Goal: Navigation & Orientation: Find specific page/section

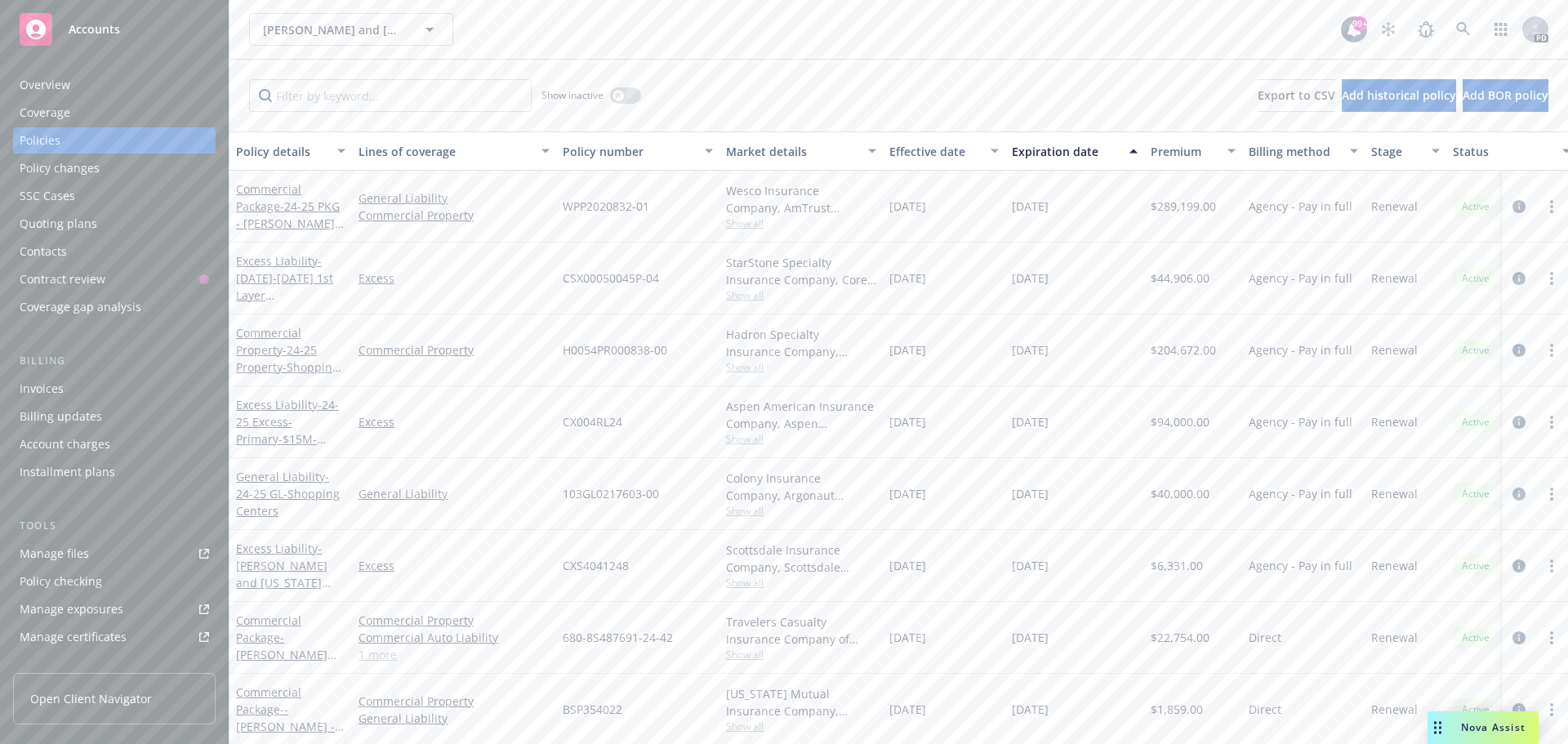
click at [96, 20] on div "Accounts" at bounding box center [114, 29] width 190 height 33
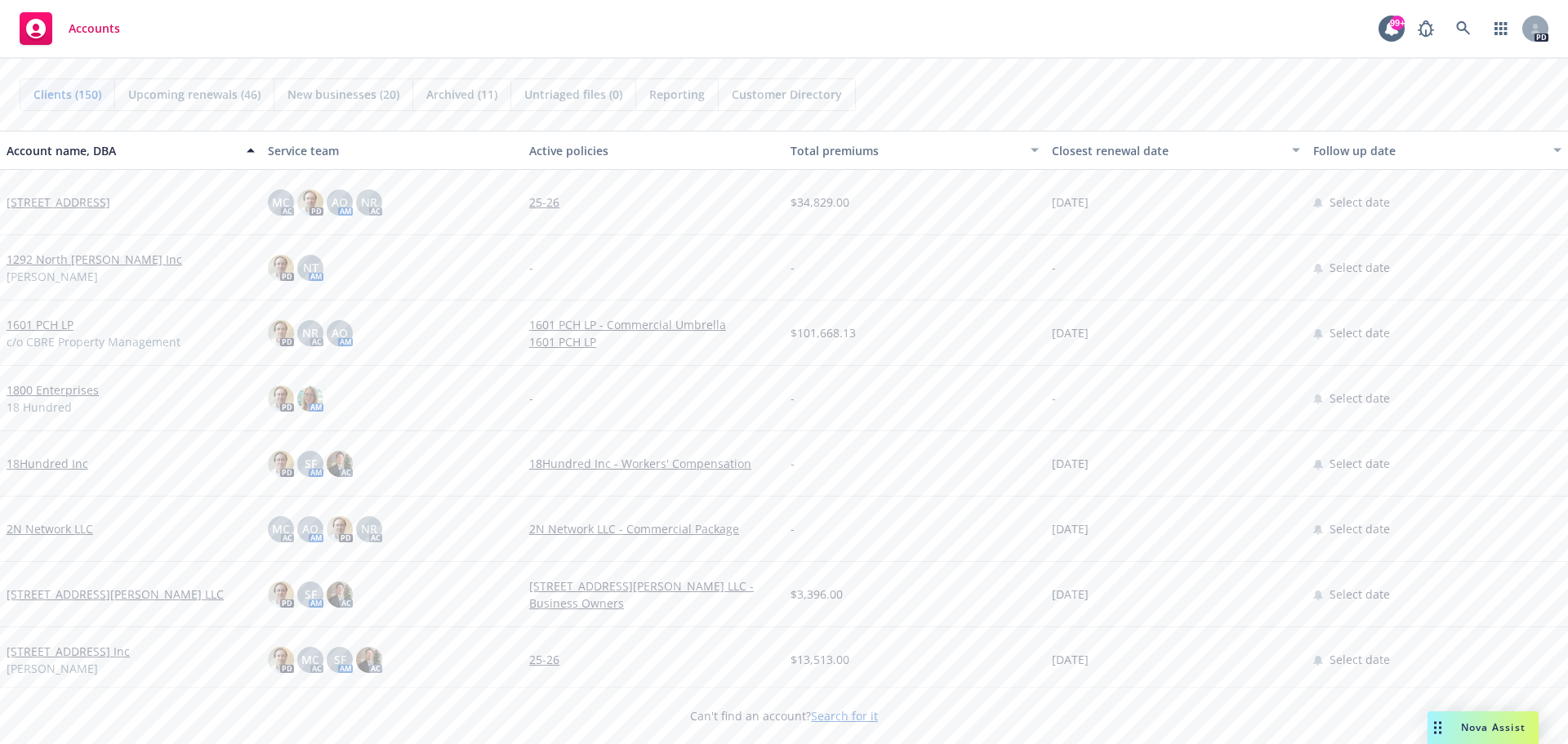
scroll to position [82, 0]
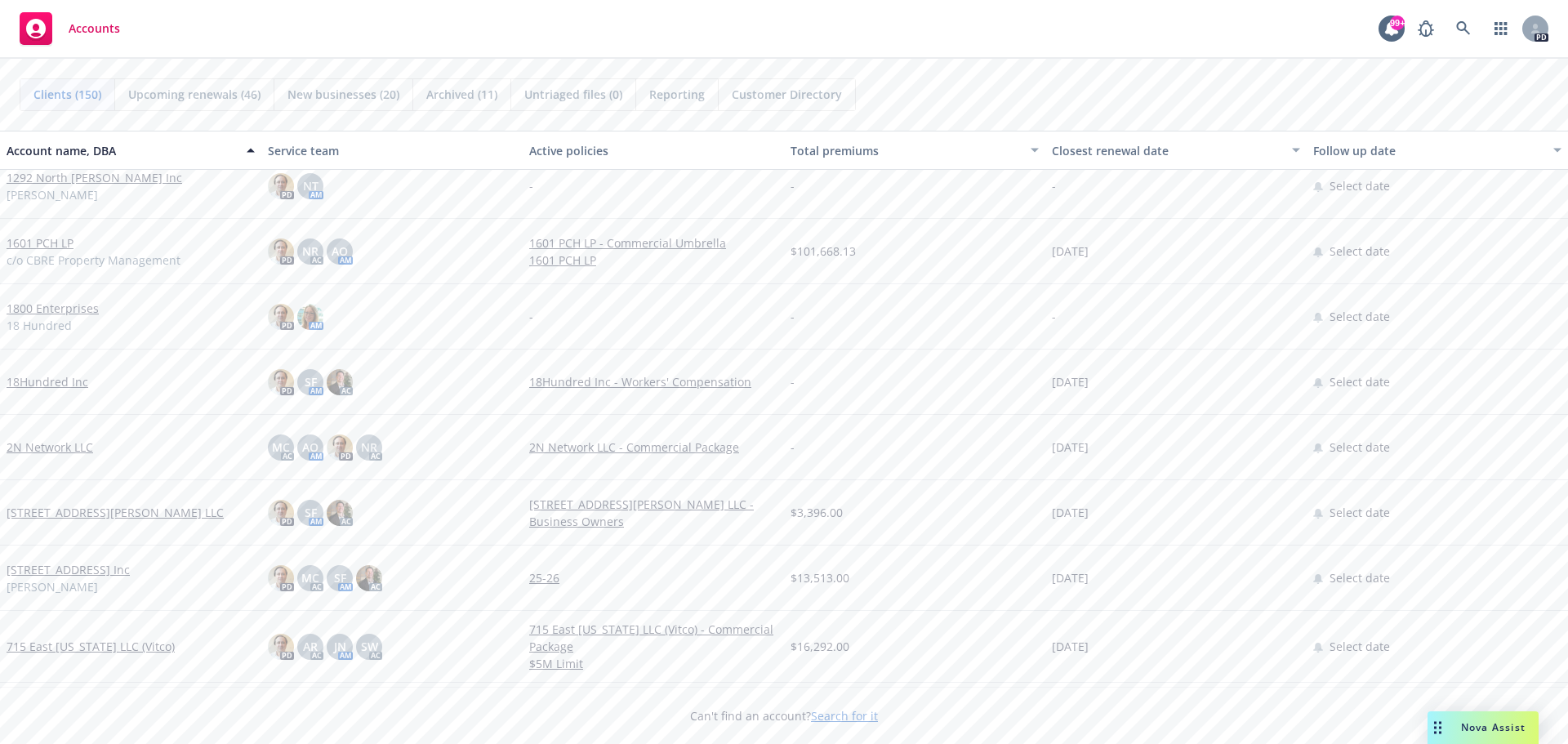
click at [53, 247] on link "1601 PCH LP" at bounding box center [39, 243] width 67 height 17
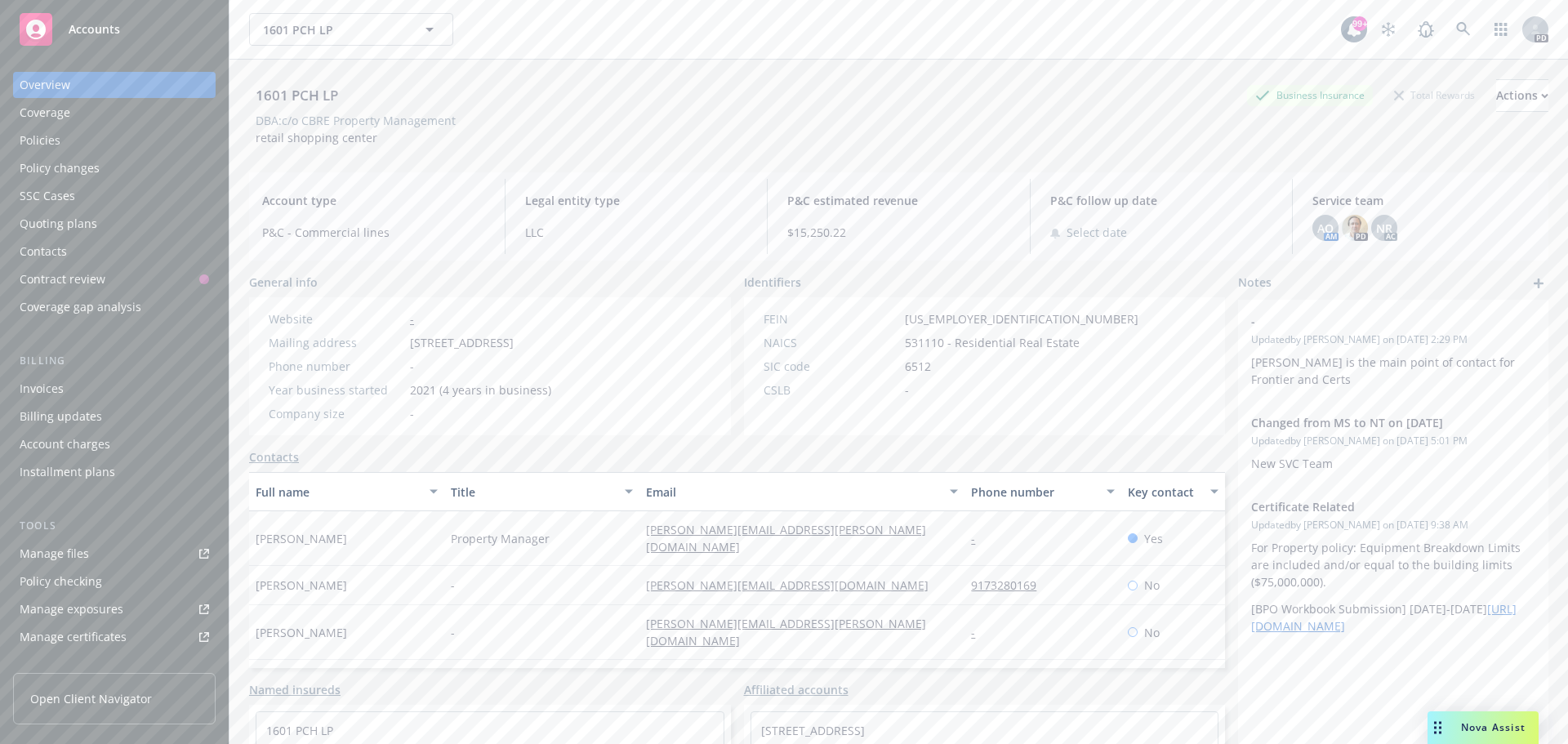
click at [63, 140] on div "Policies" at bounding box center [114, 140] width 190 height 27
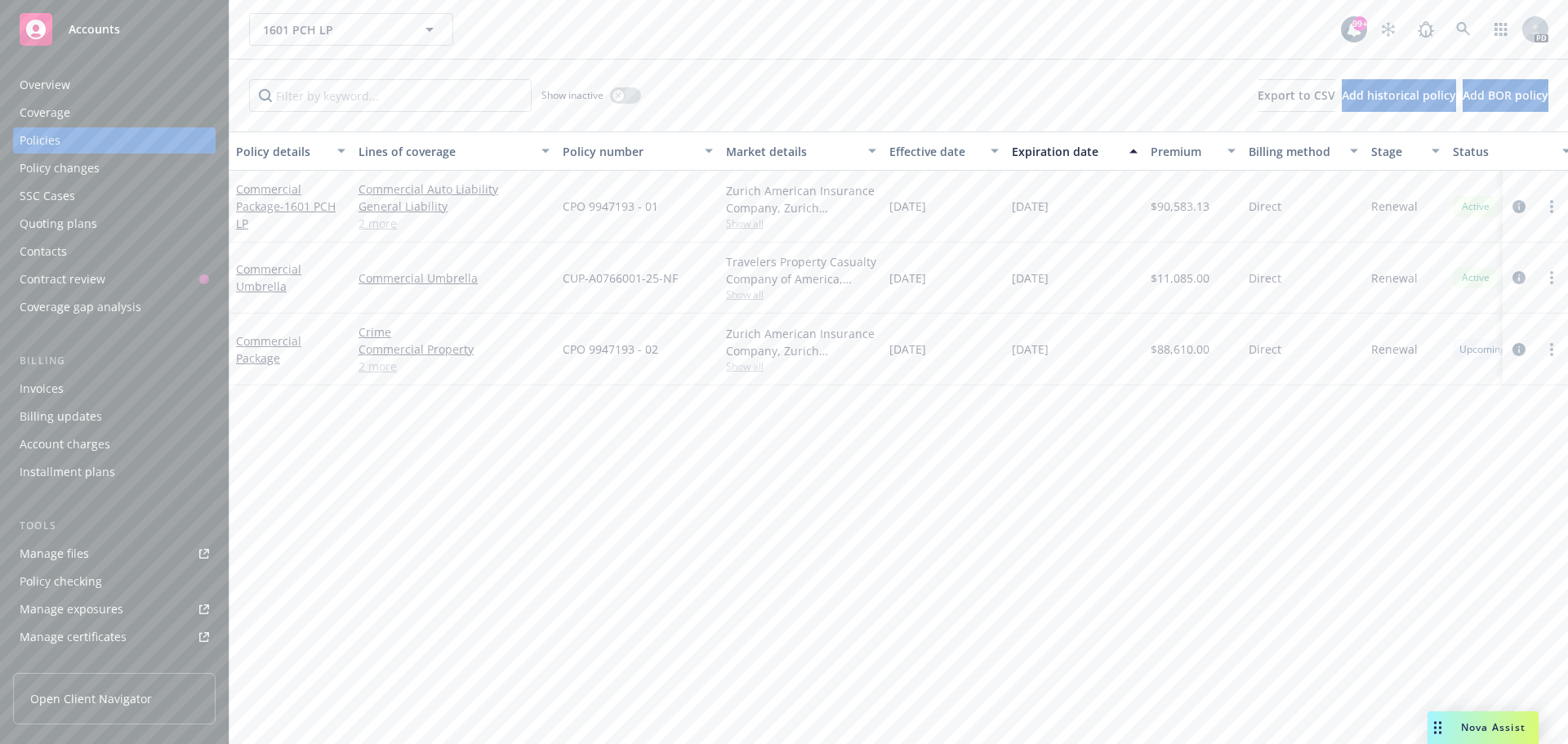
click at [94, 23] on span "Accounts" at bounding box center [94, 29] width 51 height 13
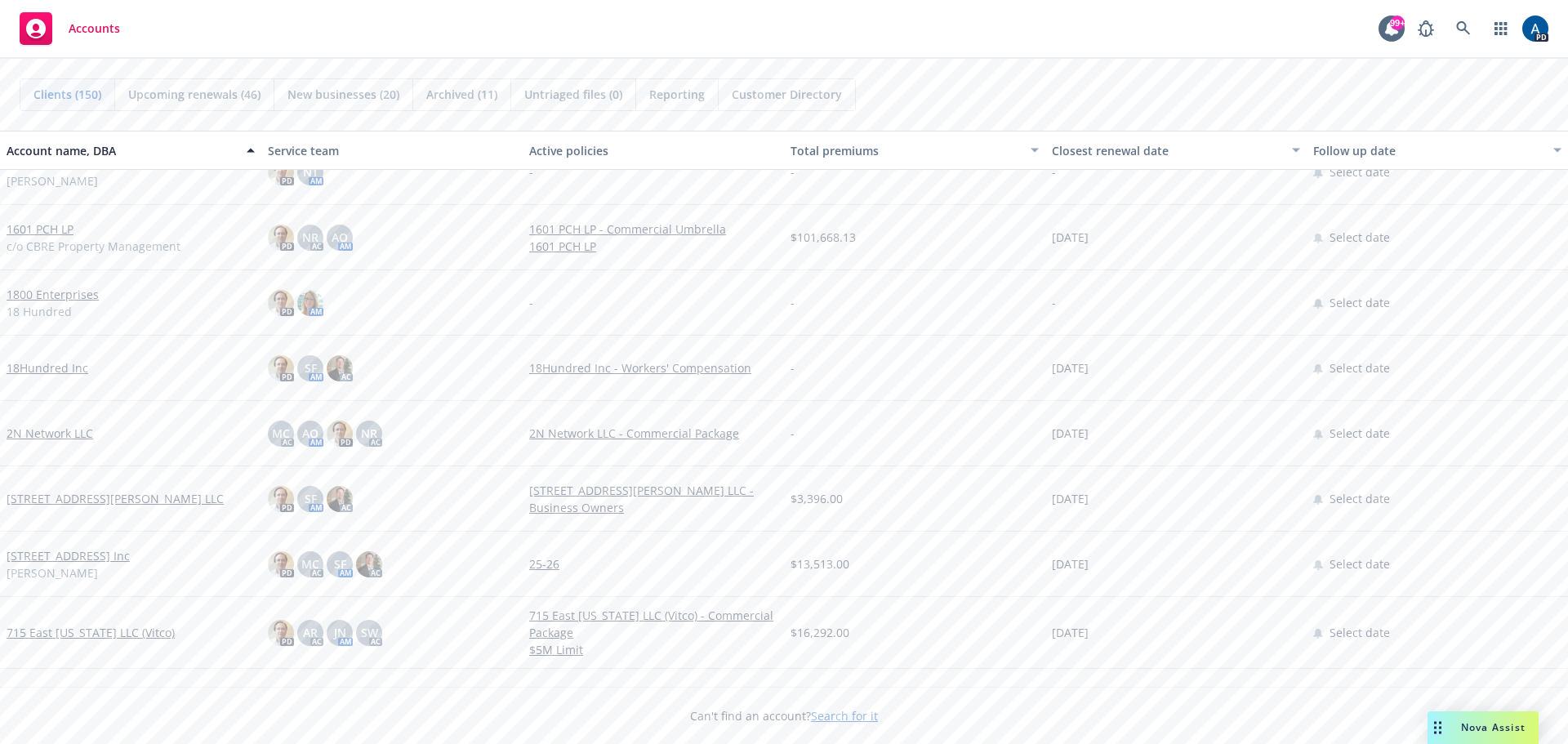
scroll to position [163, 0]
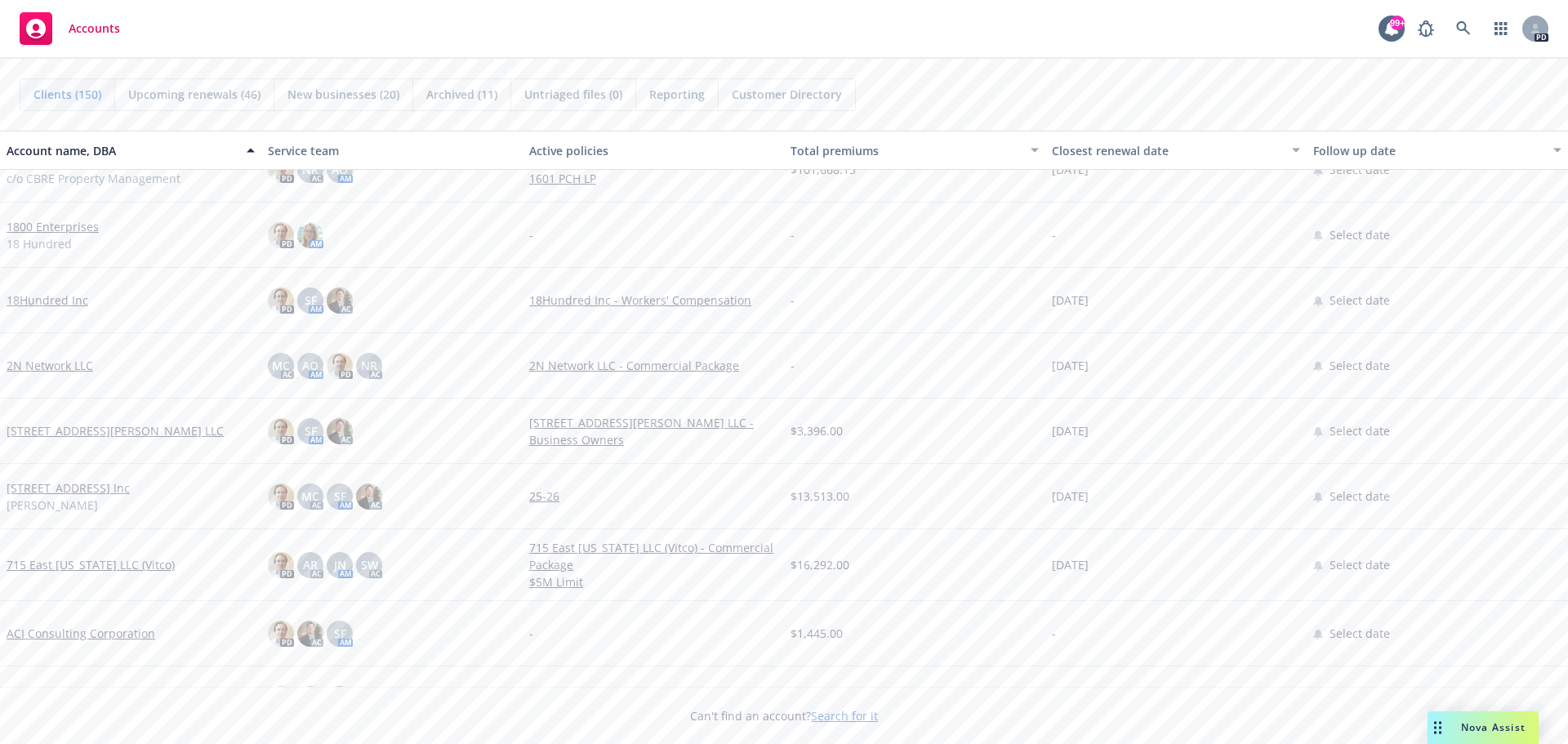
click at [67, 297] on link "18Hundred Inc" at bounding box center [47, 300] width 82 height 17
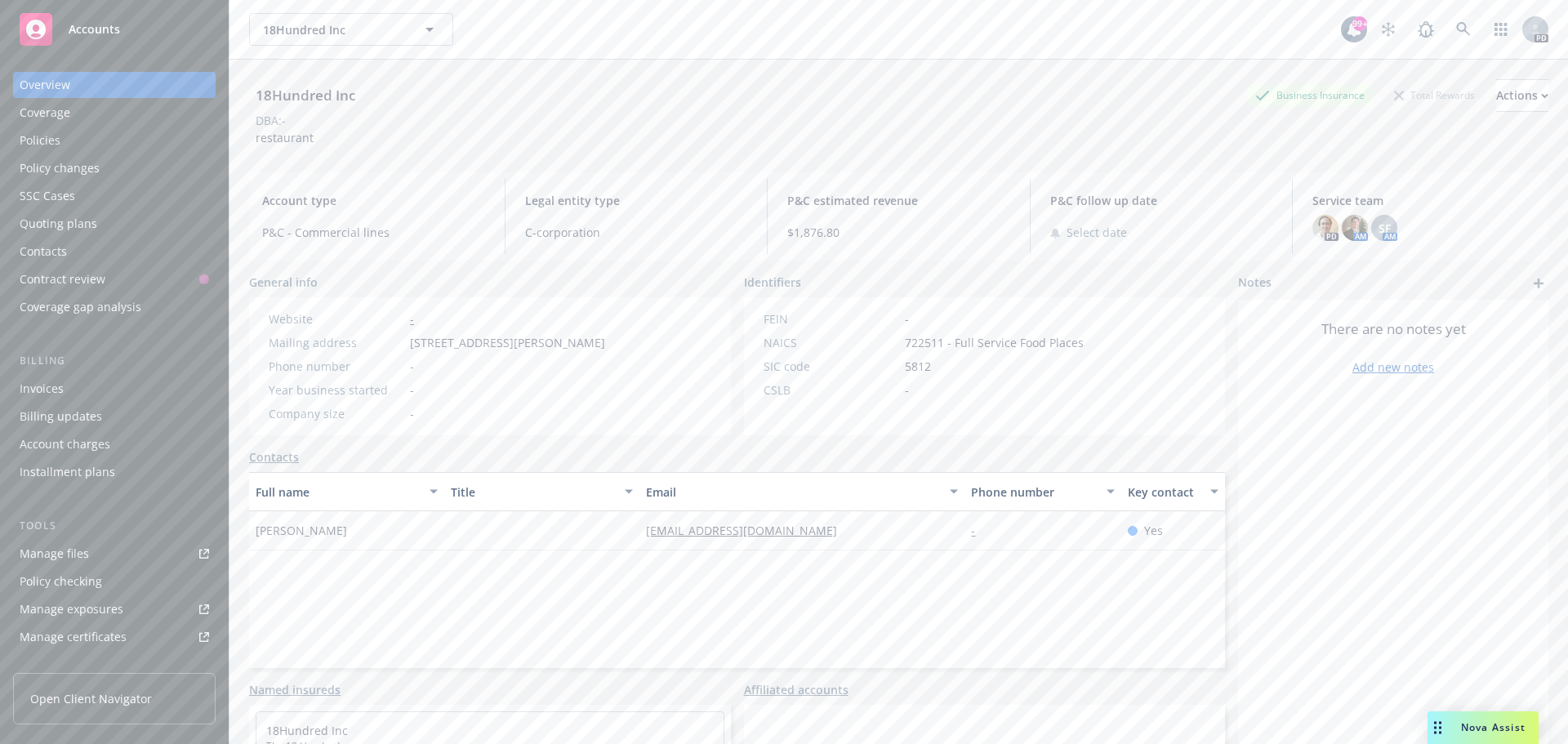
click at [69, 136] on div "Policies" at bounding box center [114, 140] width 190 height 27
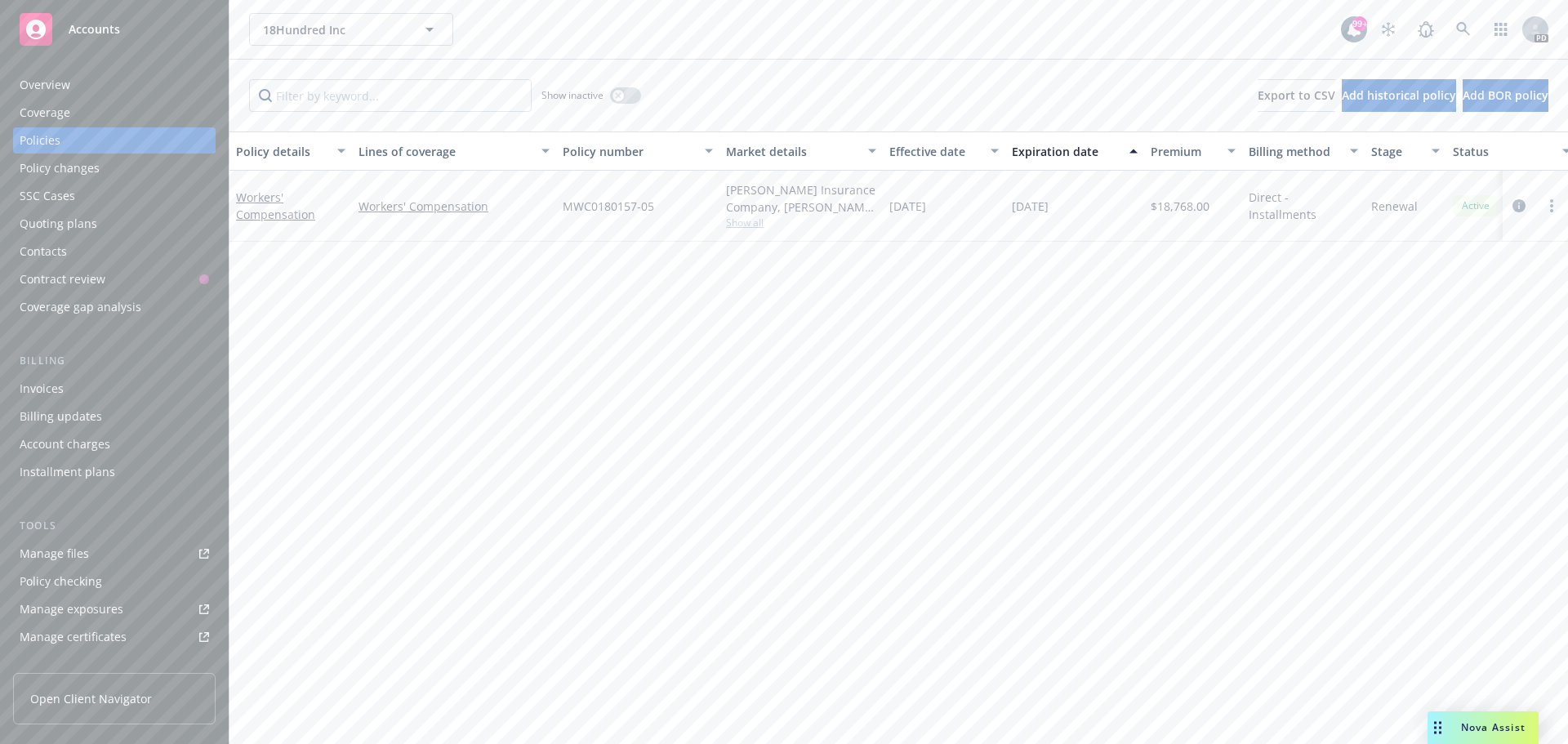
click at [94, 27] on span "Accounts" at bounding box center [94, 29] width 51 height 13
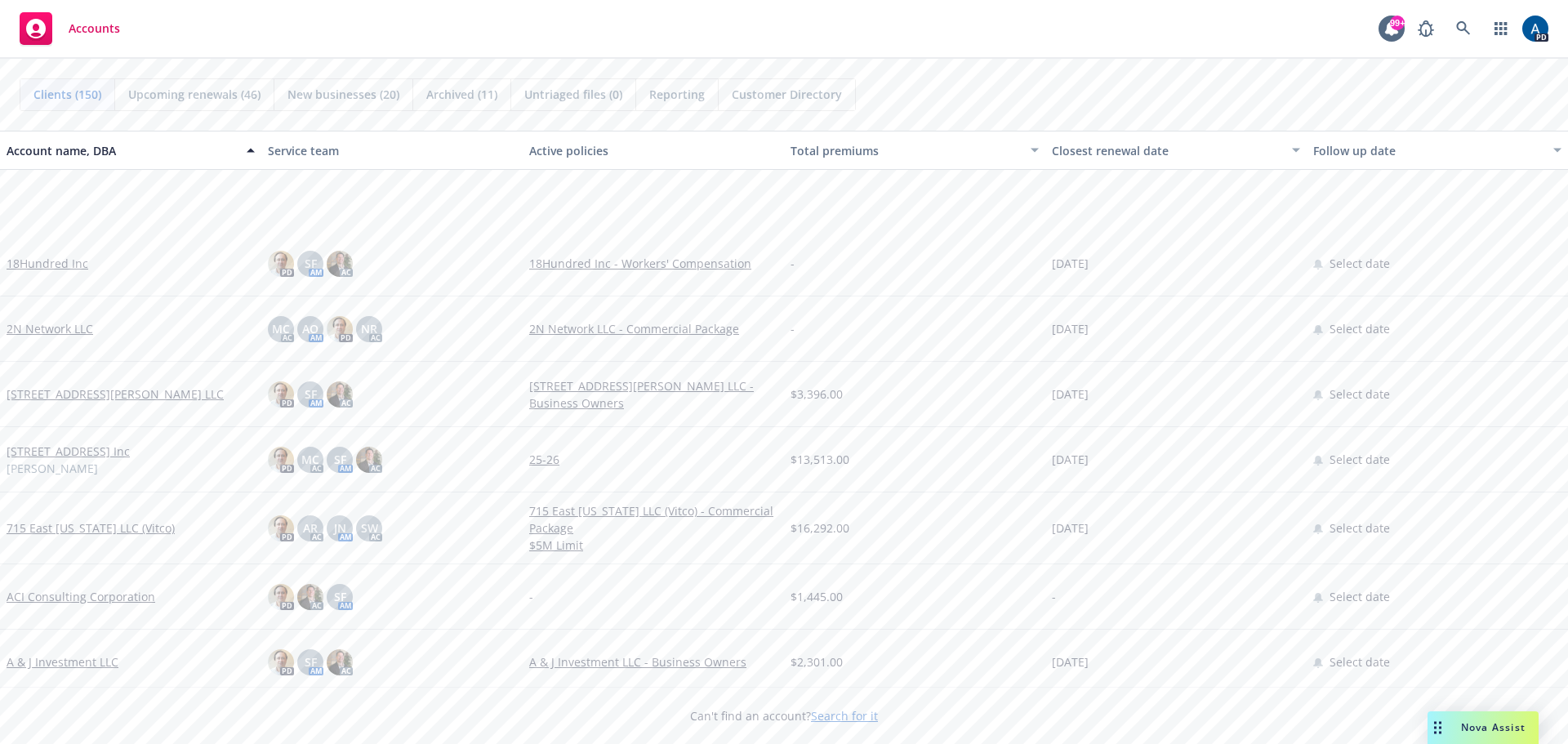
scroll to position [327, 0]
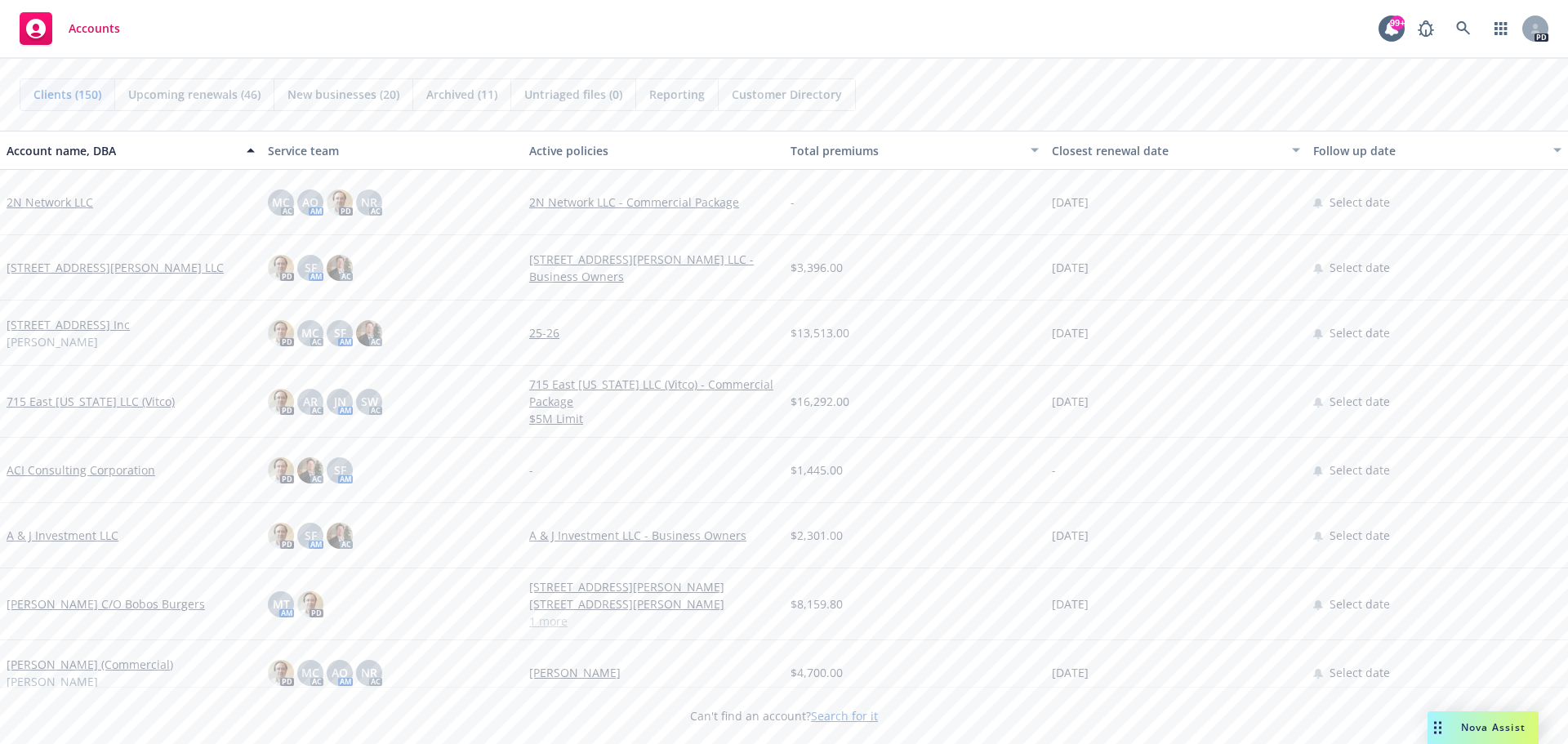
click at [54, 203] on link "2N Network LLC" at bounding box center [49, 202] width 86 height 17
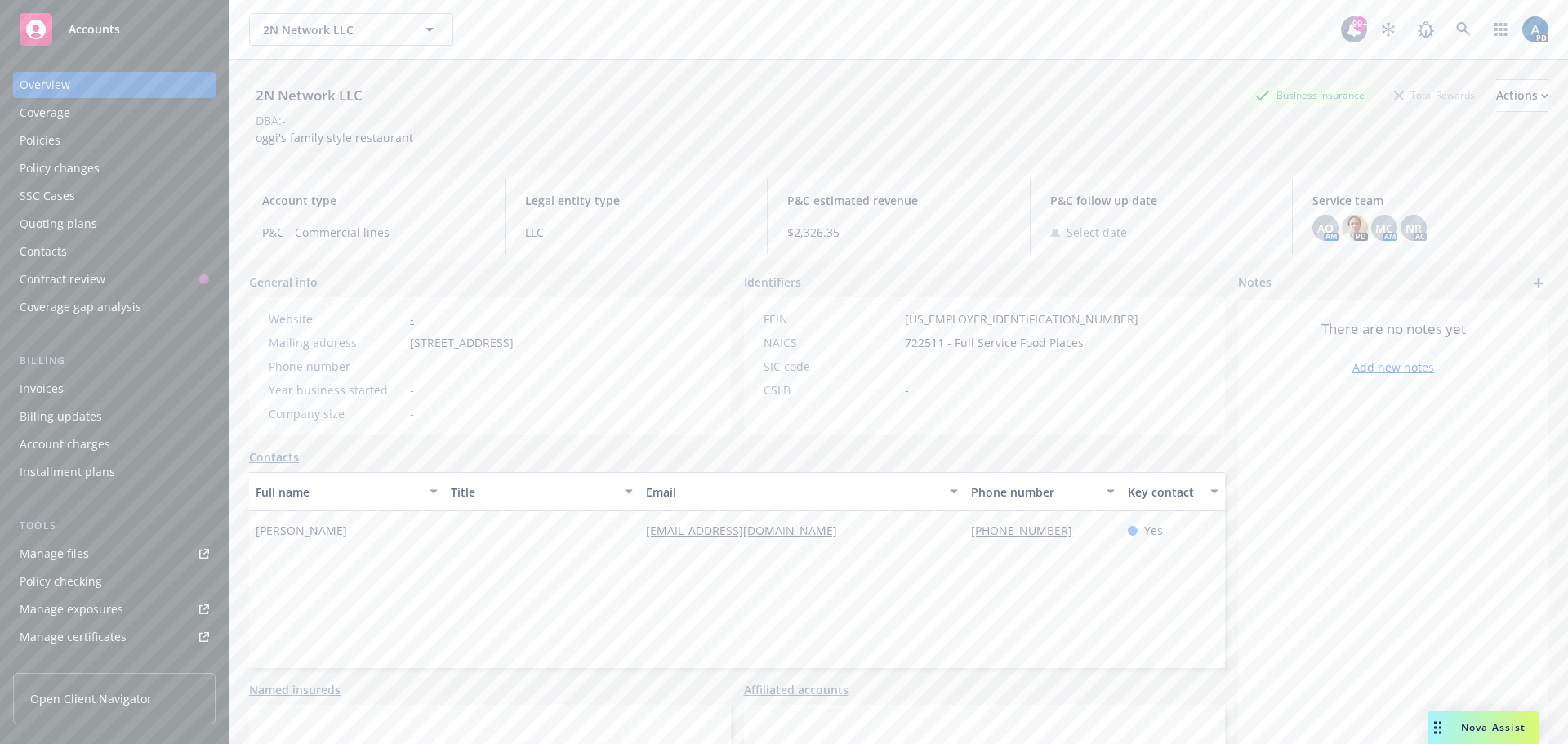
click at [48, 133] on div "Policies" at bounding box center [39, 140] width 41 height 27
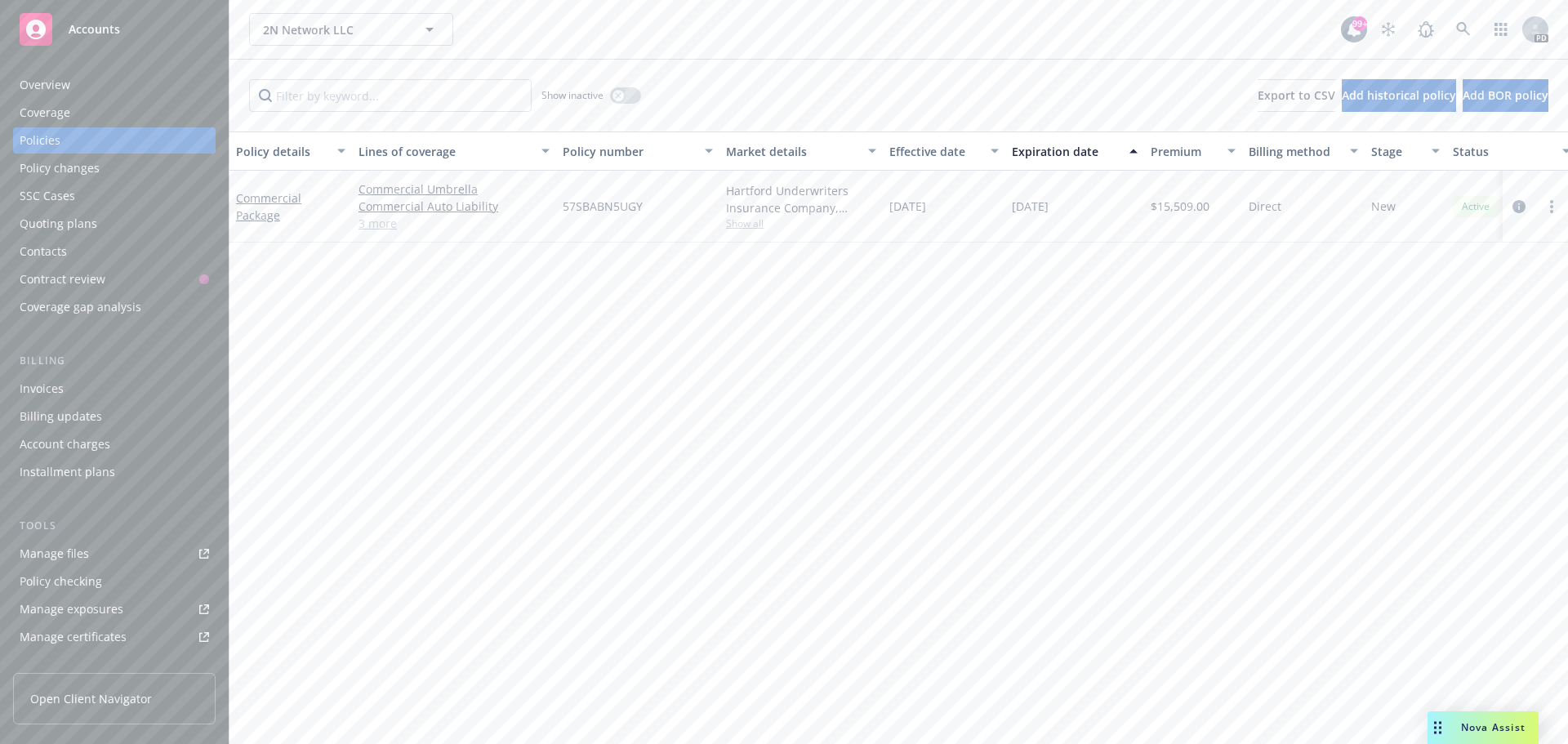
click at [99, 24] on span "Accounts" at bounding box center [94, 29] width 51 height 13
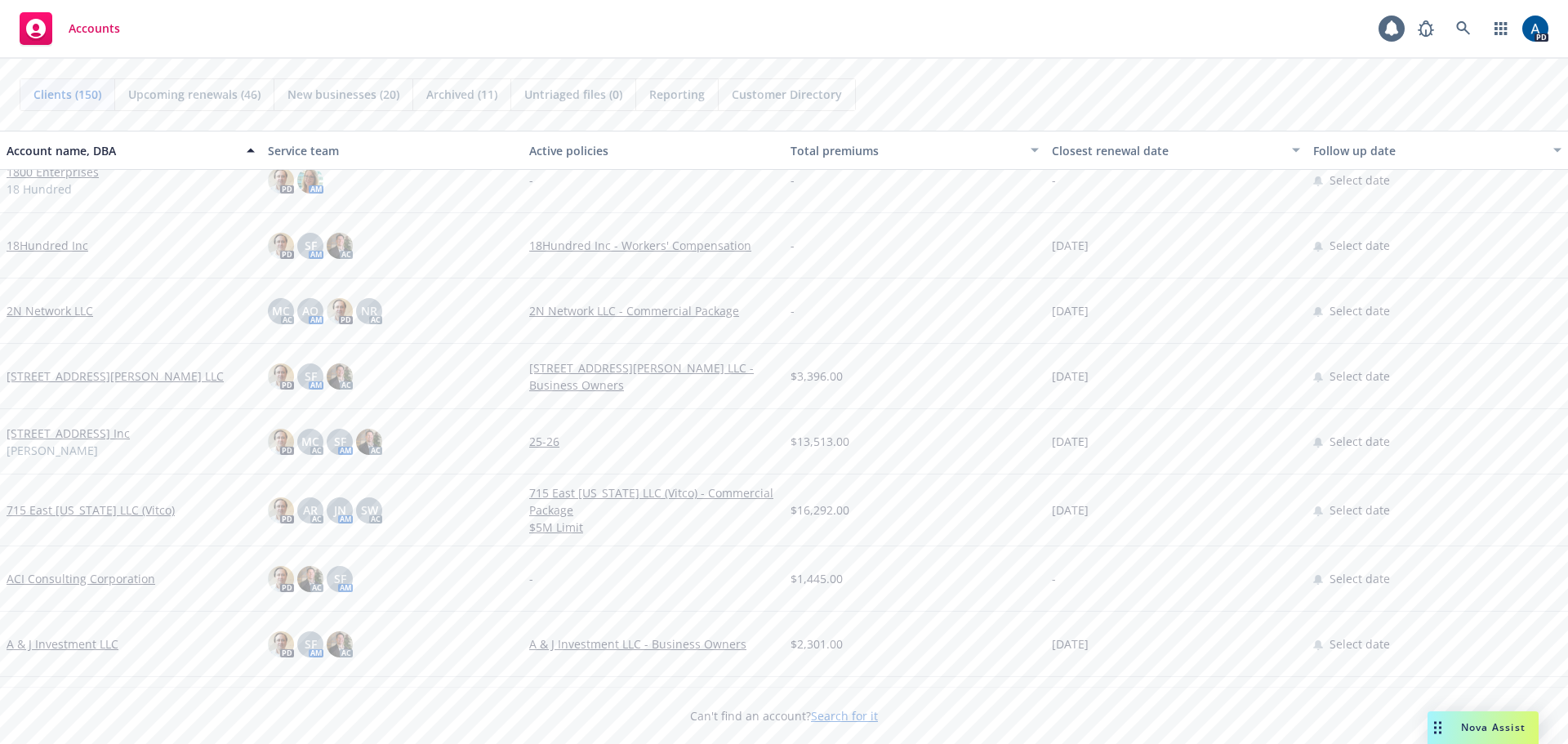
scroll to position [327, 0]
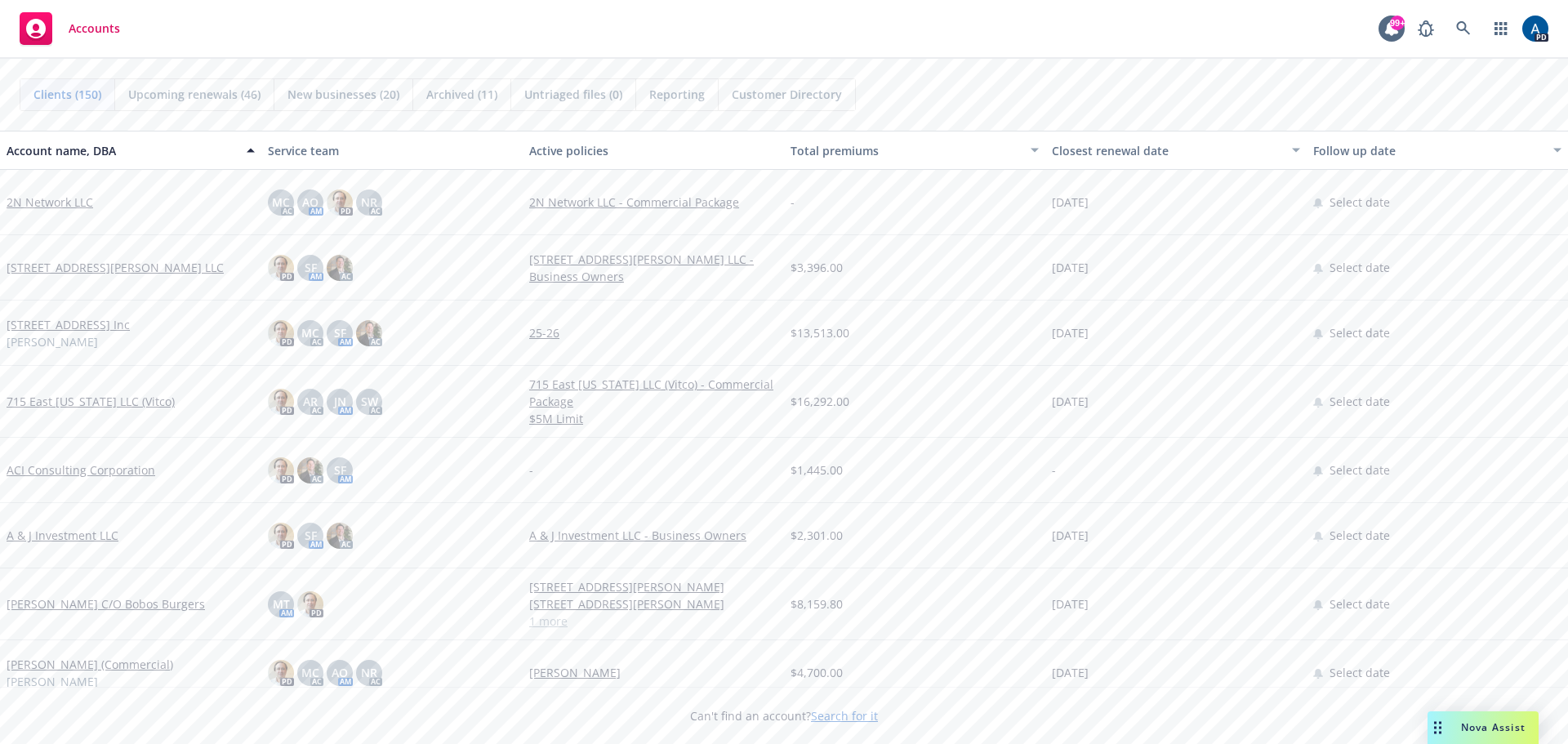
click at [71, 267] on link "[STREET_ADDRESS][PERSON_NAME] LLC" at bounding box center [114, 268] width 217 height 17
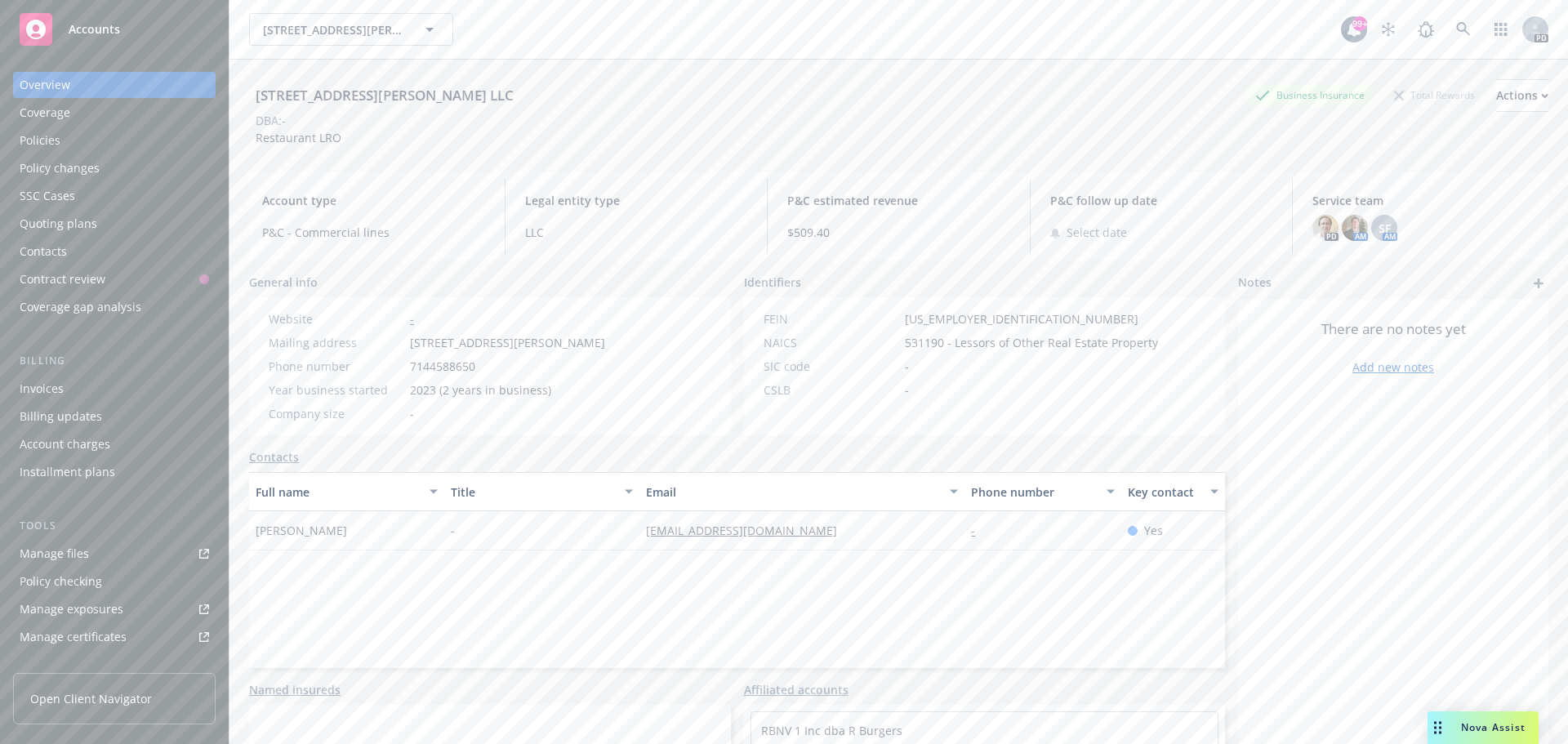
click at [58, 139] on div "Policies" at bounding box center [39, 140] width 41 height 27
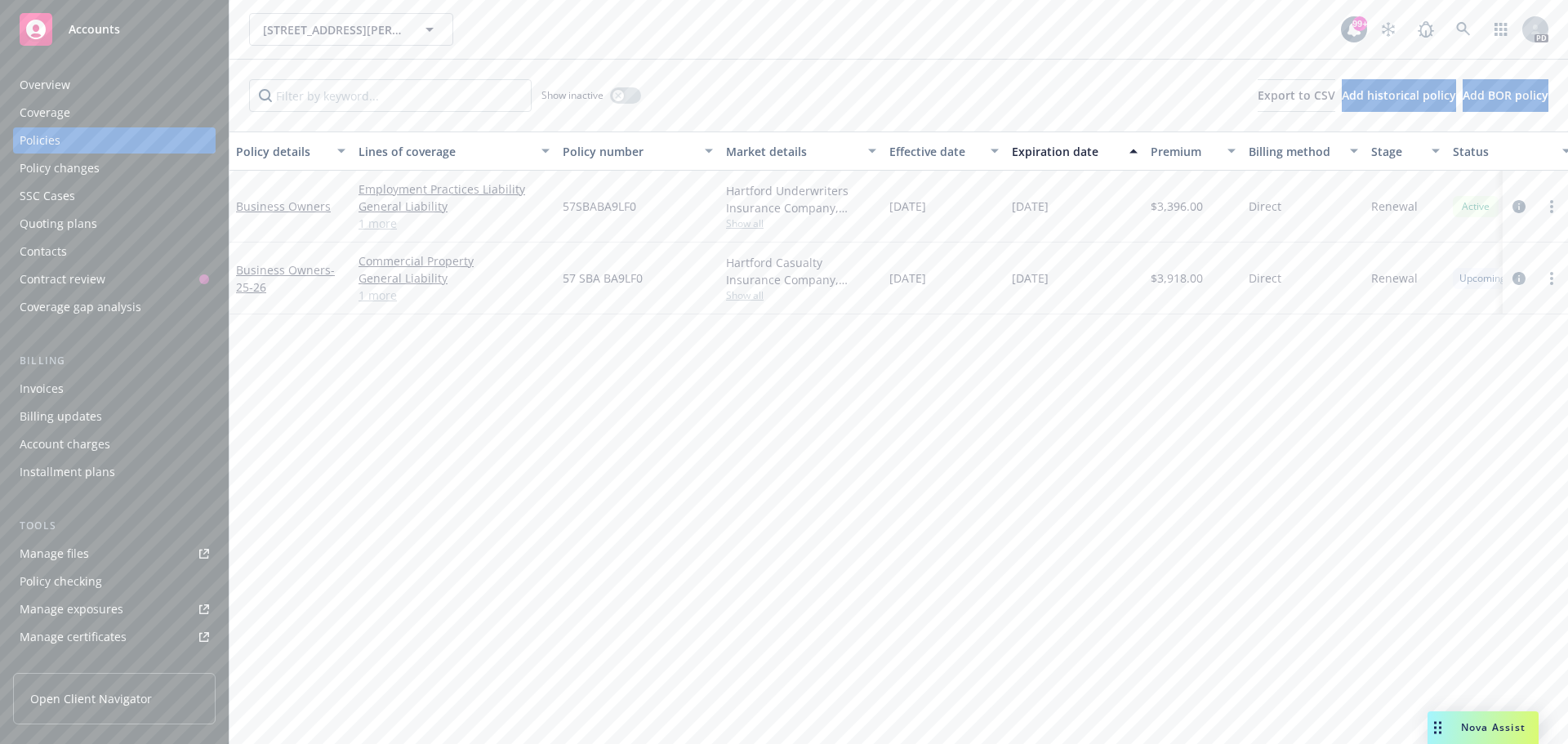
click at [65, 79] on div "Overview" at bounding box center [44, 84] width 50 height 27
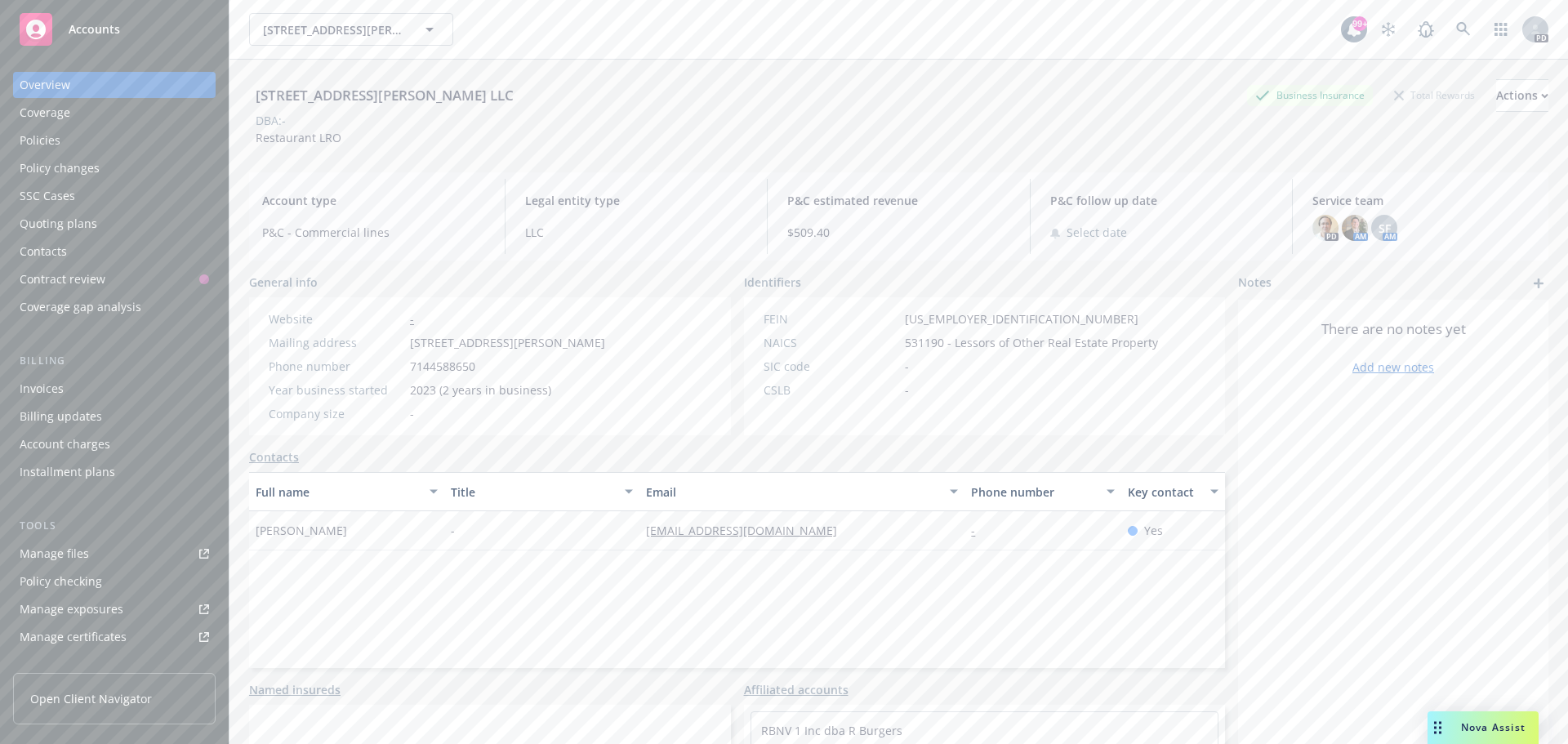
click at [41, 142] on div "Policies" at bounding box center [39, 140] width 41 height 27
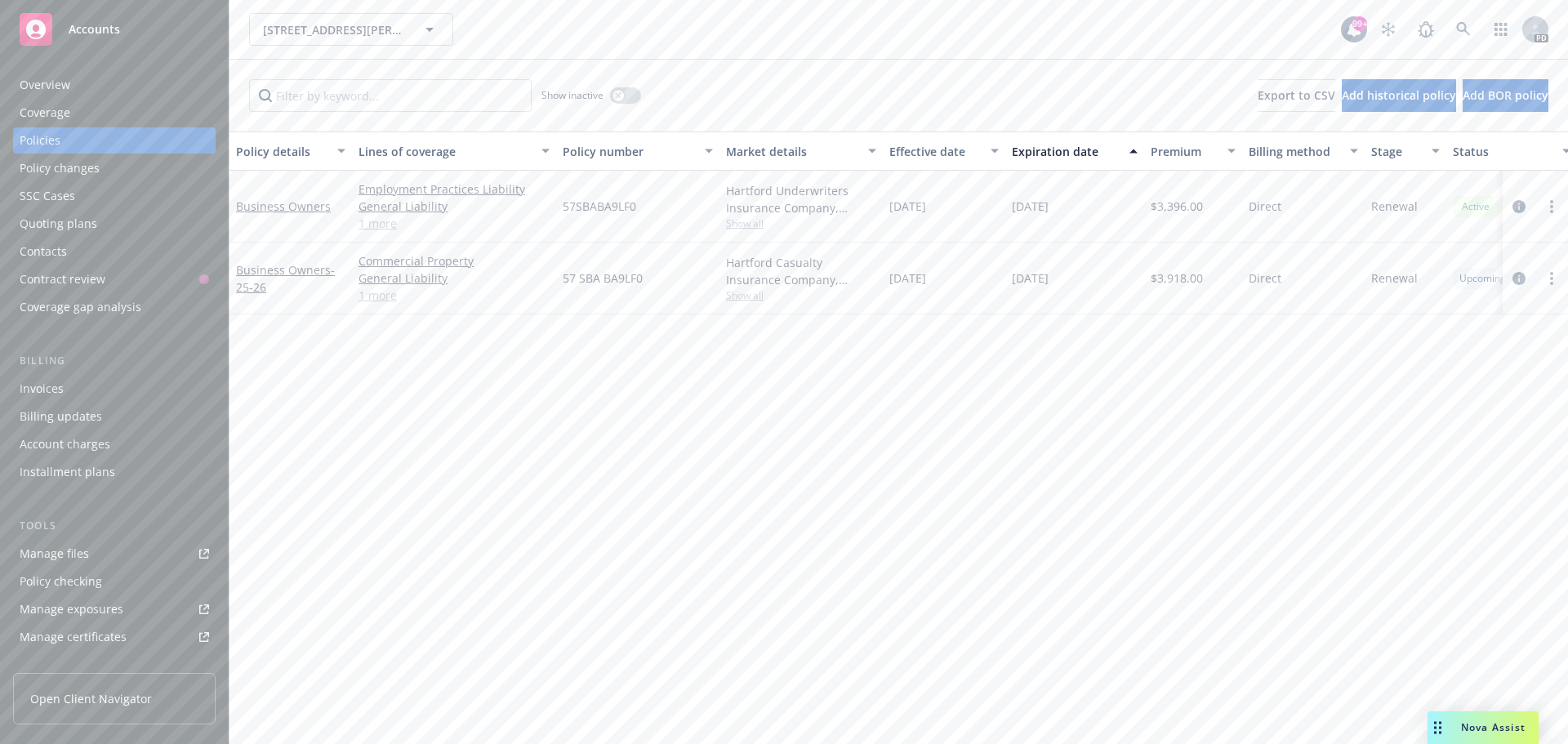
click at [99, 28] on span "Accounts" at bounding box center [94, 29] width 51 height 13
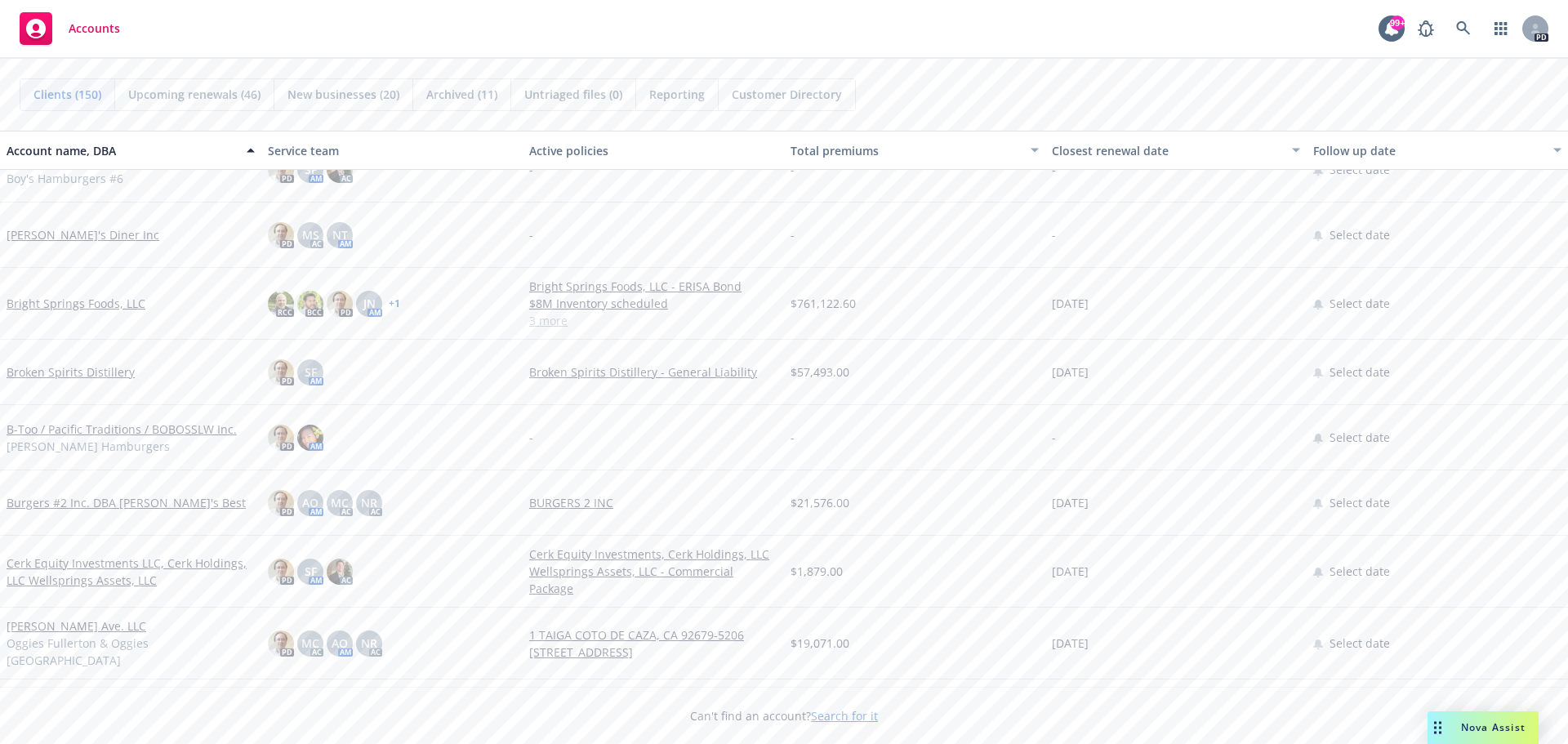
scroll to position [2205, 0]
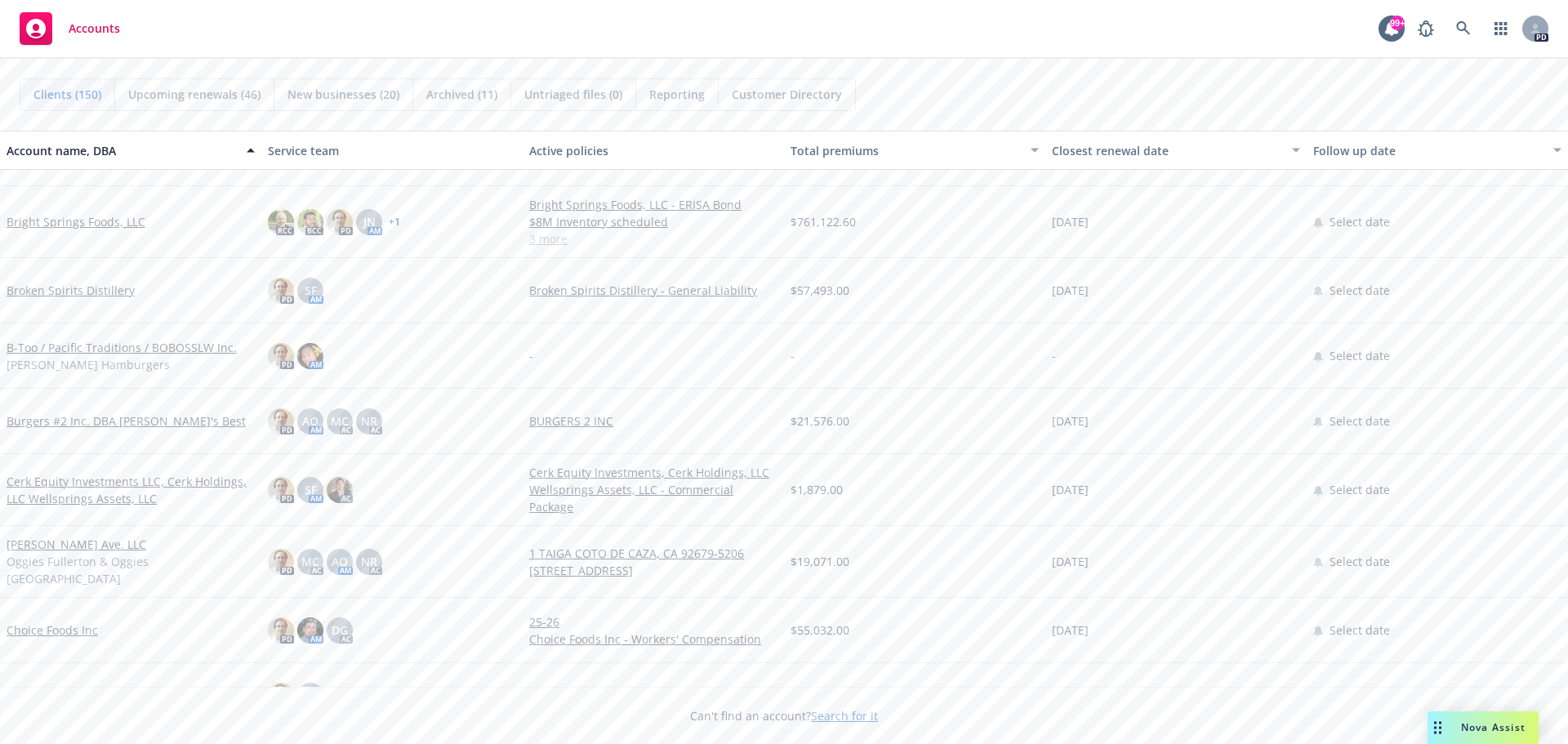
click at [78, 222] on link "Bright Springs Foods, LLC" at bounding box center [76, 222] width 139 height 17
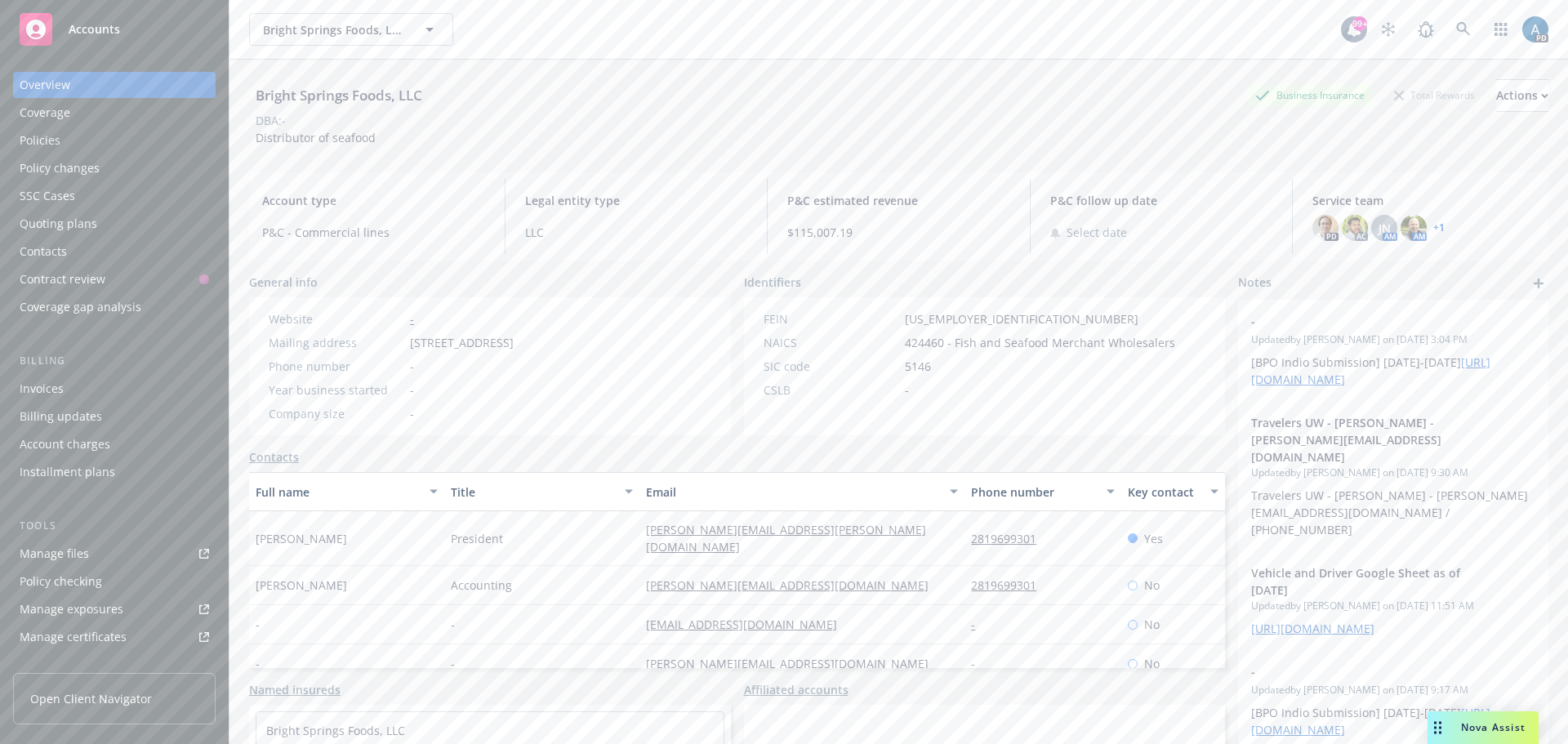
click at [60, 137] on div "Policies" at bounding box center [114, 140] width 190 height 27
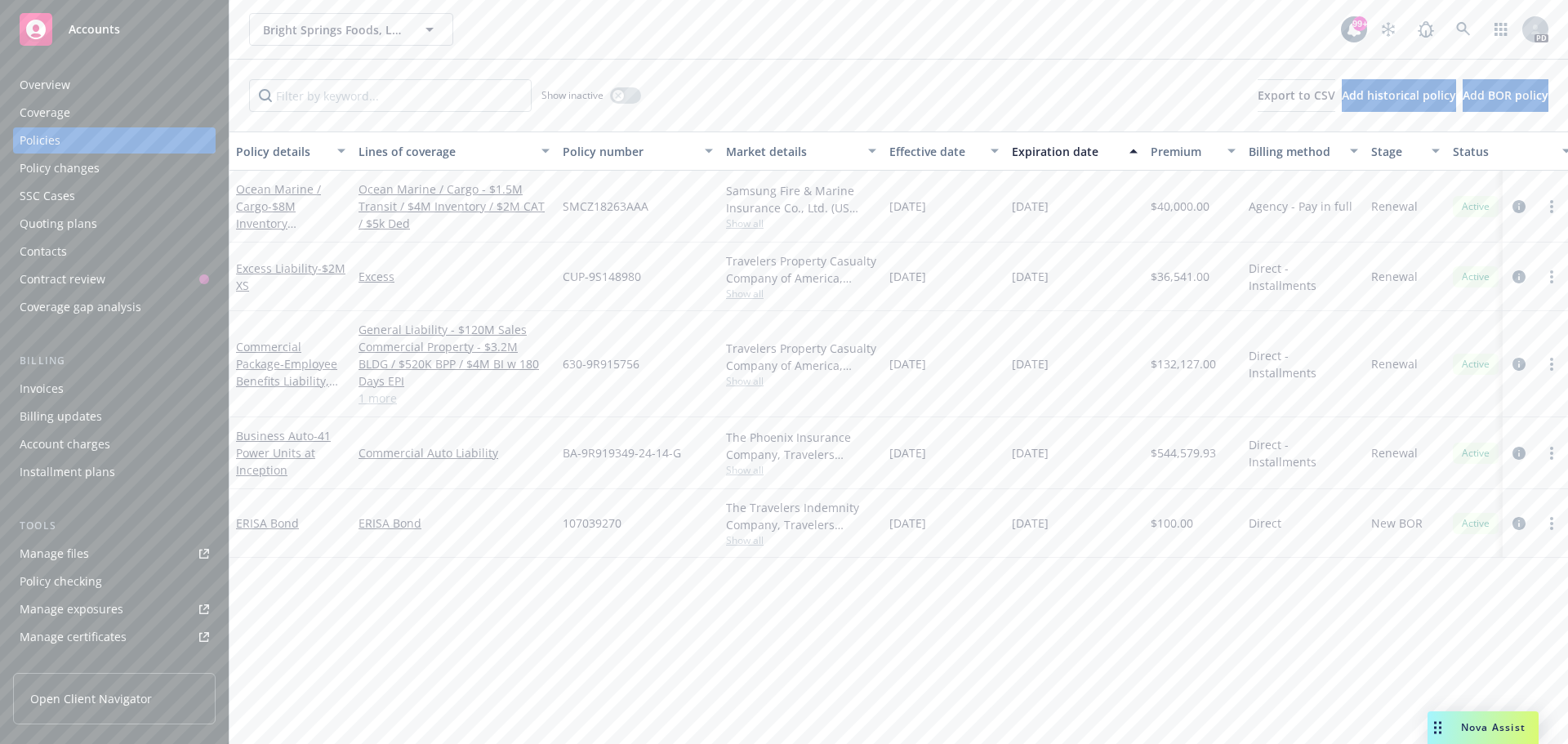
click at [49, 87] on div "Overview" at bounding box center [44, 84] width 50 height 27
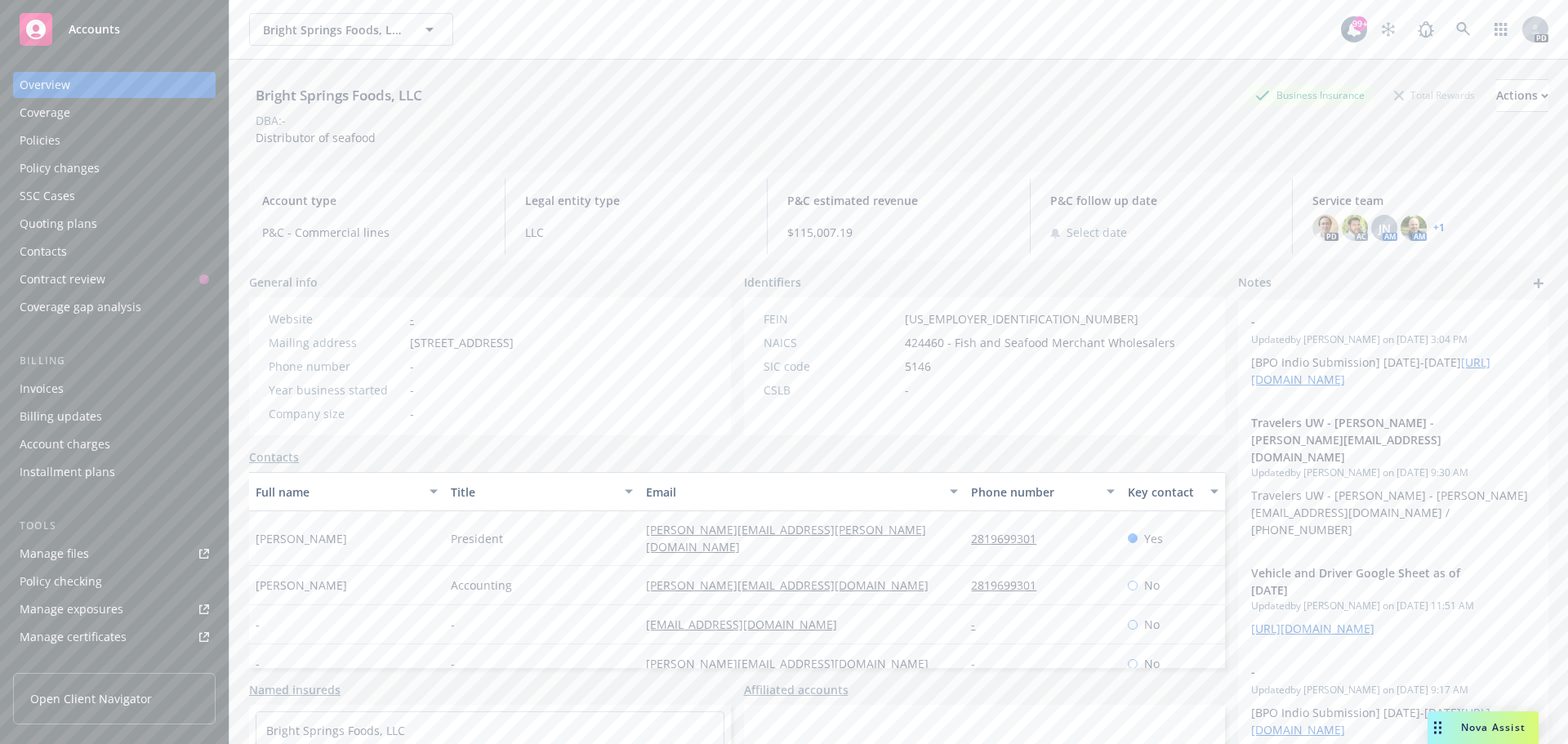
click at [94, 23] on span "Accounts" at bounding box center [94, 29] width 51 height 13
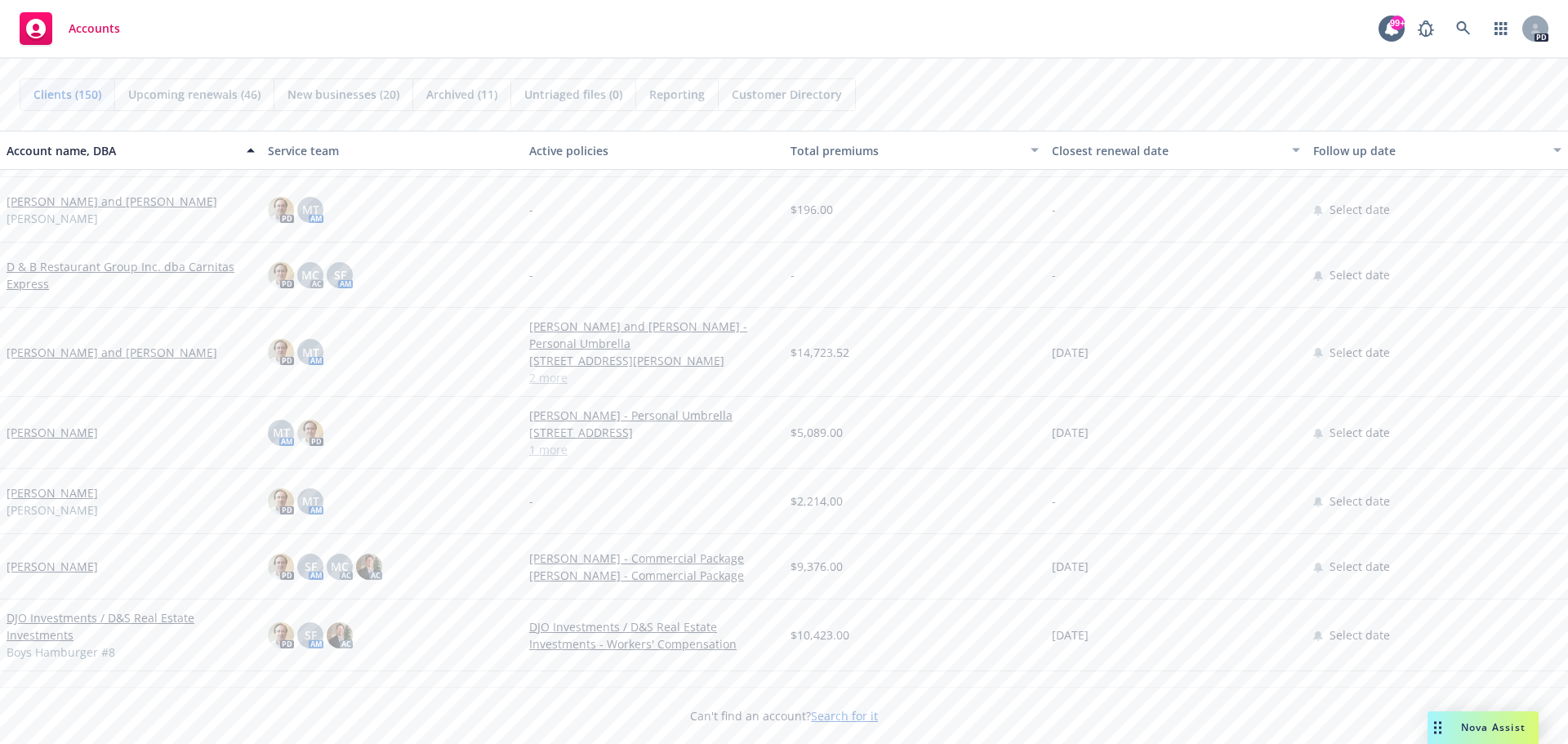
scroll to position [2940, 0]
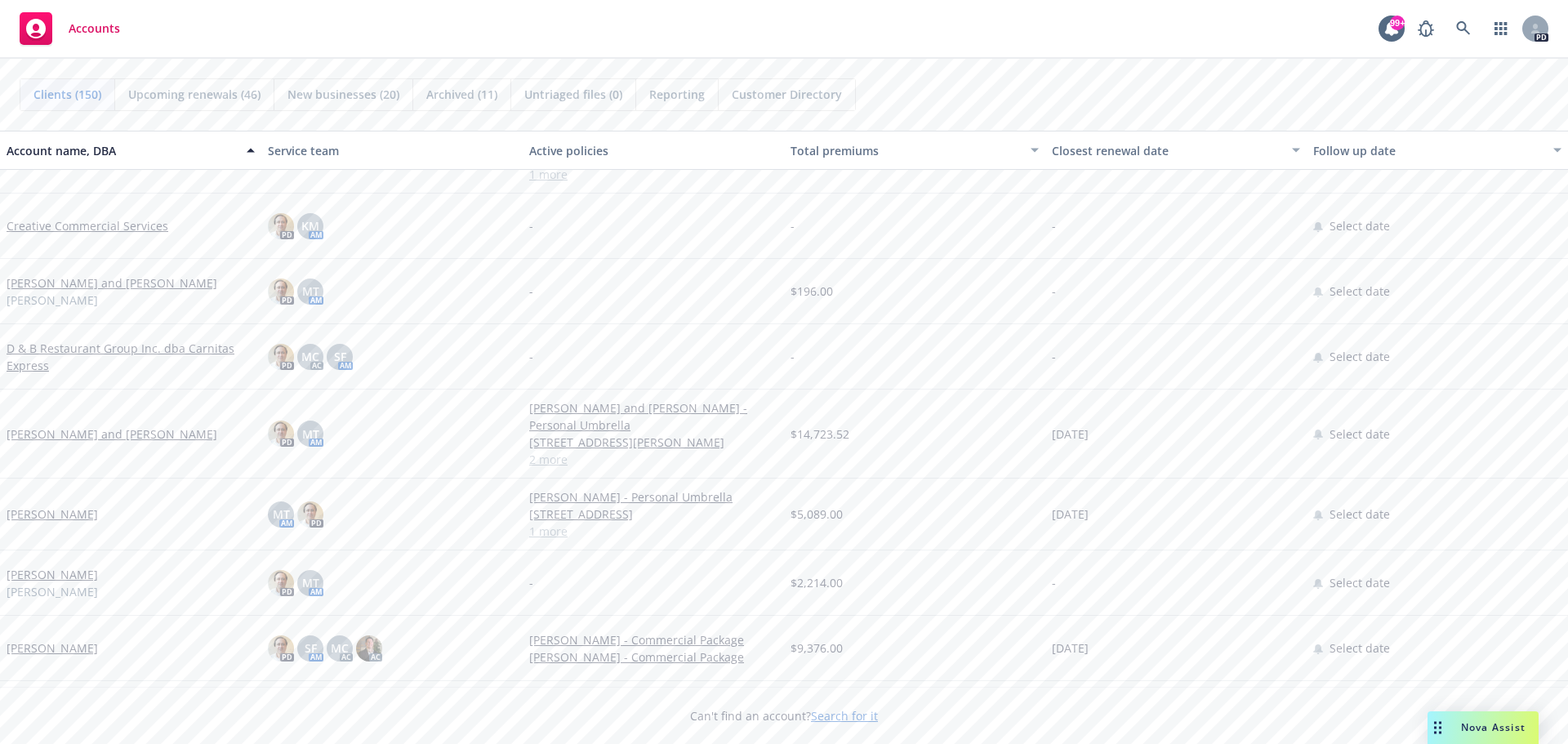
click at [79, 284] on link "[PERSON_NAME] and [PERSON_NAME]" at bounding box center [112, 283] width 211 height 17
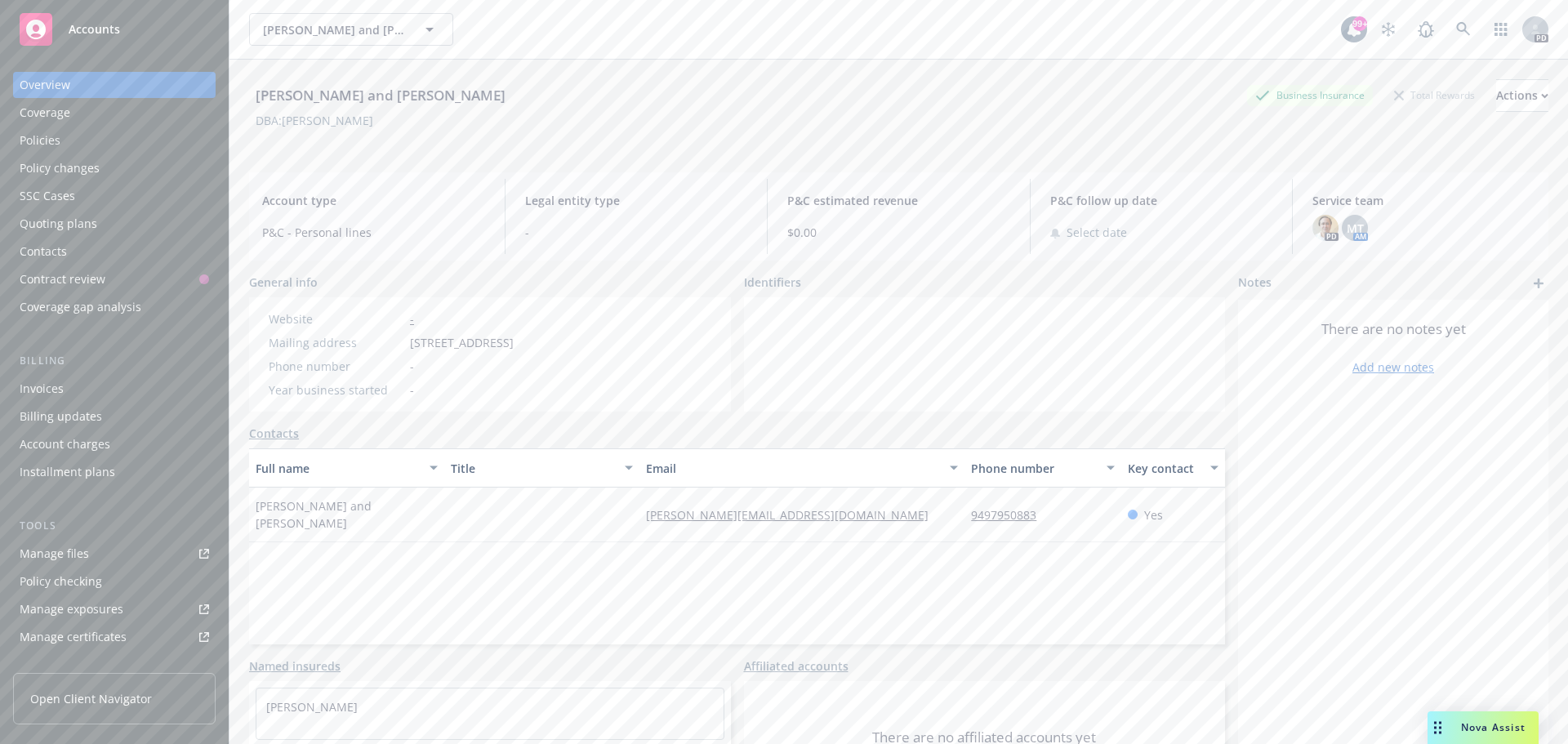
click at [108, 28] on span "Accounts" at bounding box center [94, 29] width 51 height 13
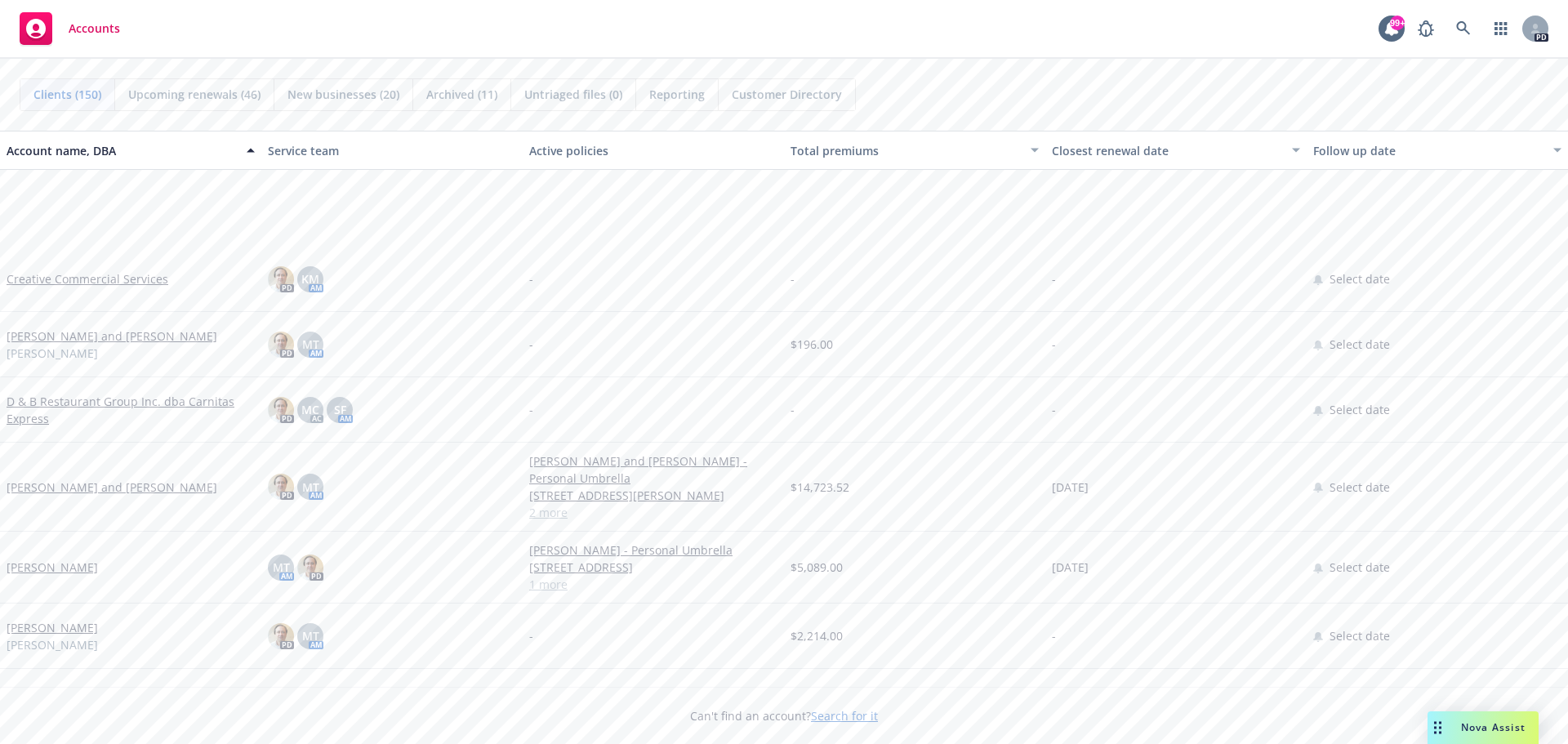
scroll to position [3349, 0]
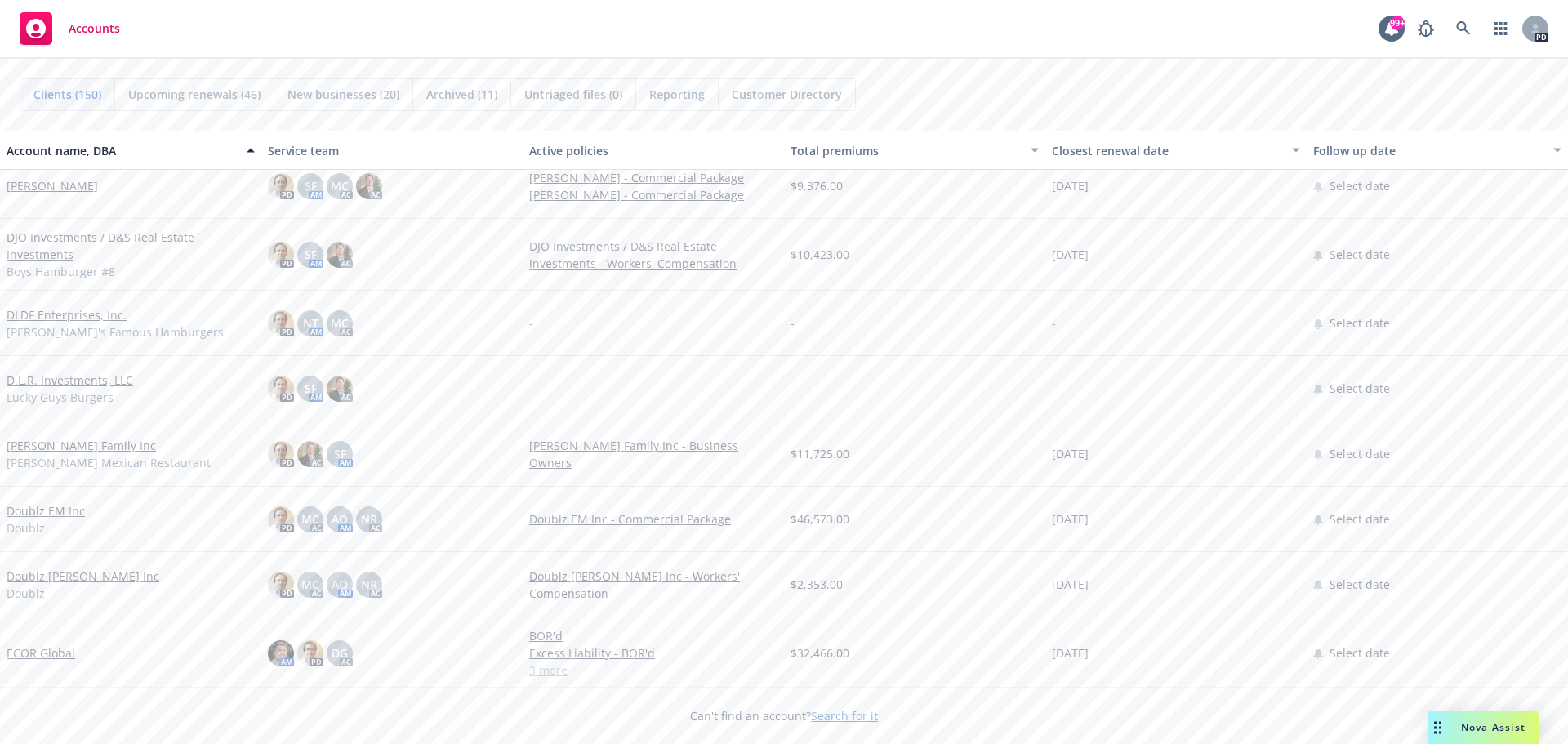
click at [87, 238] on link "DJO Investments / D&S Real Estate Investments" at bounding box center [130, 246] width 248 height 34
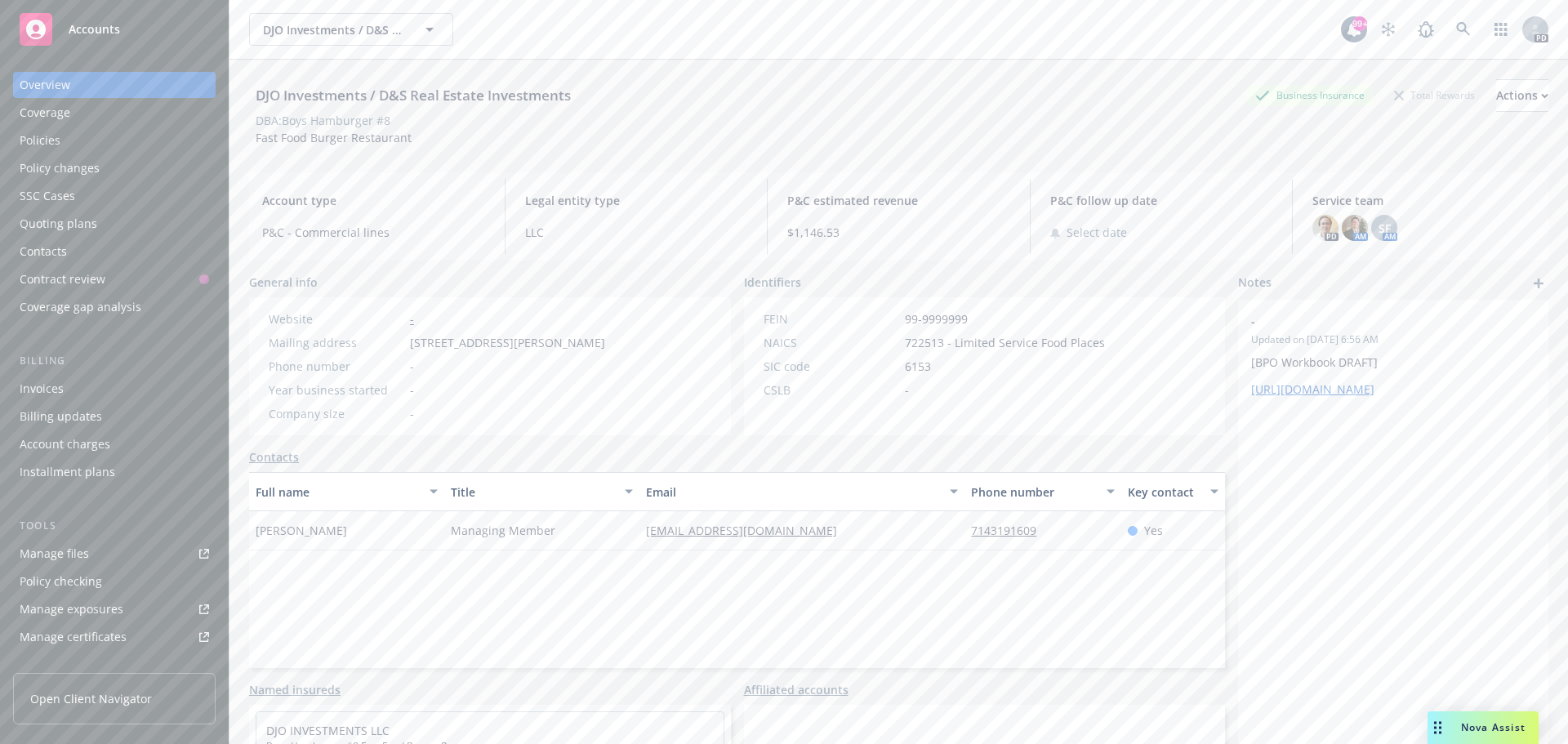
click at [50, 142] on div "Policies" at bounding box center [39, 140] width 41 height 27
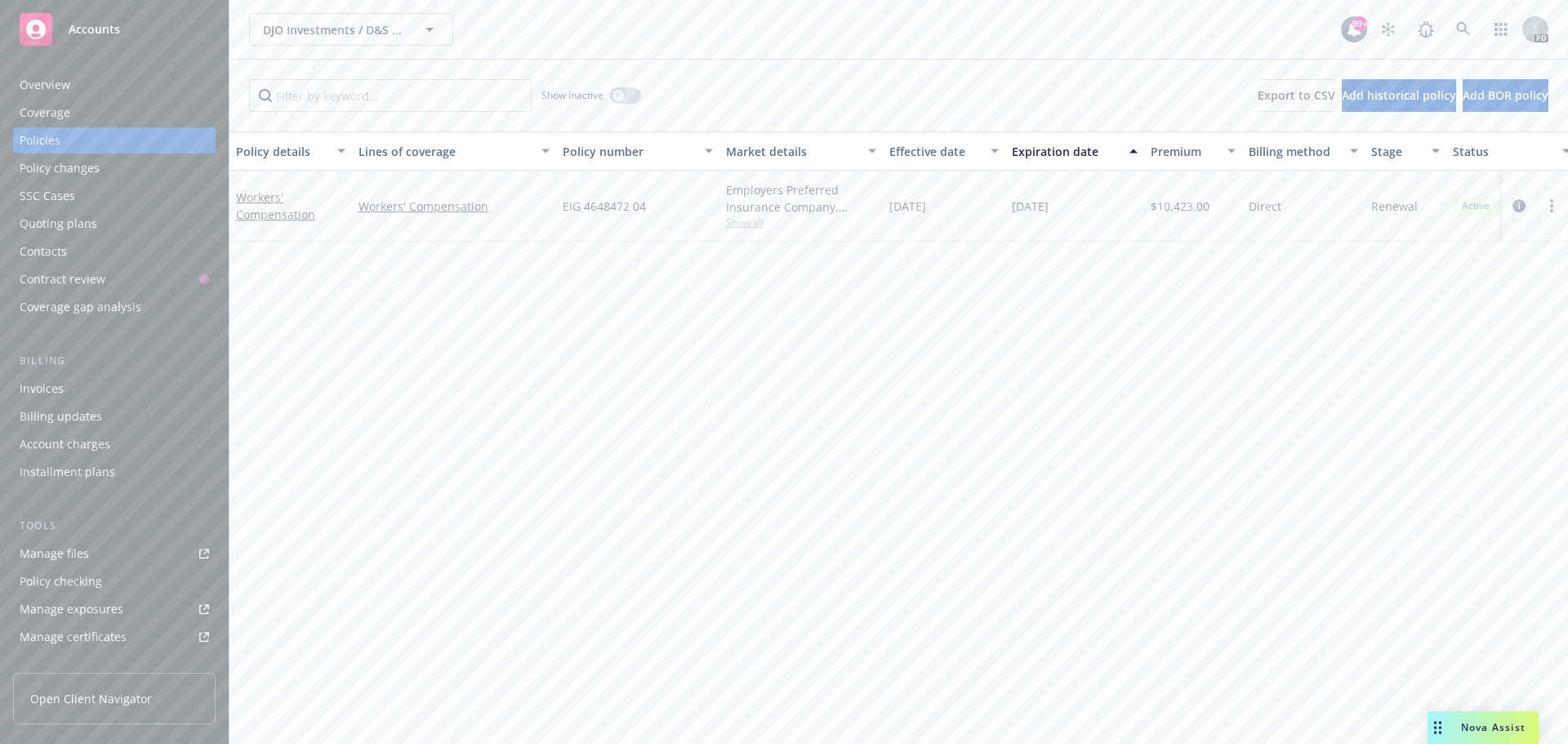
click at [62, 79] on div "Overview" at bounding box center [44, 84] width 50 height 27
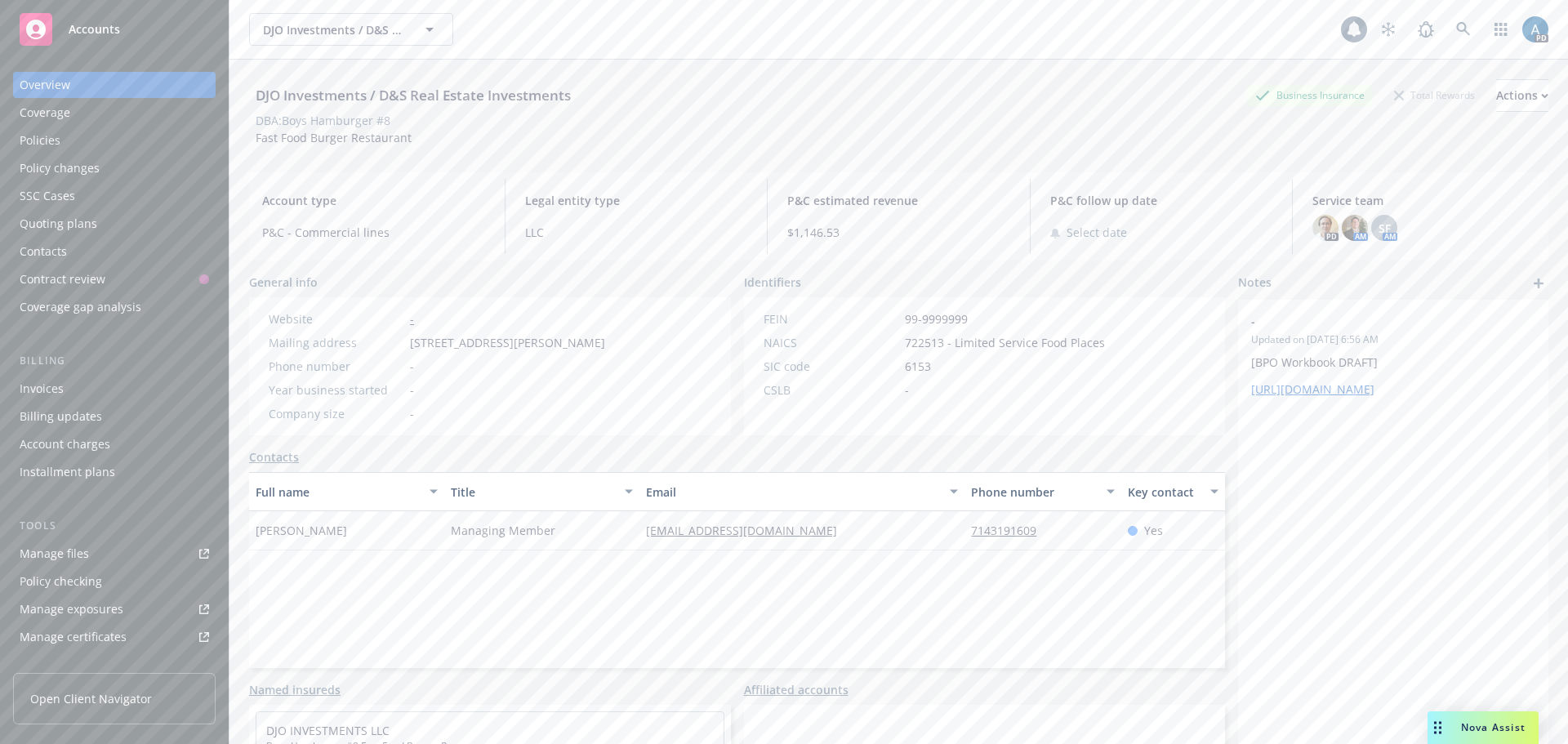
click at [90, 31] on span "Accounts" at bounding box center [94, 29] width 51 height 13
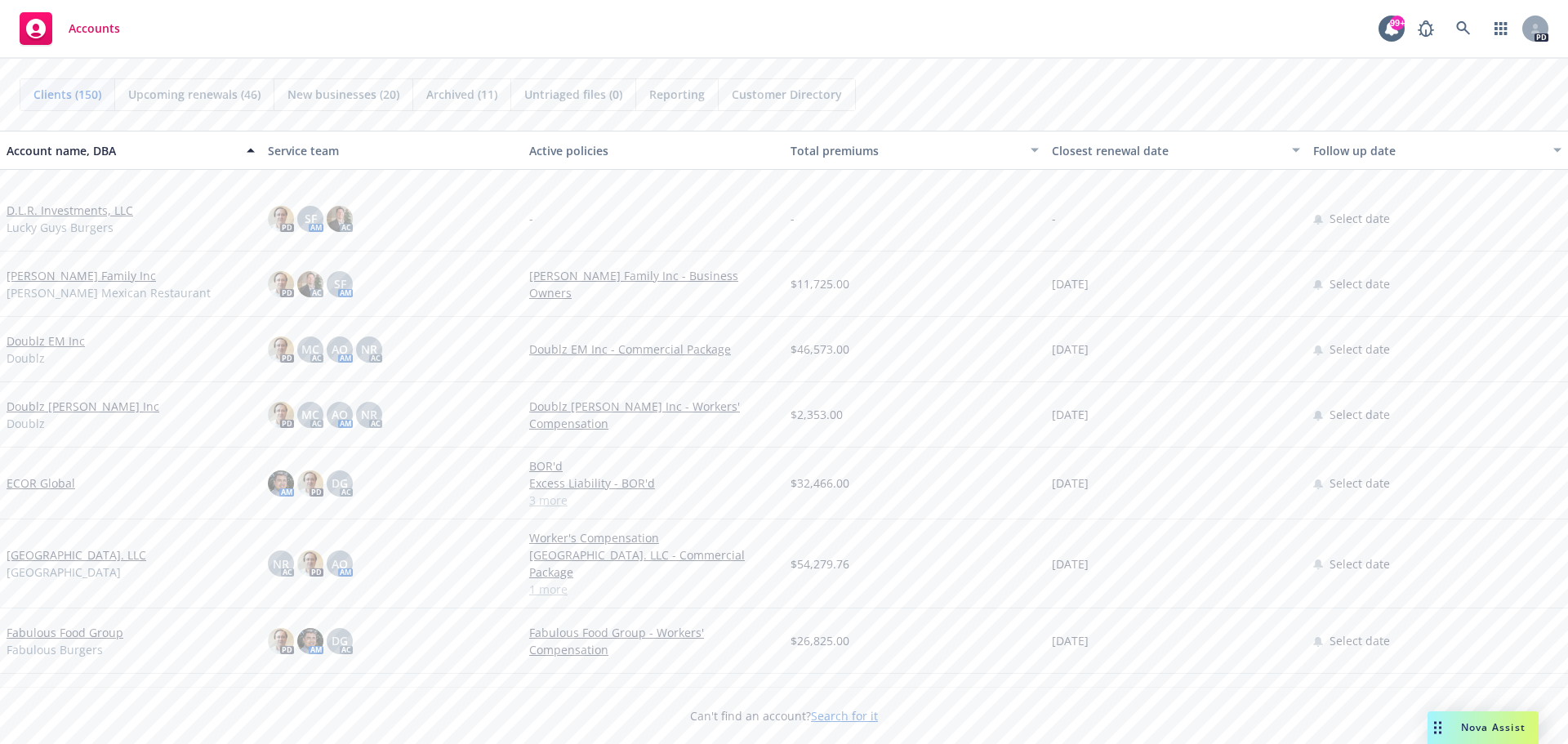
scroll to position [3594, 0]
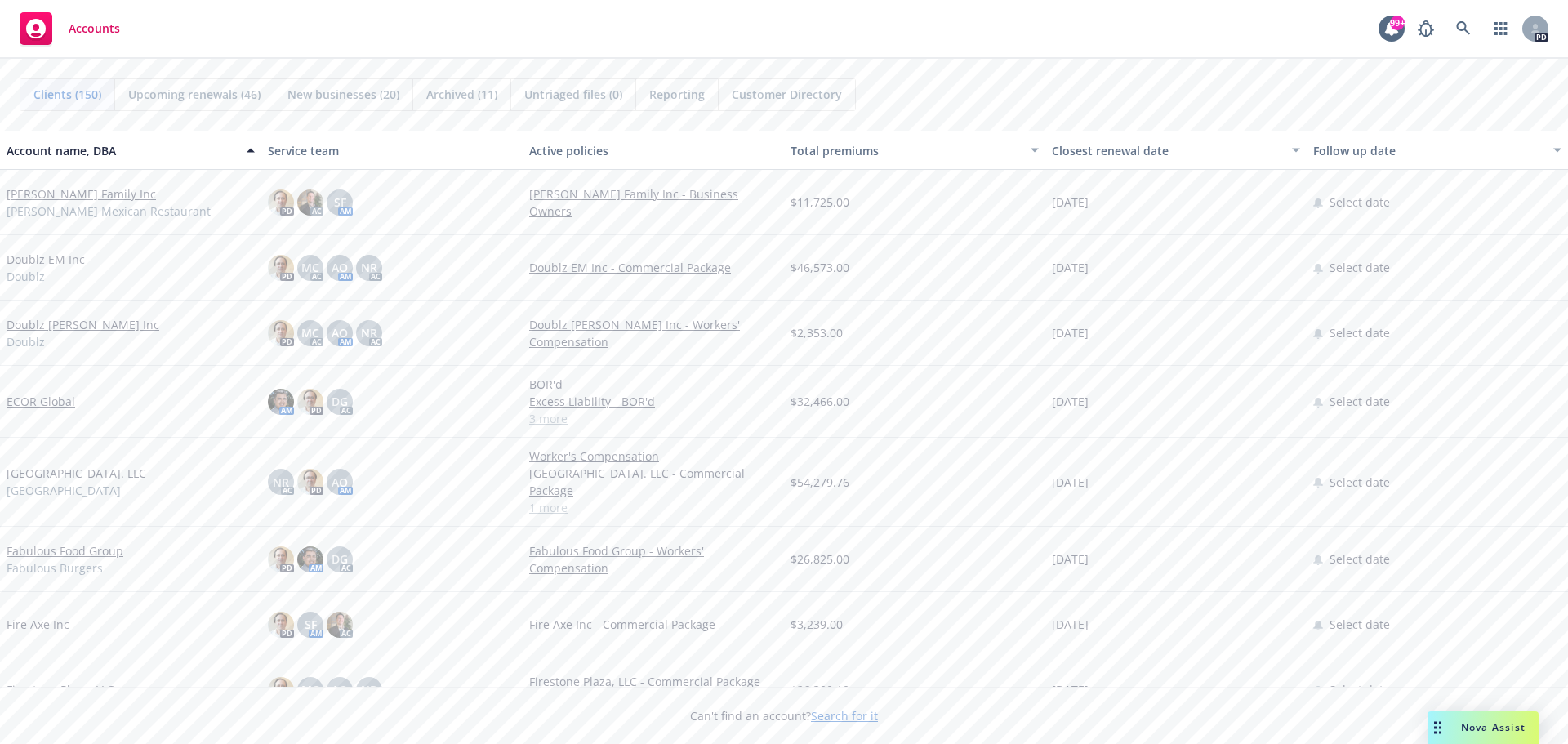
click at [61, 474] on link "[GEOGRAPHIC_DATA]. LLC" at bounding box center [76, 473] width 139 height 17
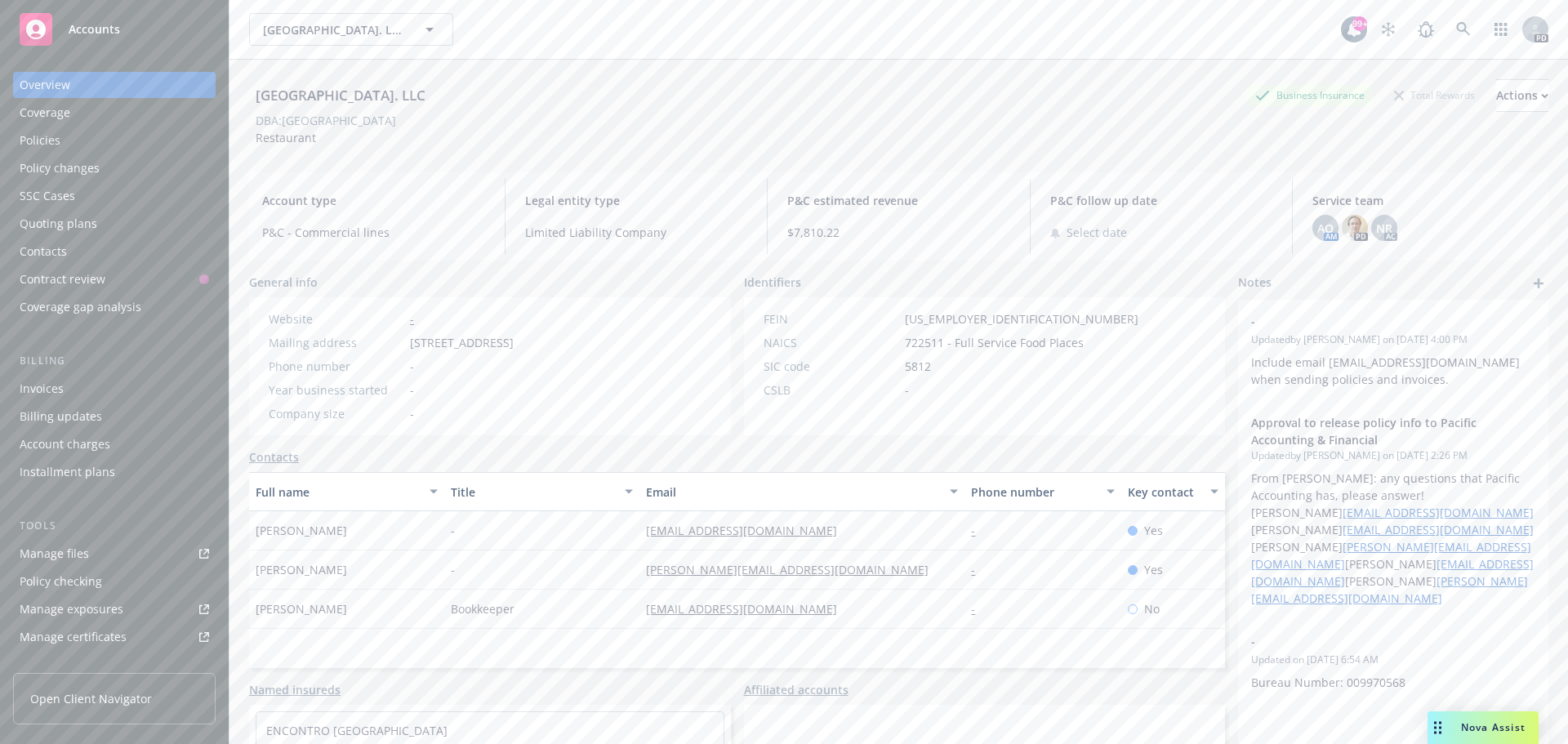
click at [110, 31] on span "Accounts" at bounding box center [94, 29] width 51 height 13
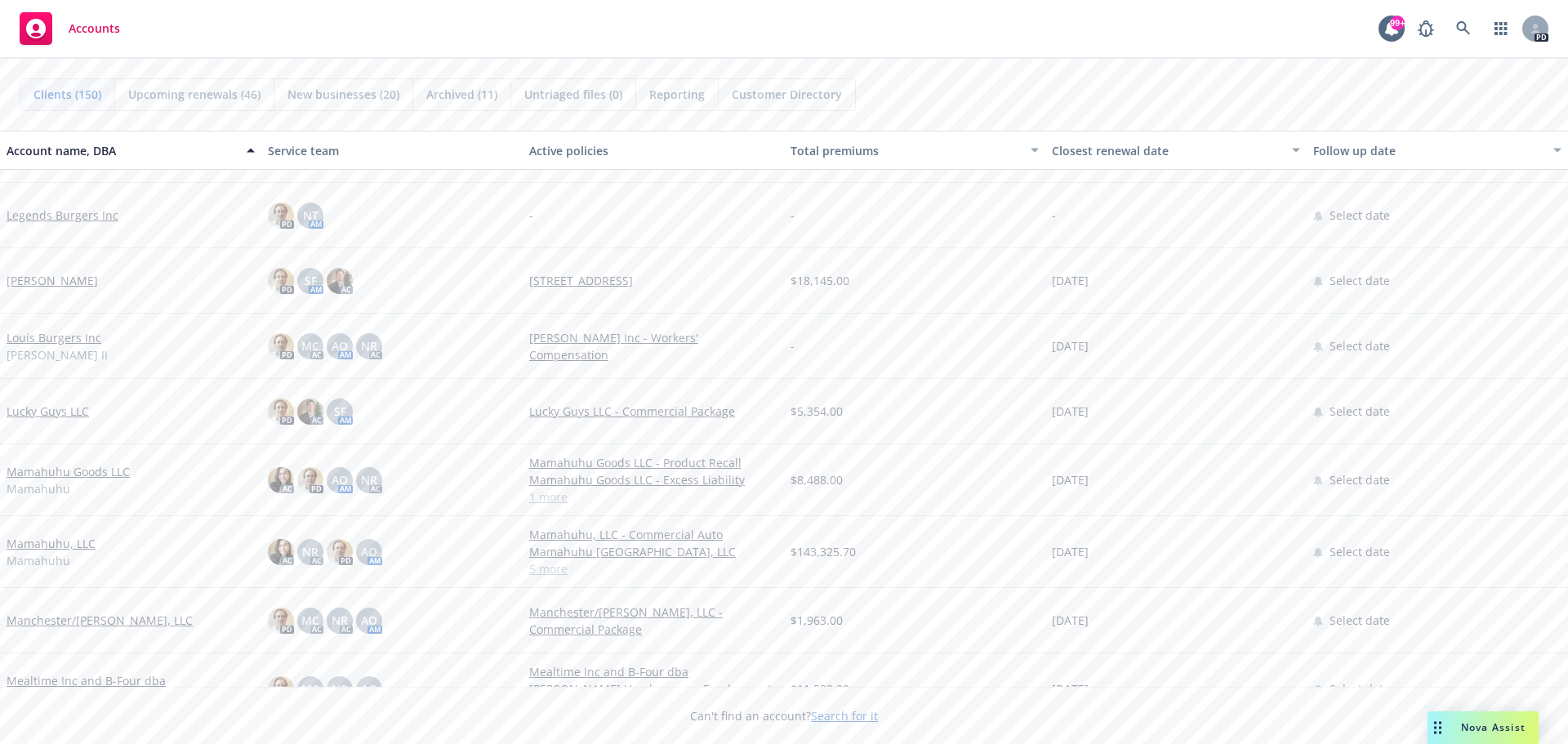
scroll to position [5717, 0]
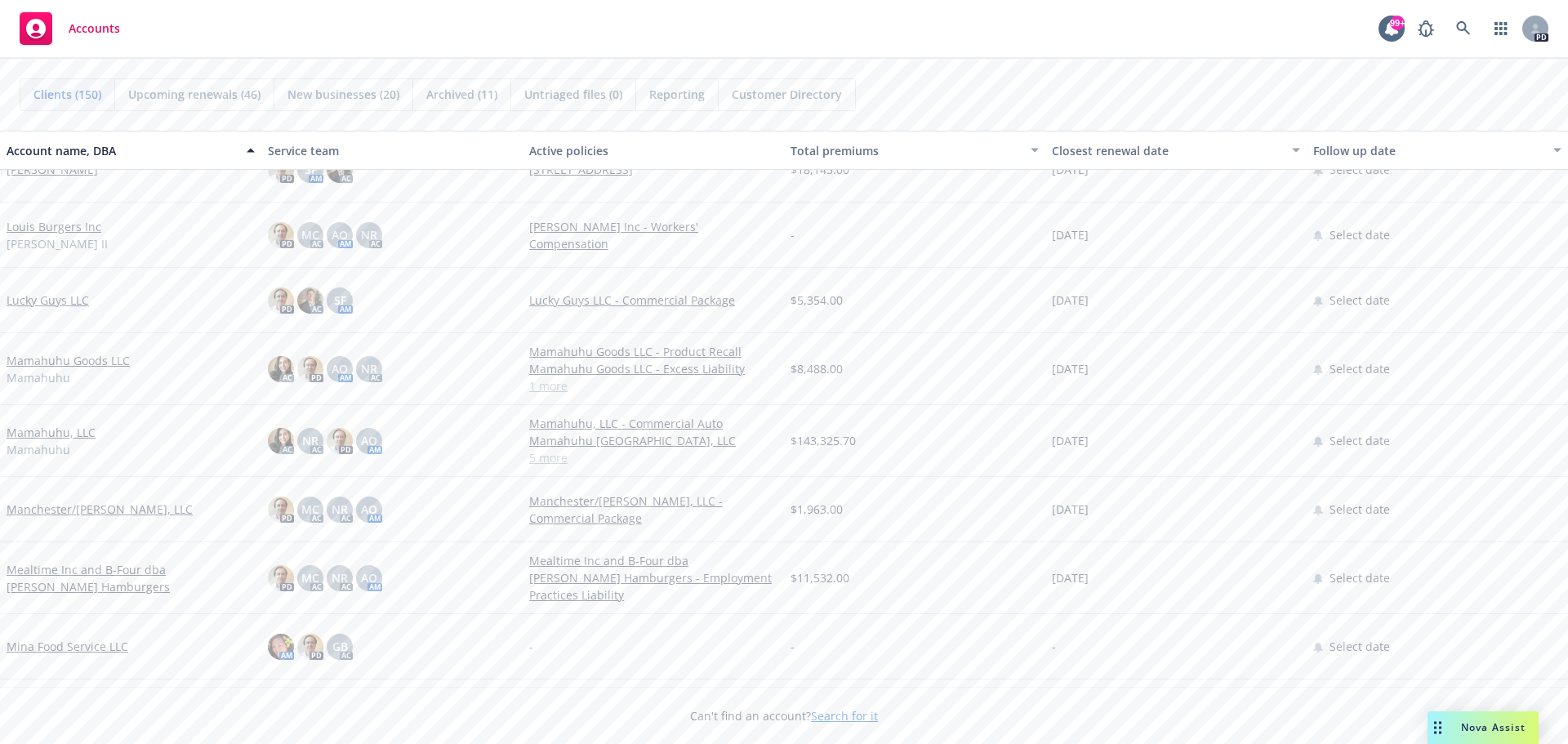
click at [31, 434] on link "Mamahuhu, LLC" at bounding box center [50, 432] width 89 height 17
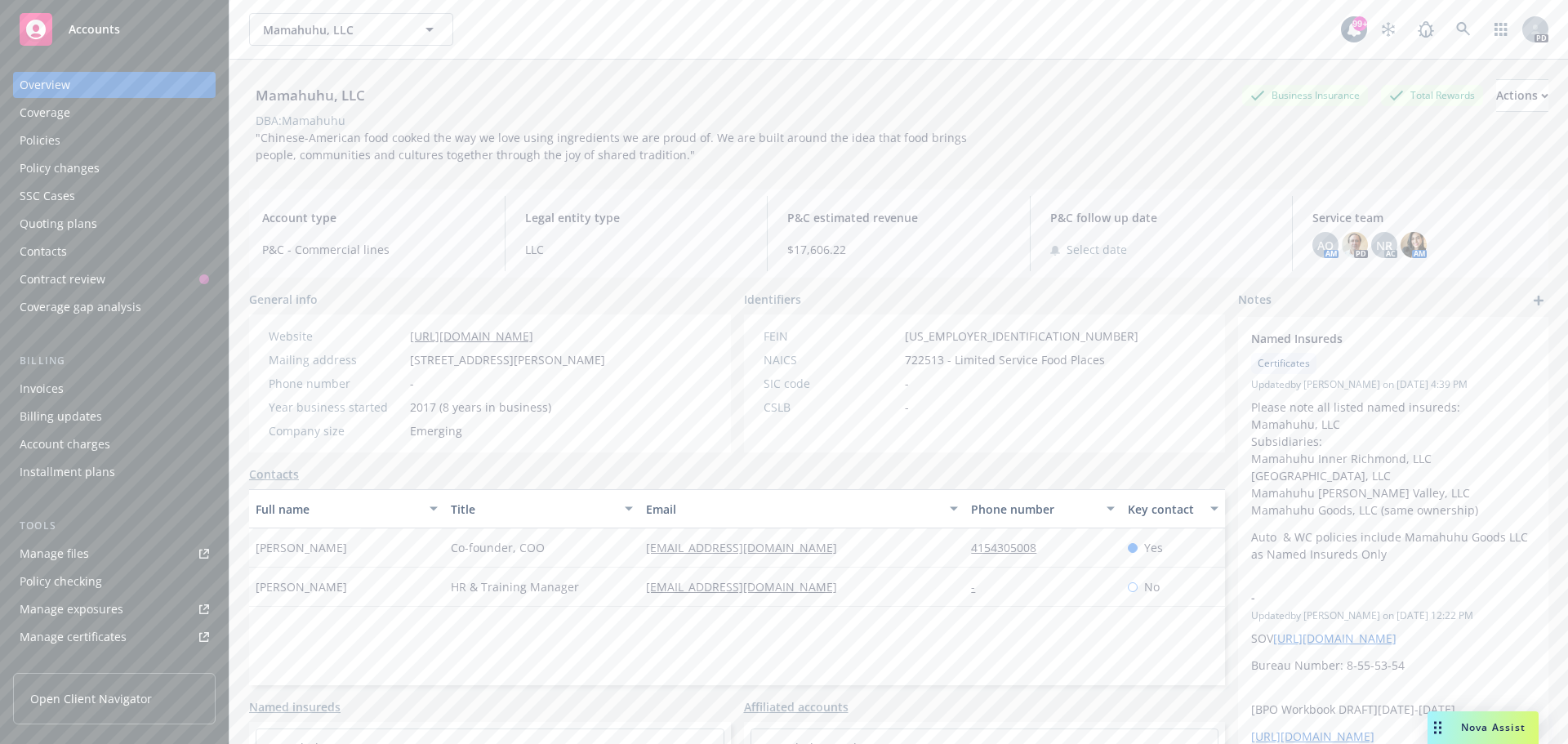
click at [101, 23] on span "Accounts" at bounding box center [94, 29] width 51 height 13
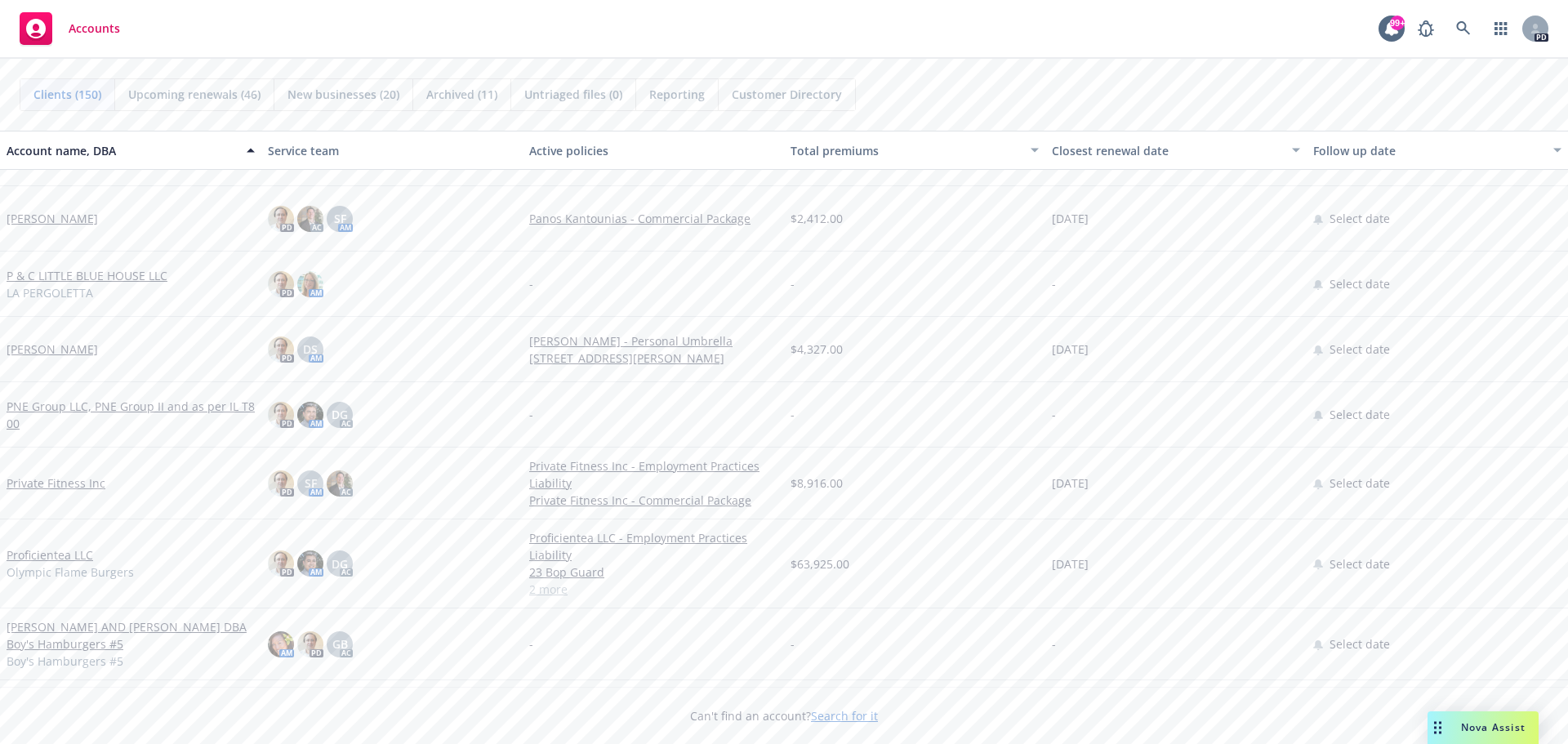
scroll to position [7188, 0]
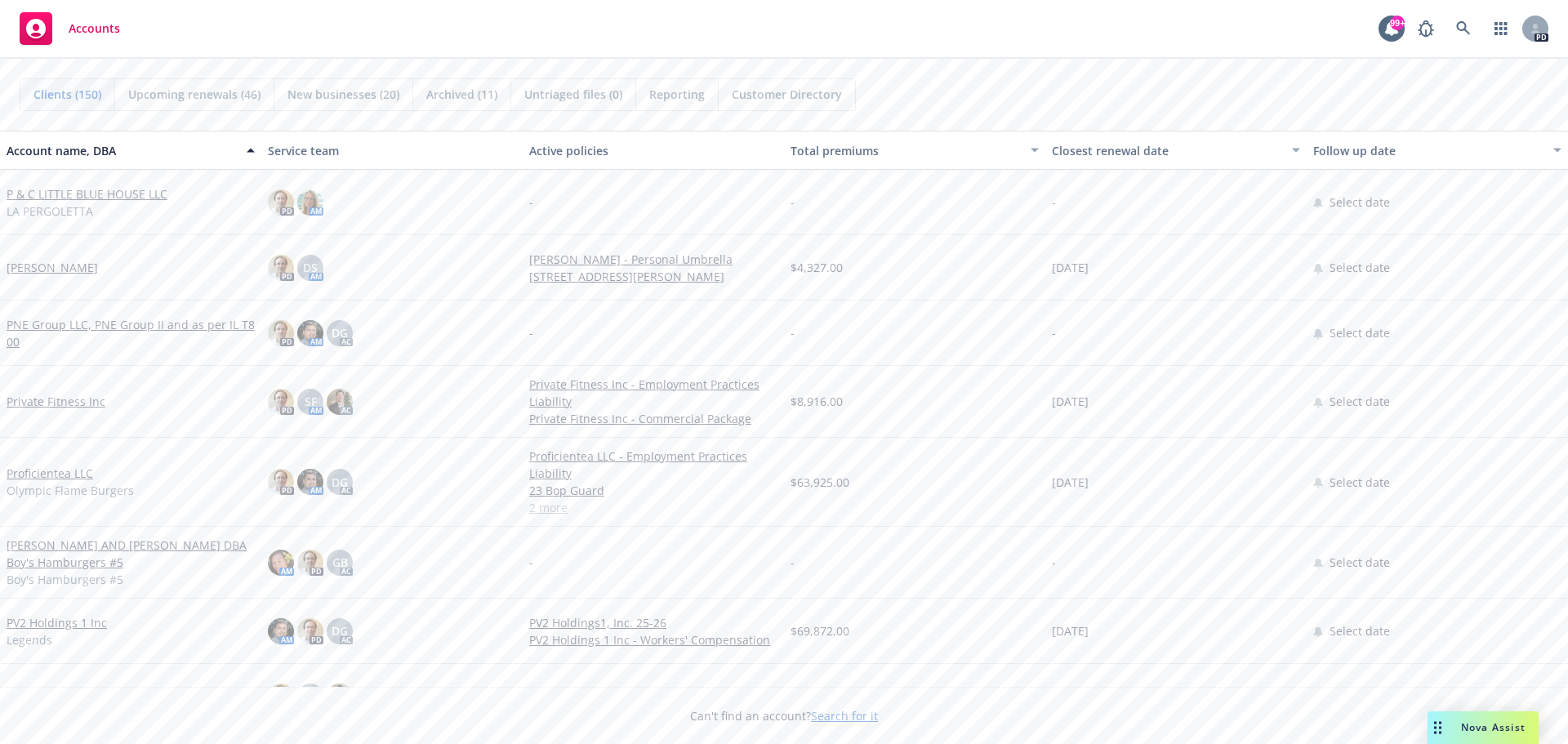
click at [29, 471] on link "Proficientea LLC" at bounding box center [49, 473] width 86 height 17
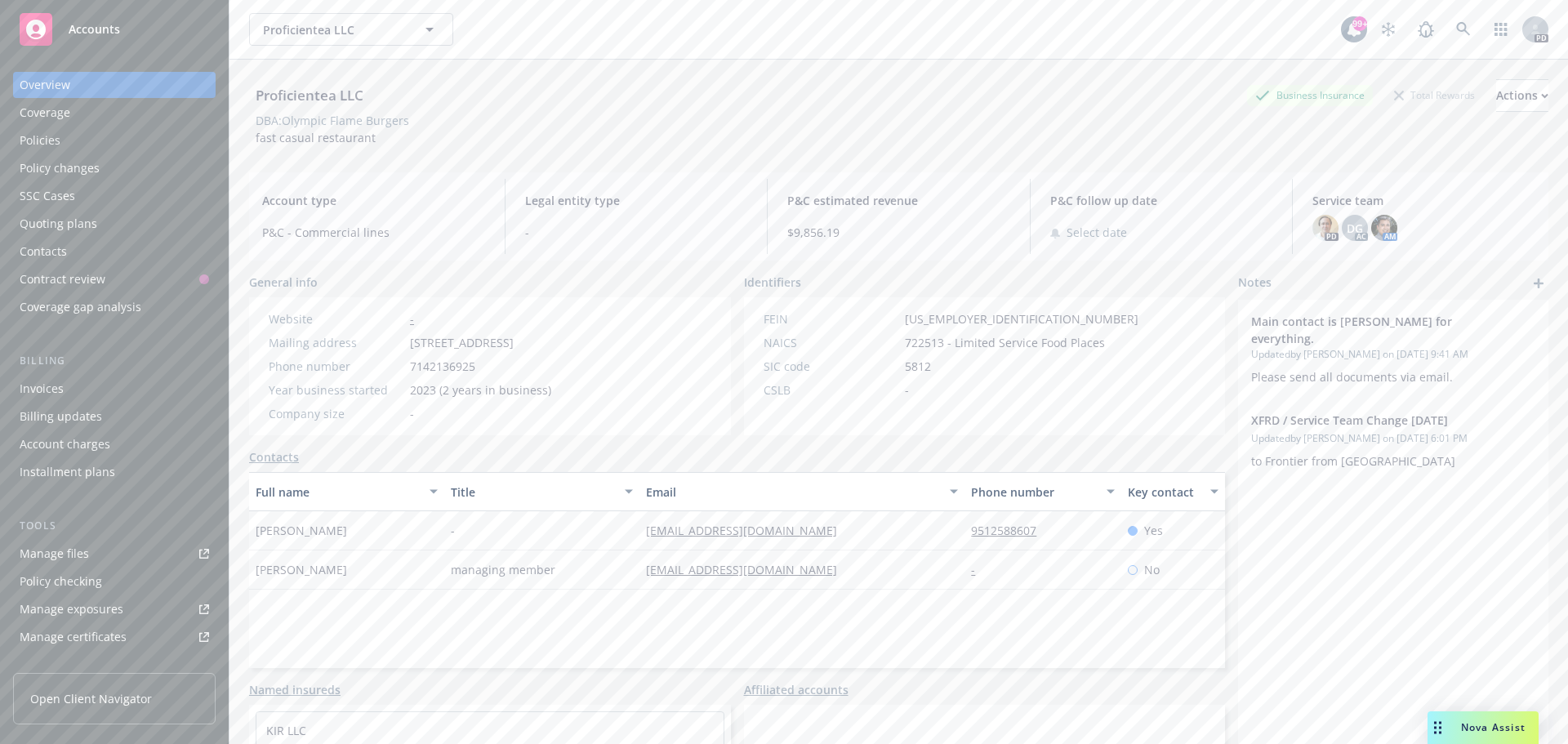
click at [49, 138] on div "Policies" at bounding box center [39, 140] width 41 height 27
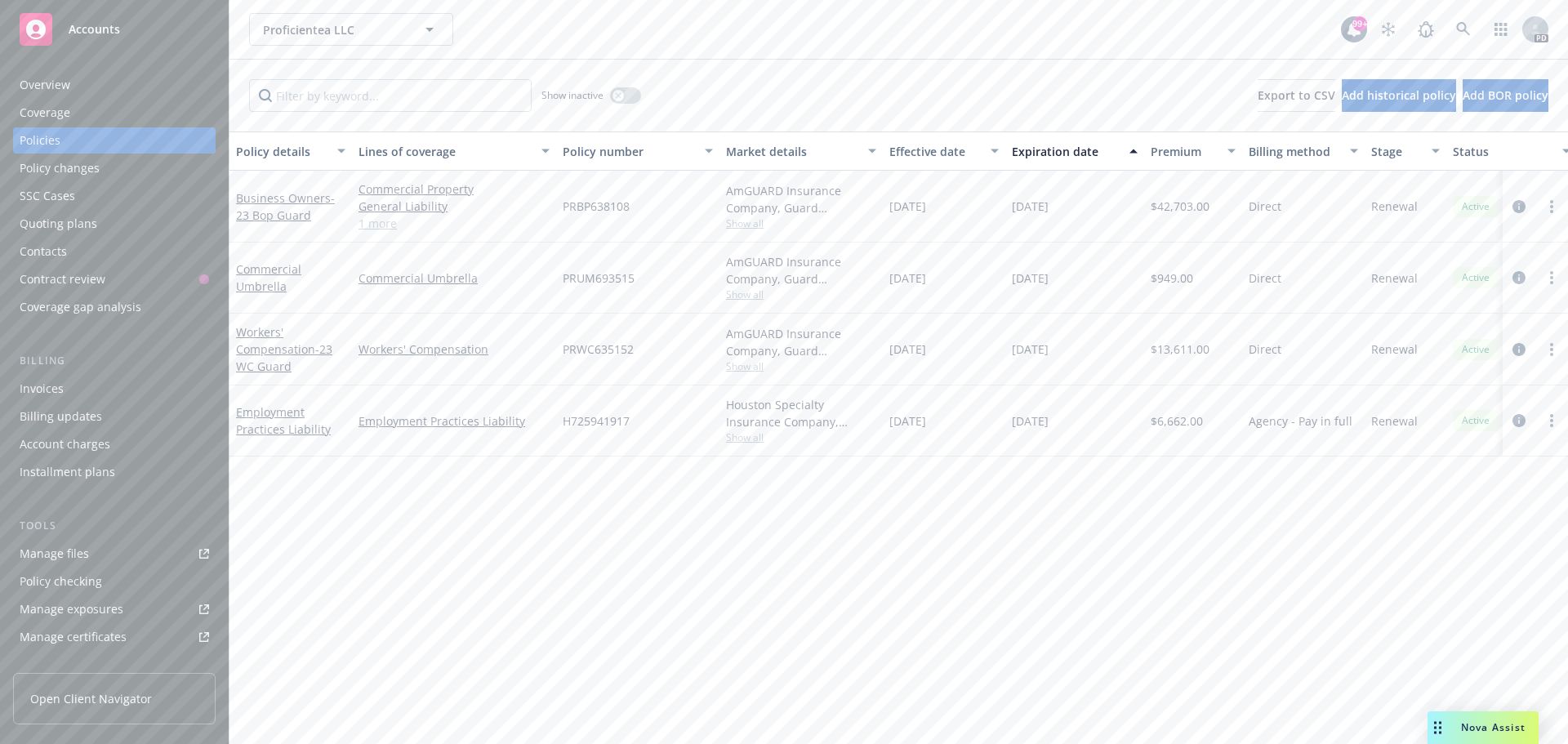
click at [93, 29] on span "Accounts" at bounding box center [94, 29] width 51 height 13
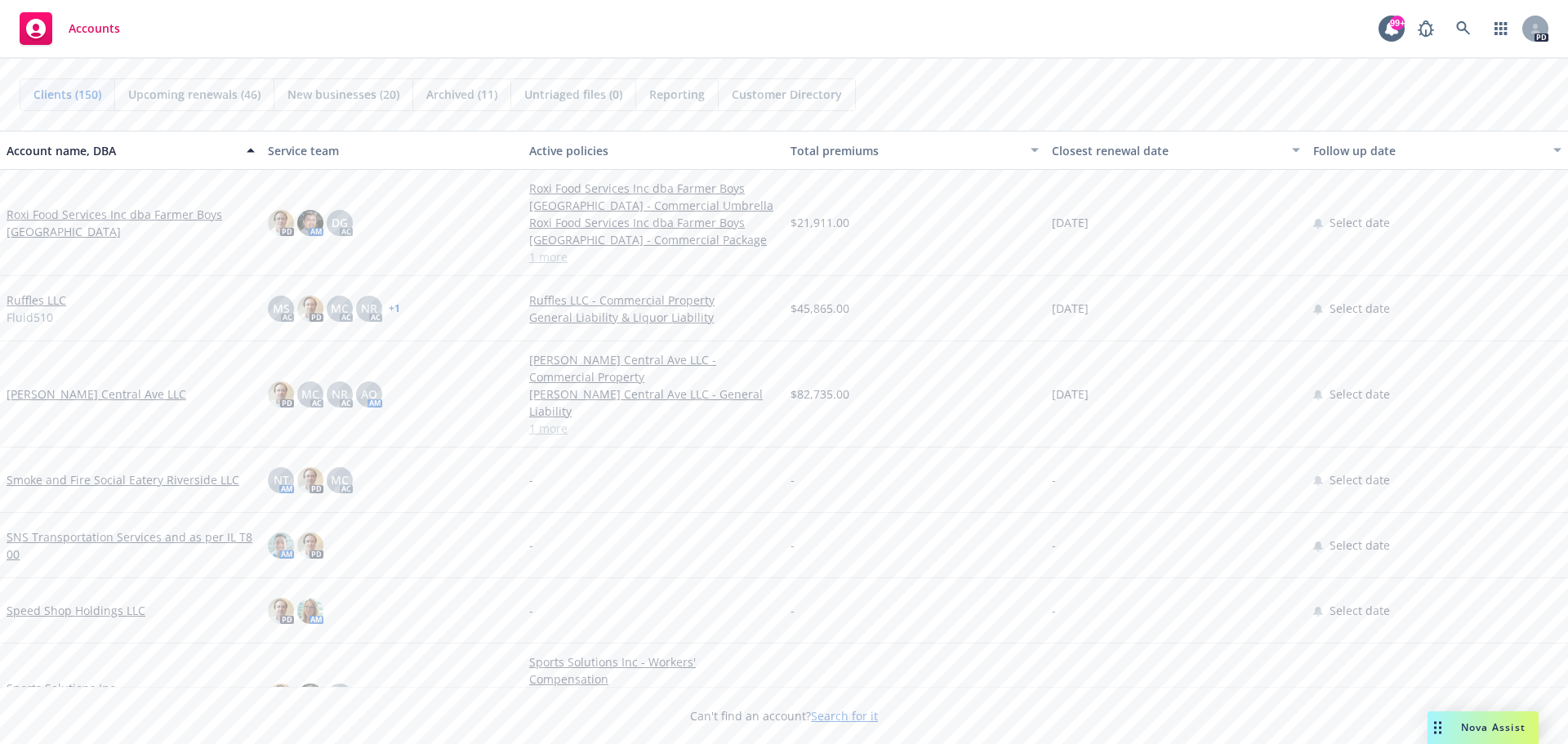
scroll to position [7923, 0]
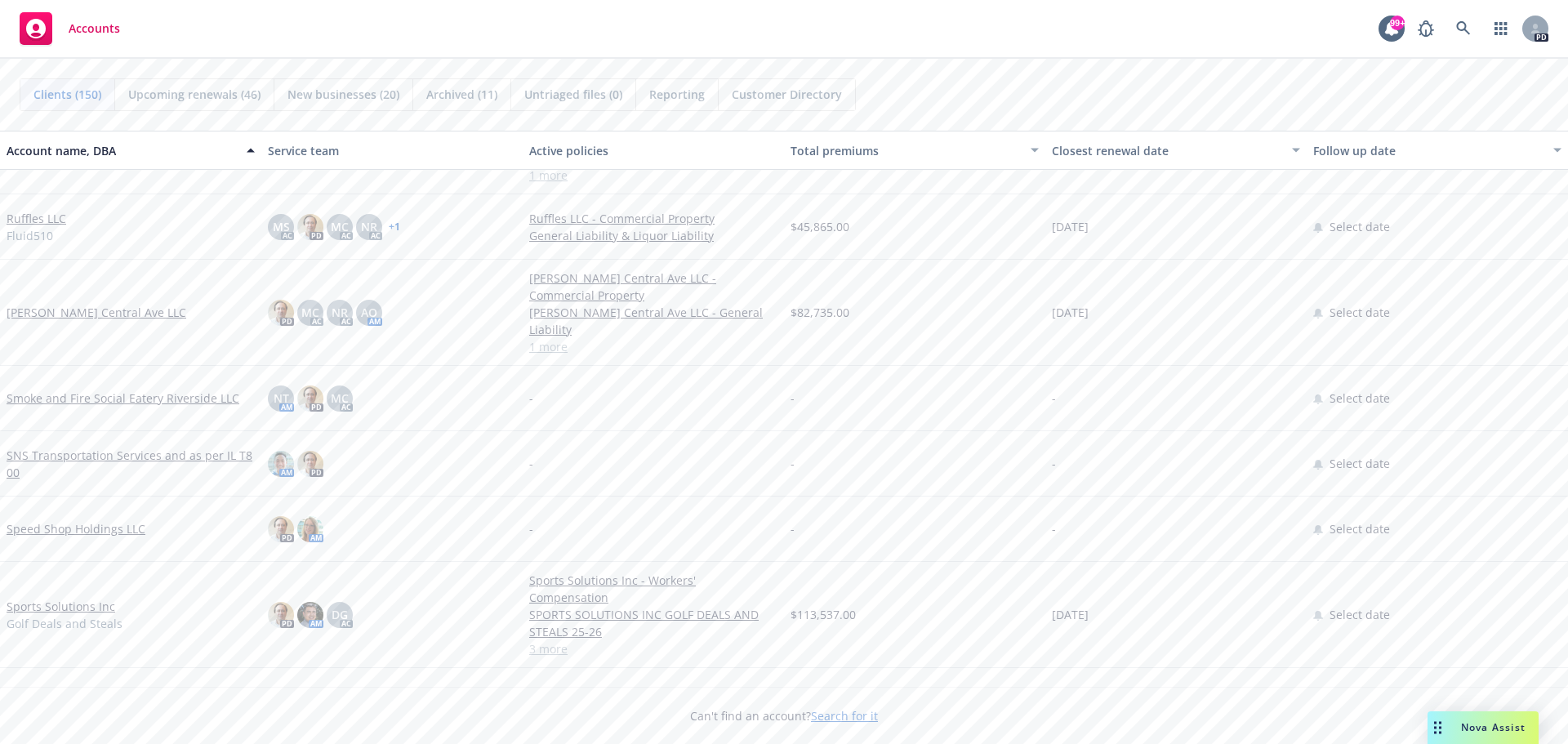
click at [86, 389] on link "Smoke and Fire Social Eatery Riverside LLC" at bounding box center [123, 398] width 233 height 17
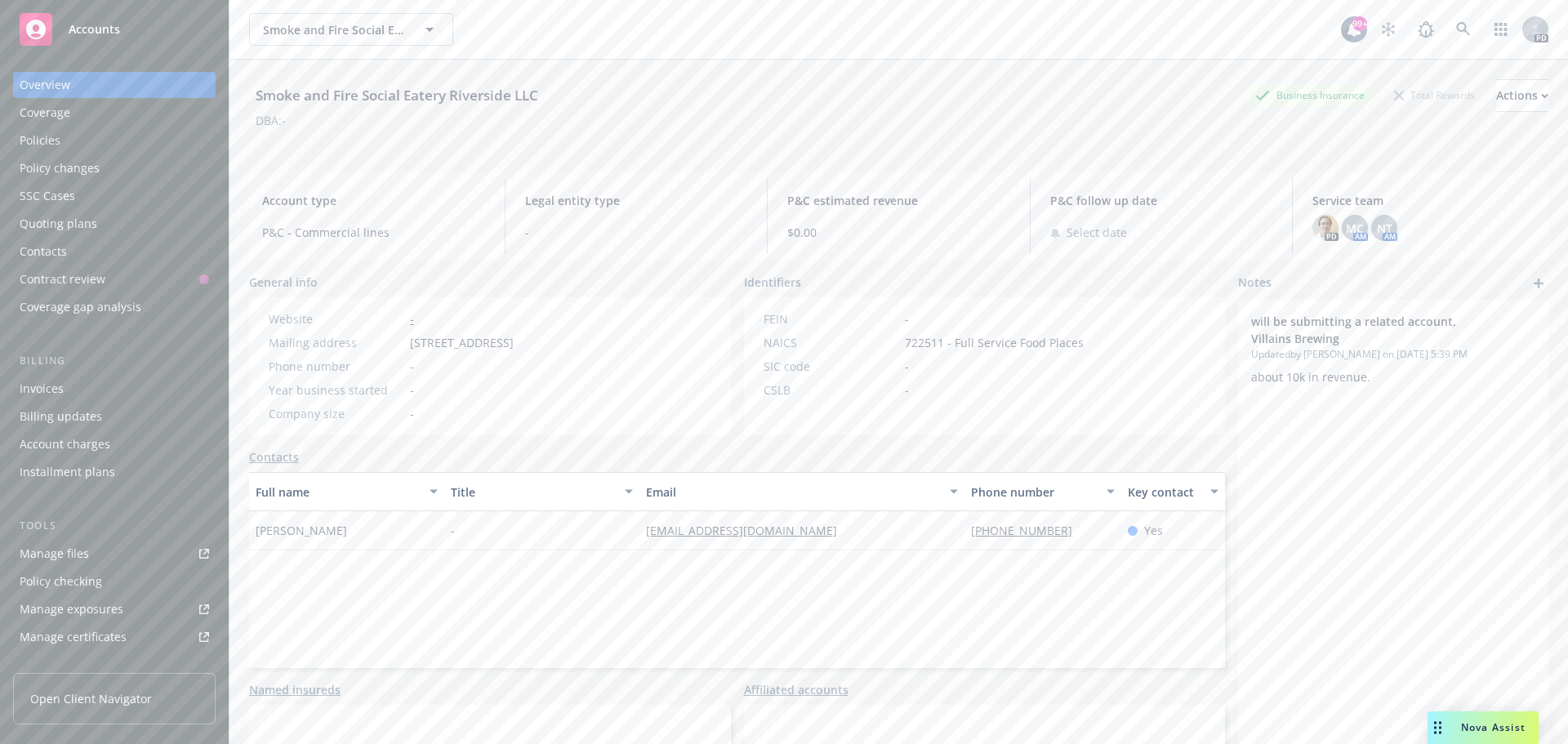
click at [86, 30] on span "Accounts" at bounding box center [94, 29] width 51 height 13
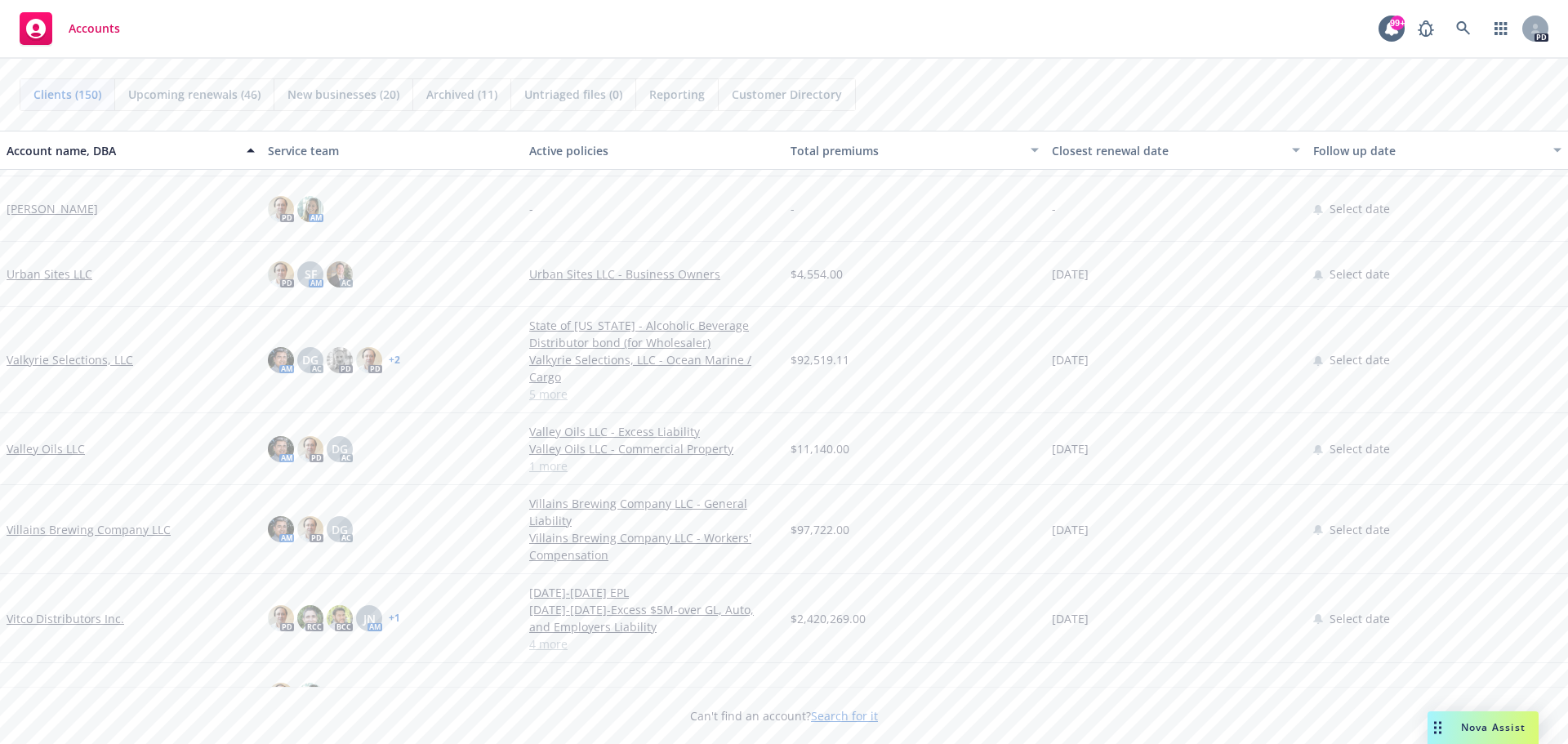
scroll to position [9229, 0]
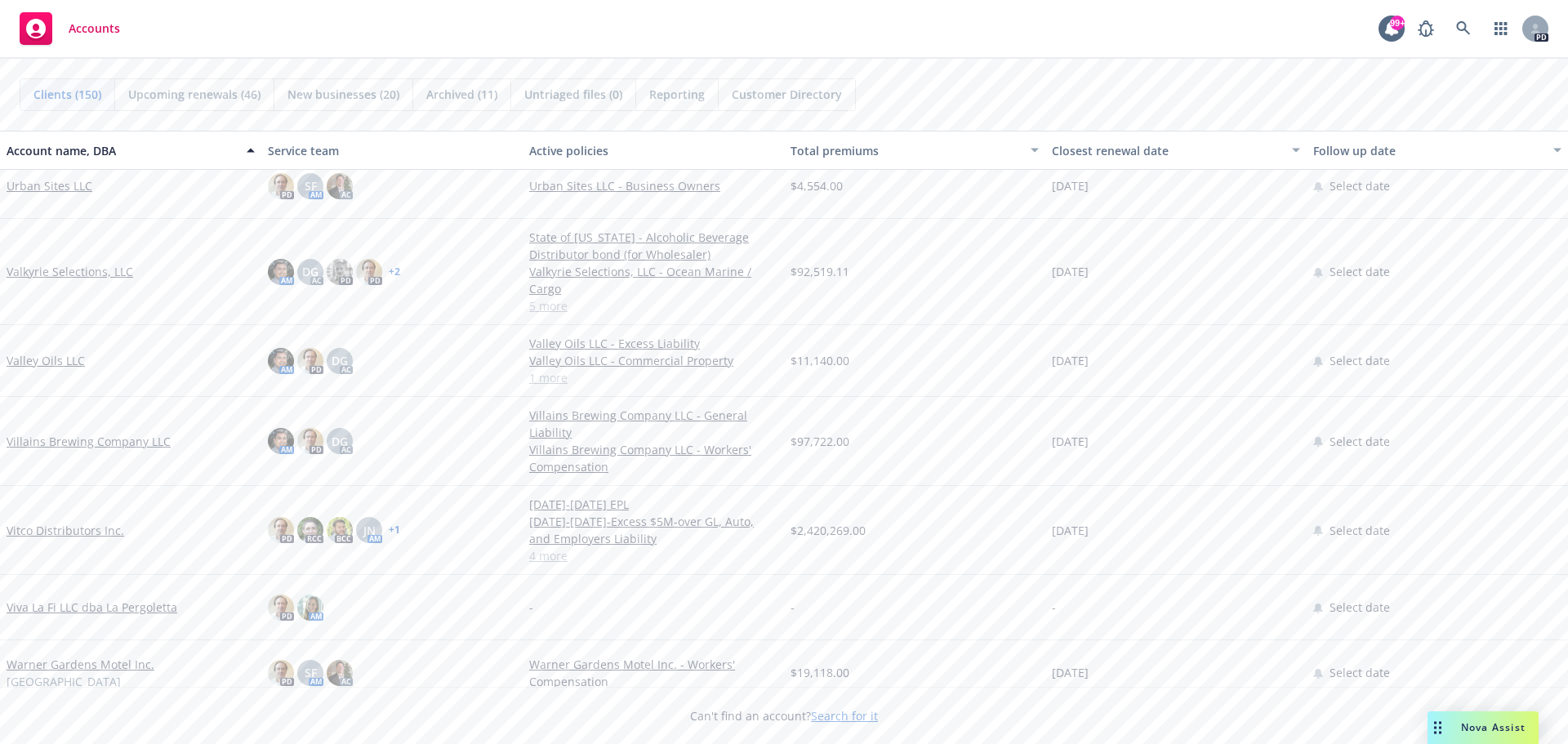
click at [68, 442] on link "Villains Brewing Company LLC" at bounding box center [88, 441] width 164 height 17
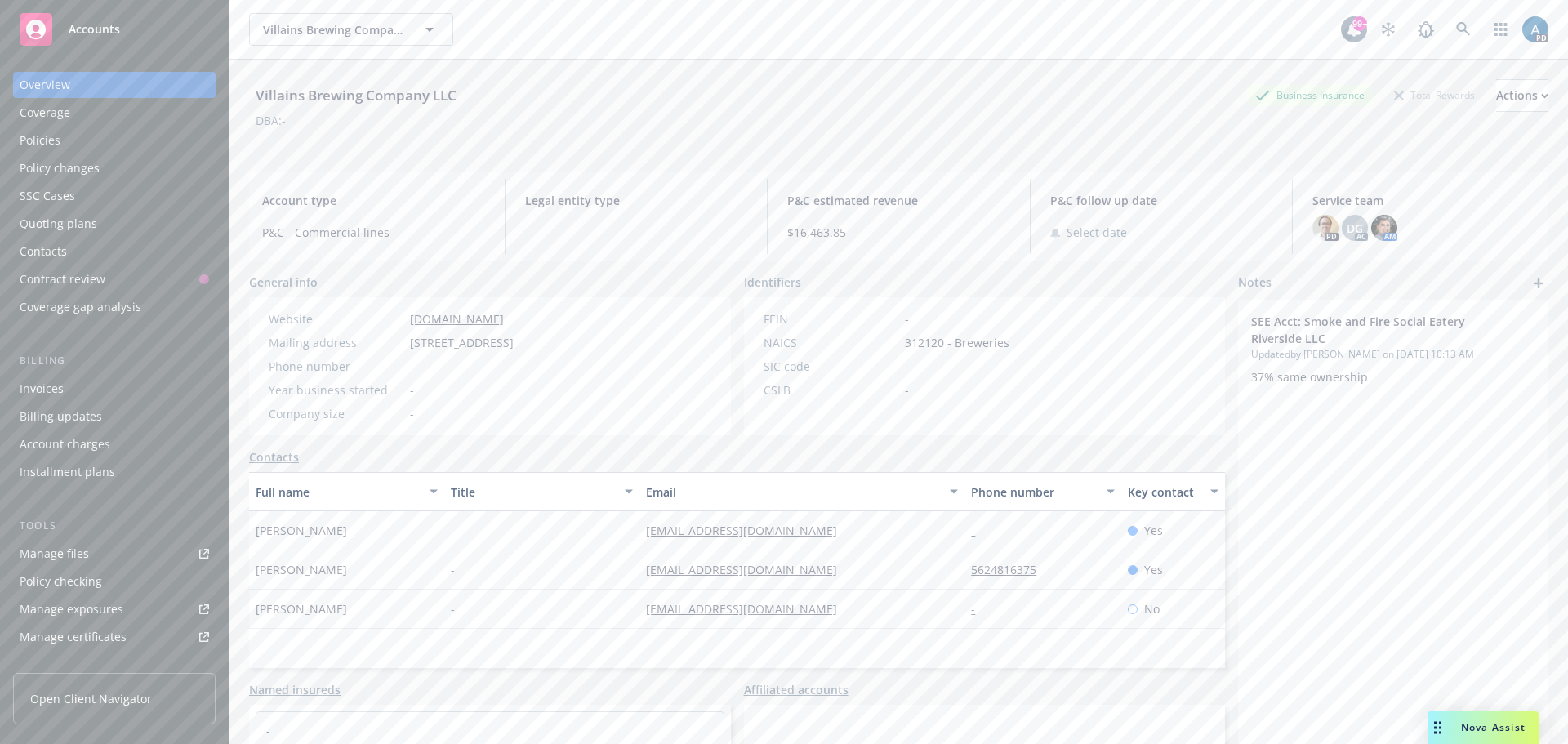
click at [47, 147] on div "Policies" at bounding box center [39, 140] width 41 height 27
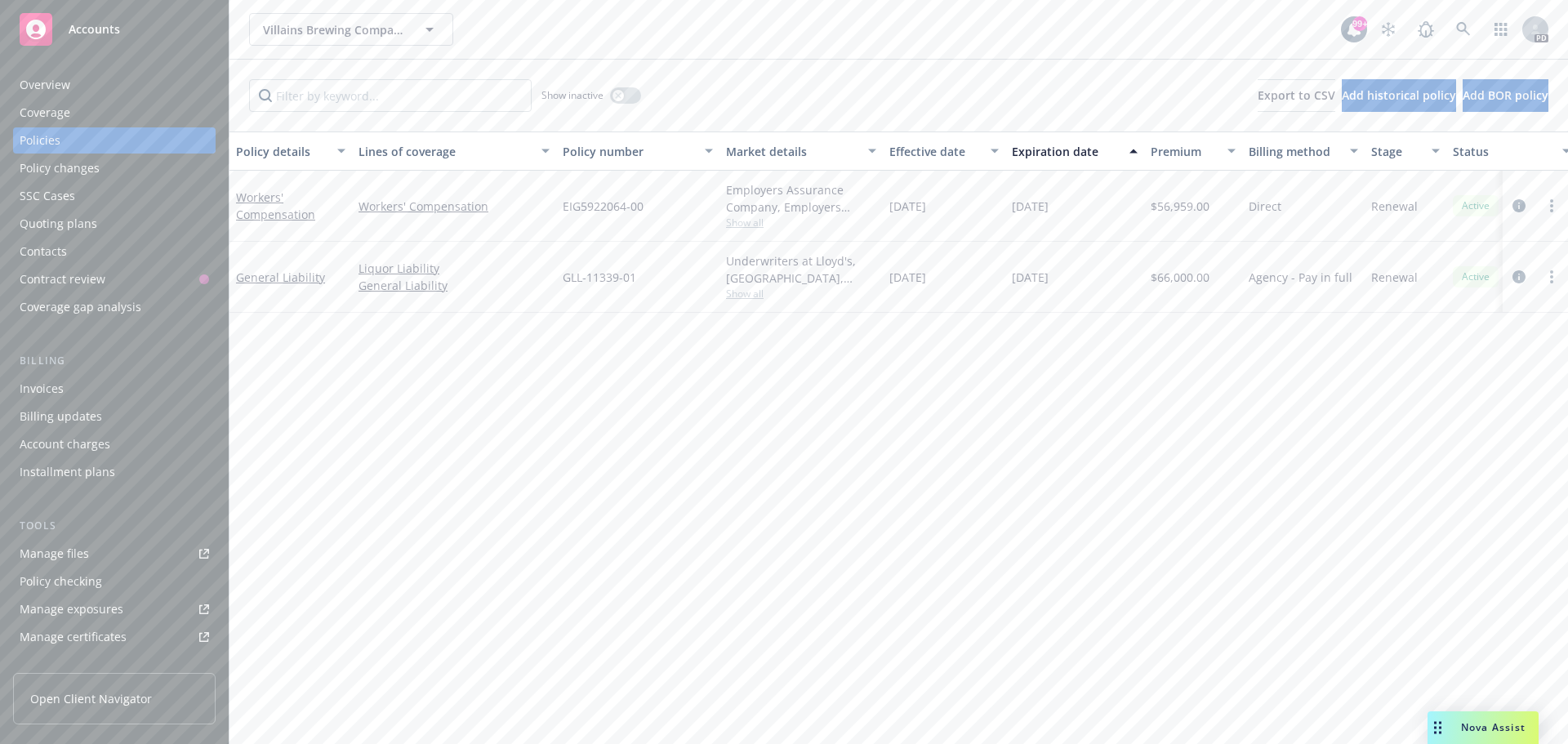
click at [105, 28] on span "Accounts" at bounding box center [94, 29] width 51 height 13
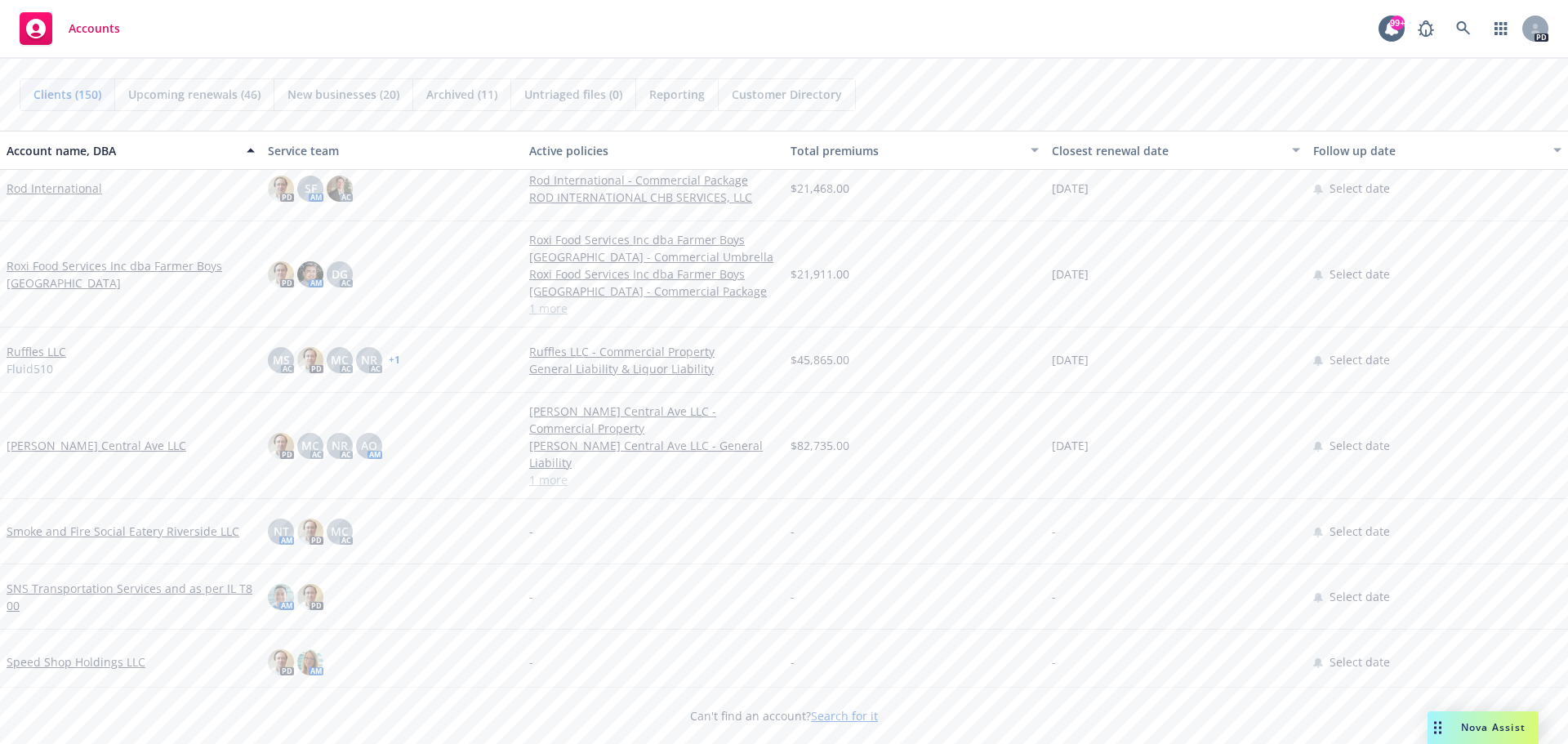
scroll to position [7923, 0]
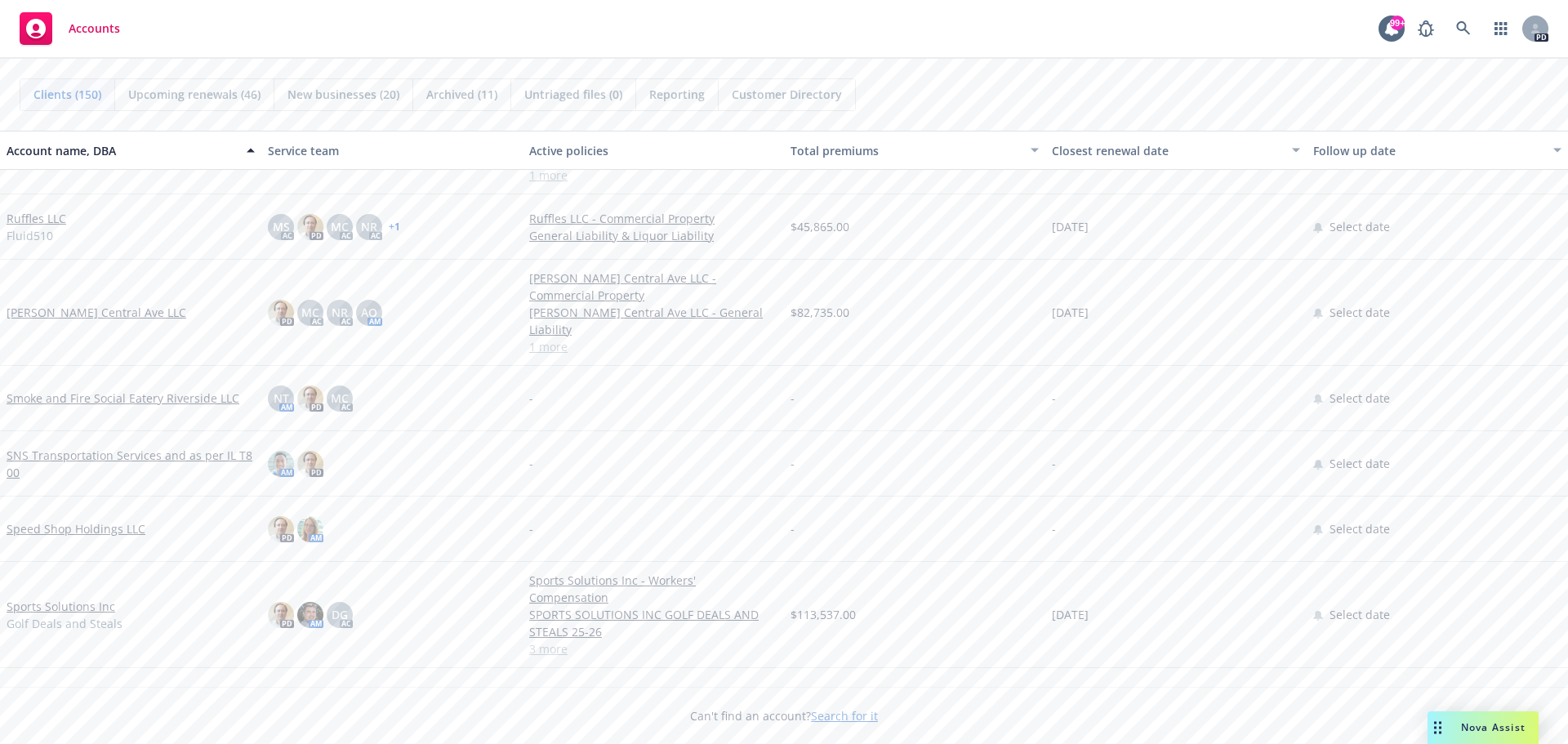
click at [72, 598] on link "Sports Solutions Inc" at bounding box center [60, 607] width 109 height 17
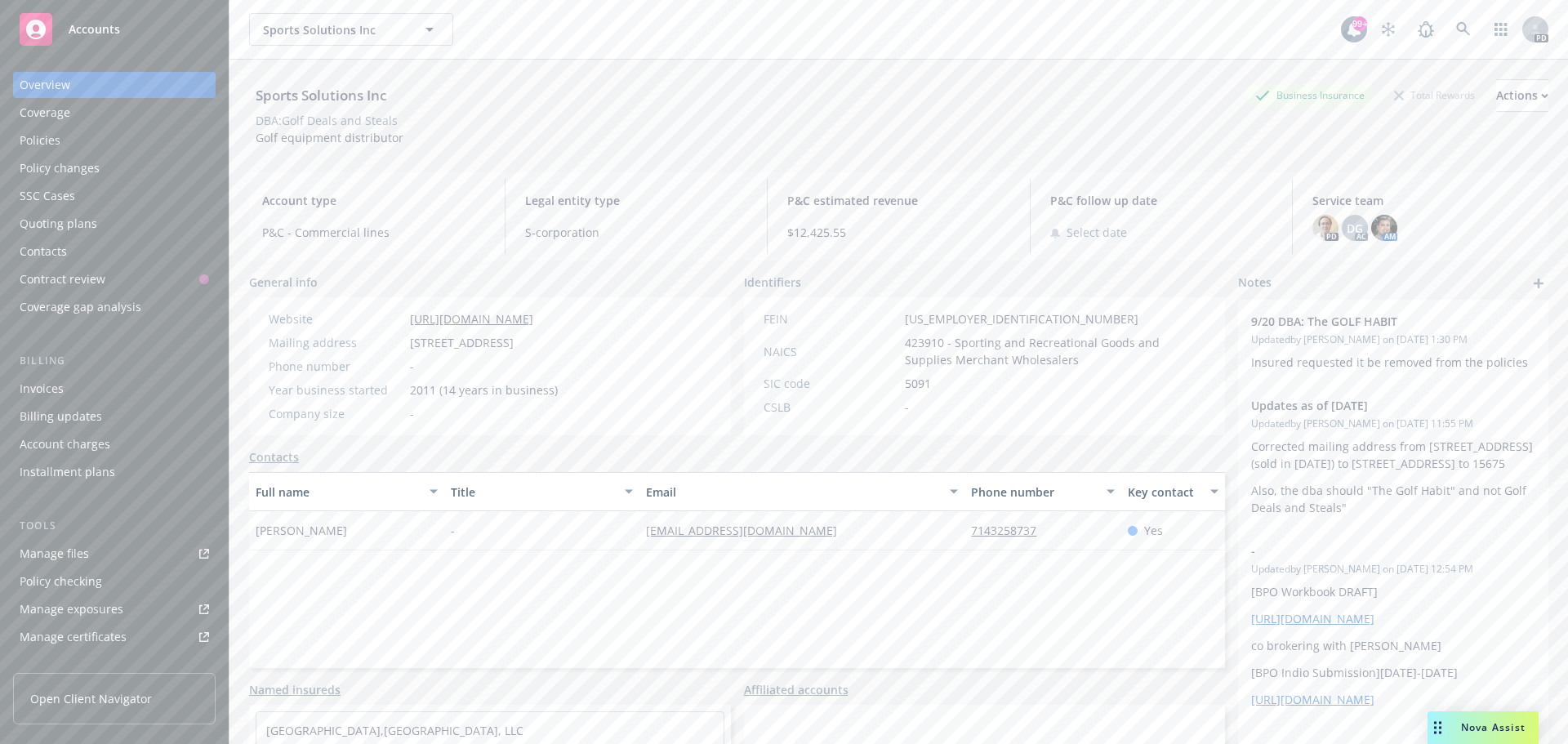
click at [42, 137] on div "Policies" at bounding box center [39, 140] width 41 height 27
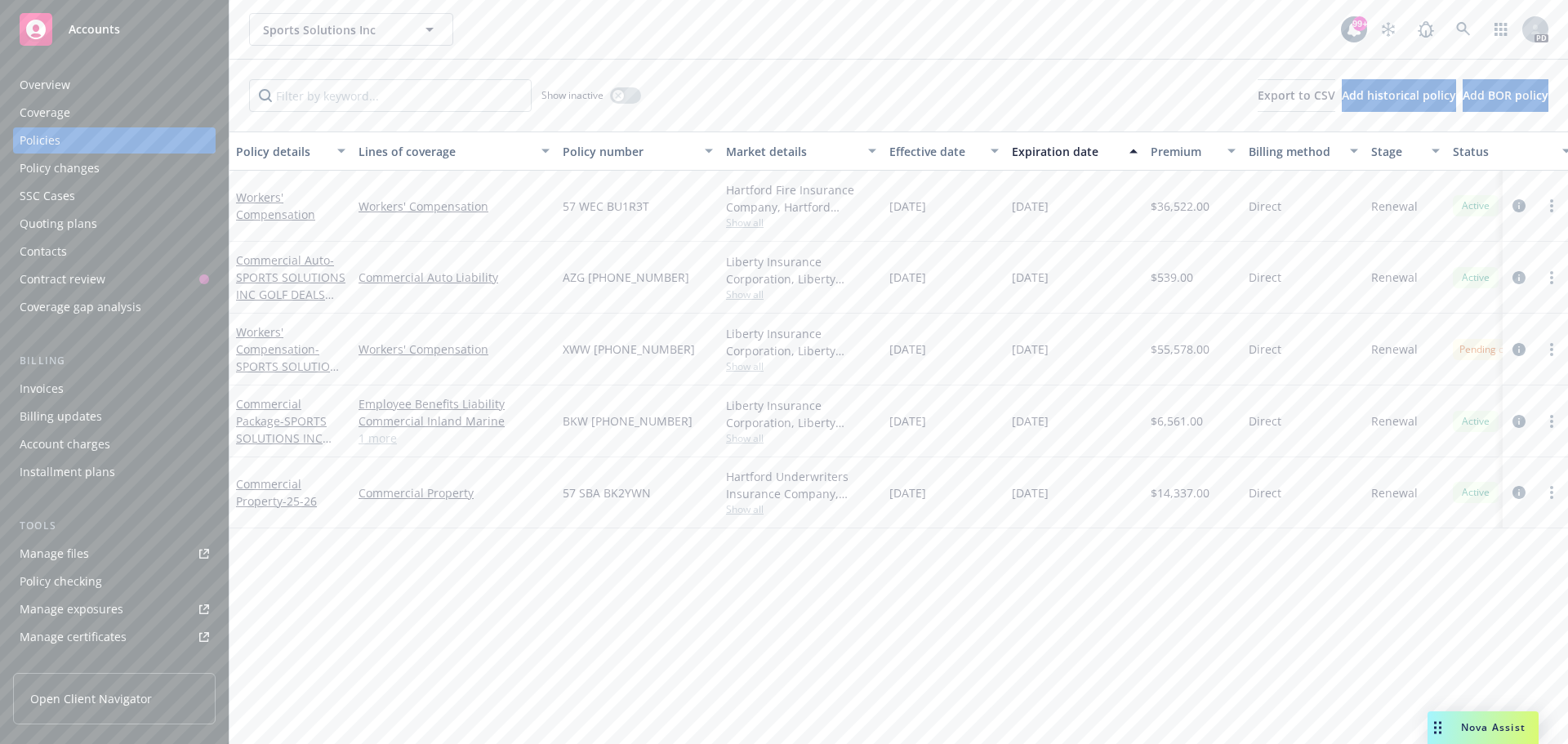
click at [99, 34] on span "Accounts" at bounding box center [94, 29] width 51 height 13
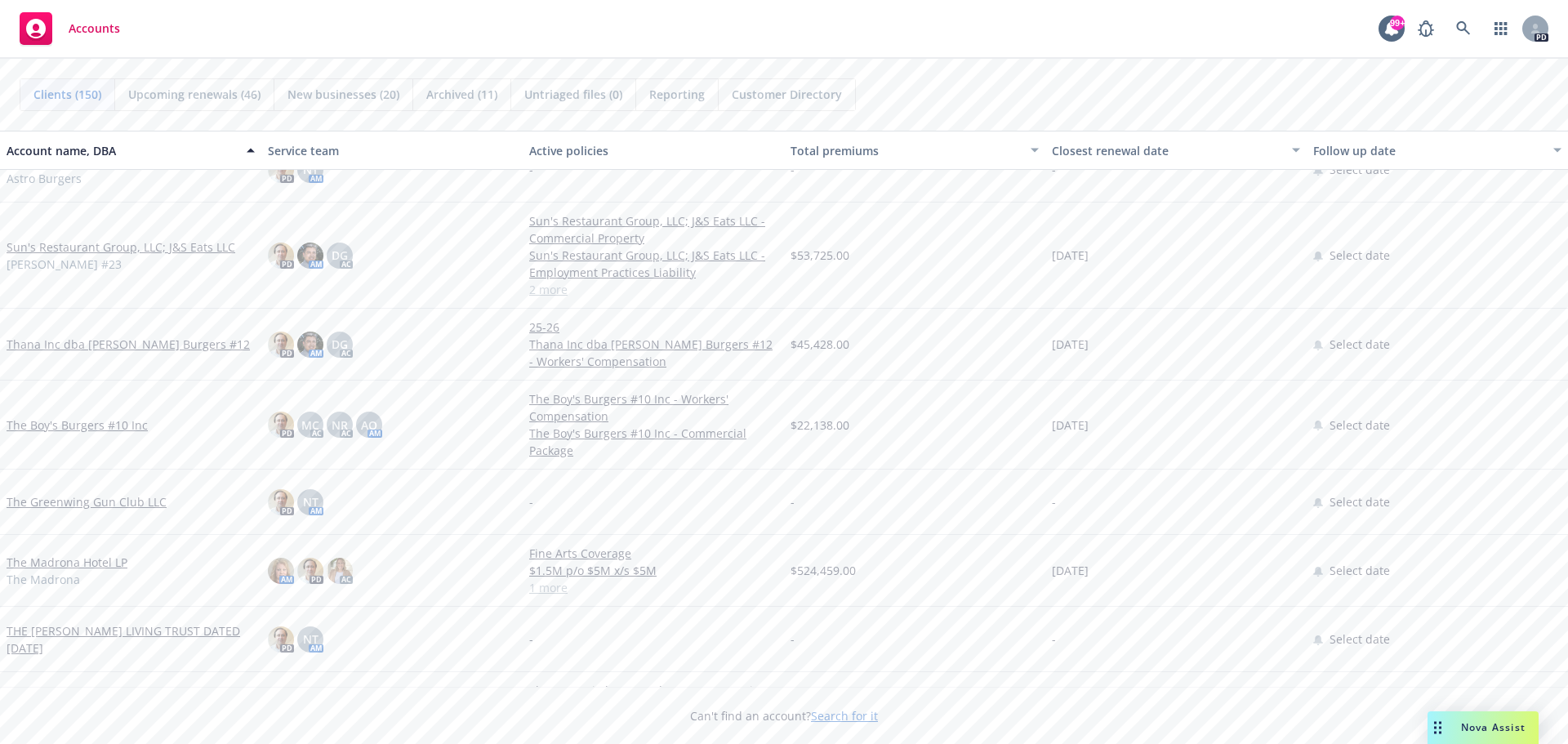
scroll to position [8413, 0]
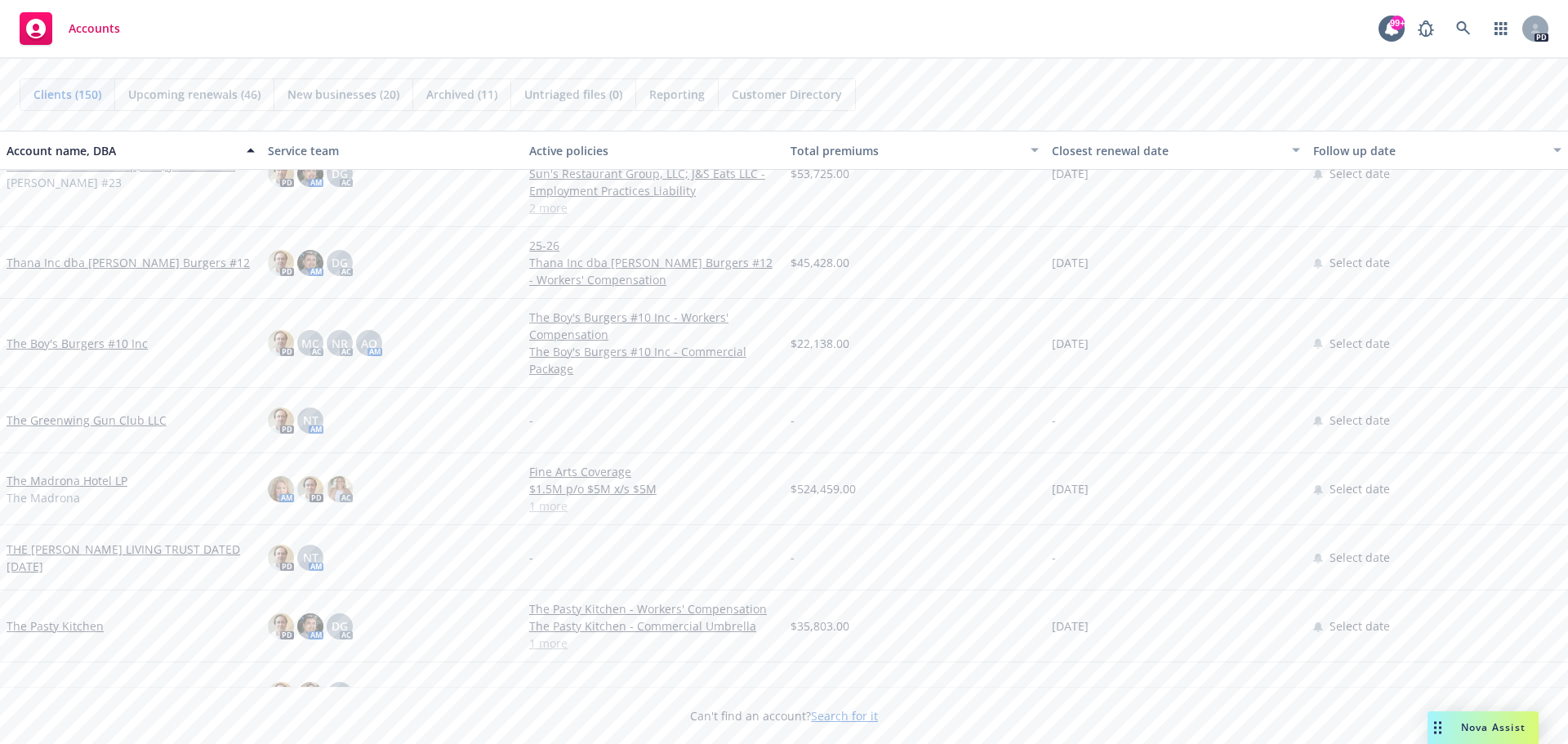
click at [54, 479] on link "The Madrona Hotel LP" at bounding box center [67, 480] width 121 height 17
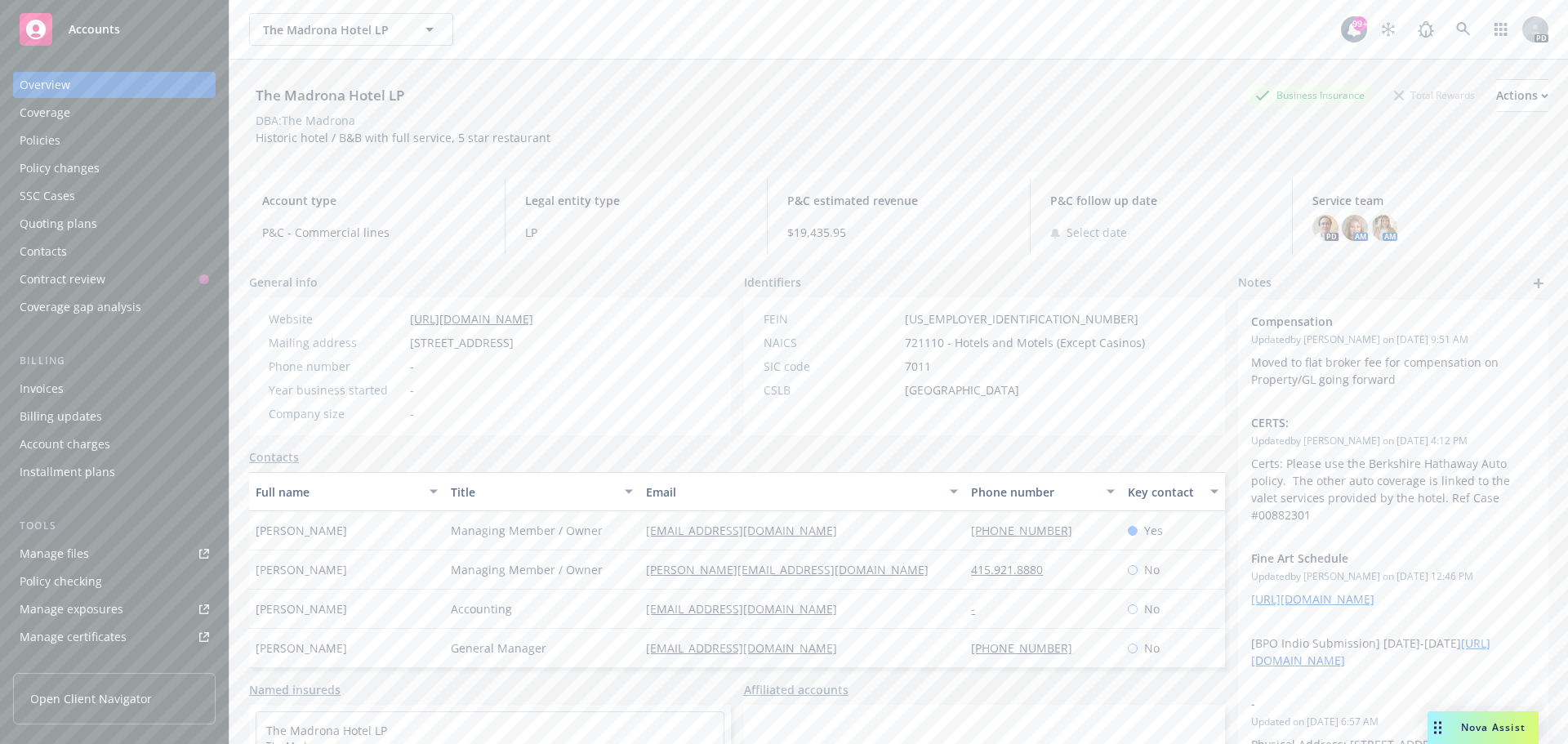
click at [47, 134] on div "Policies" at bounding box center [39, 140] width 41 height 27
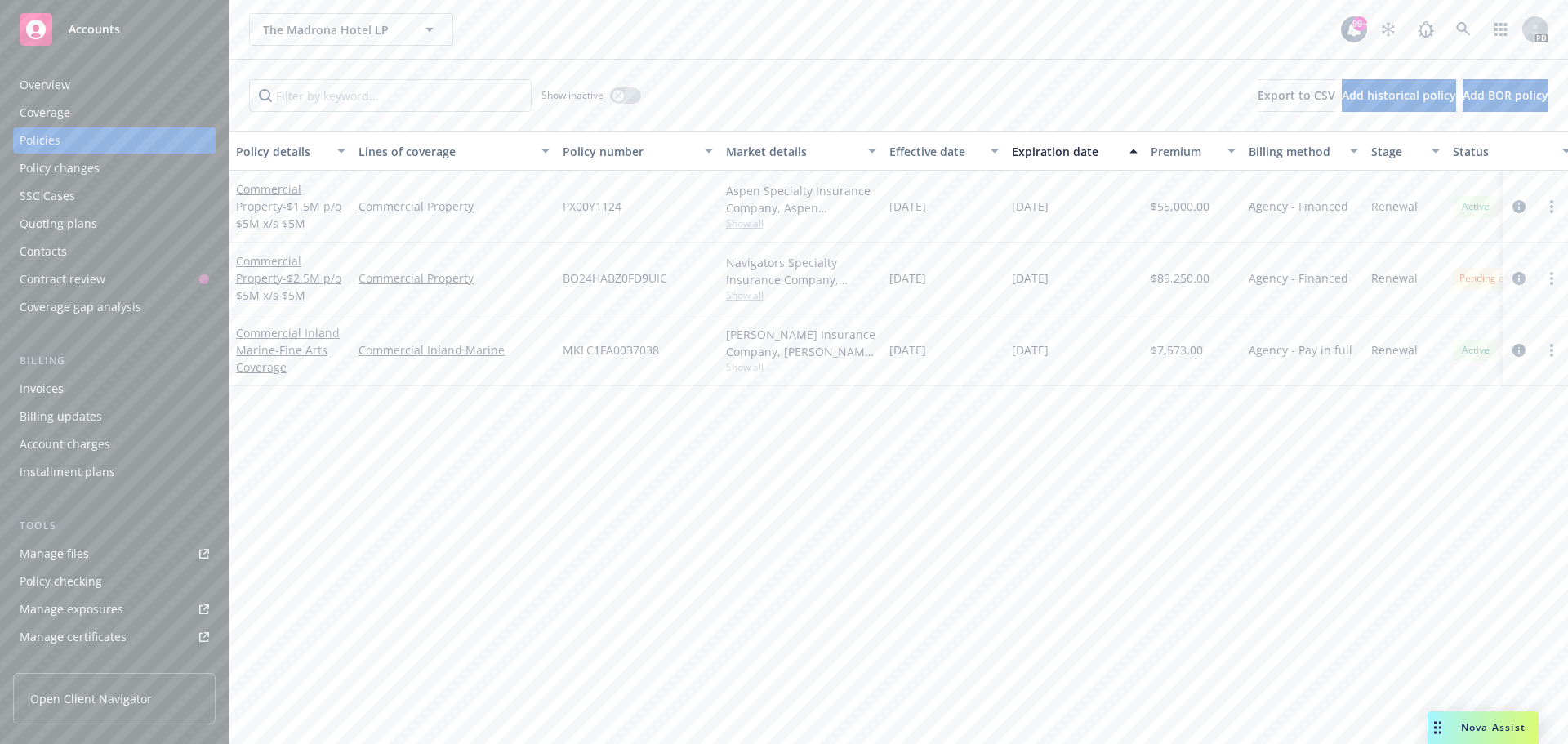
click at [106, 34] on span "Accounts" at bounding box center [94, 29] width 51 height 13
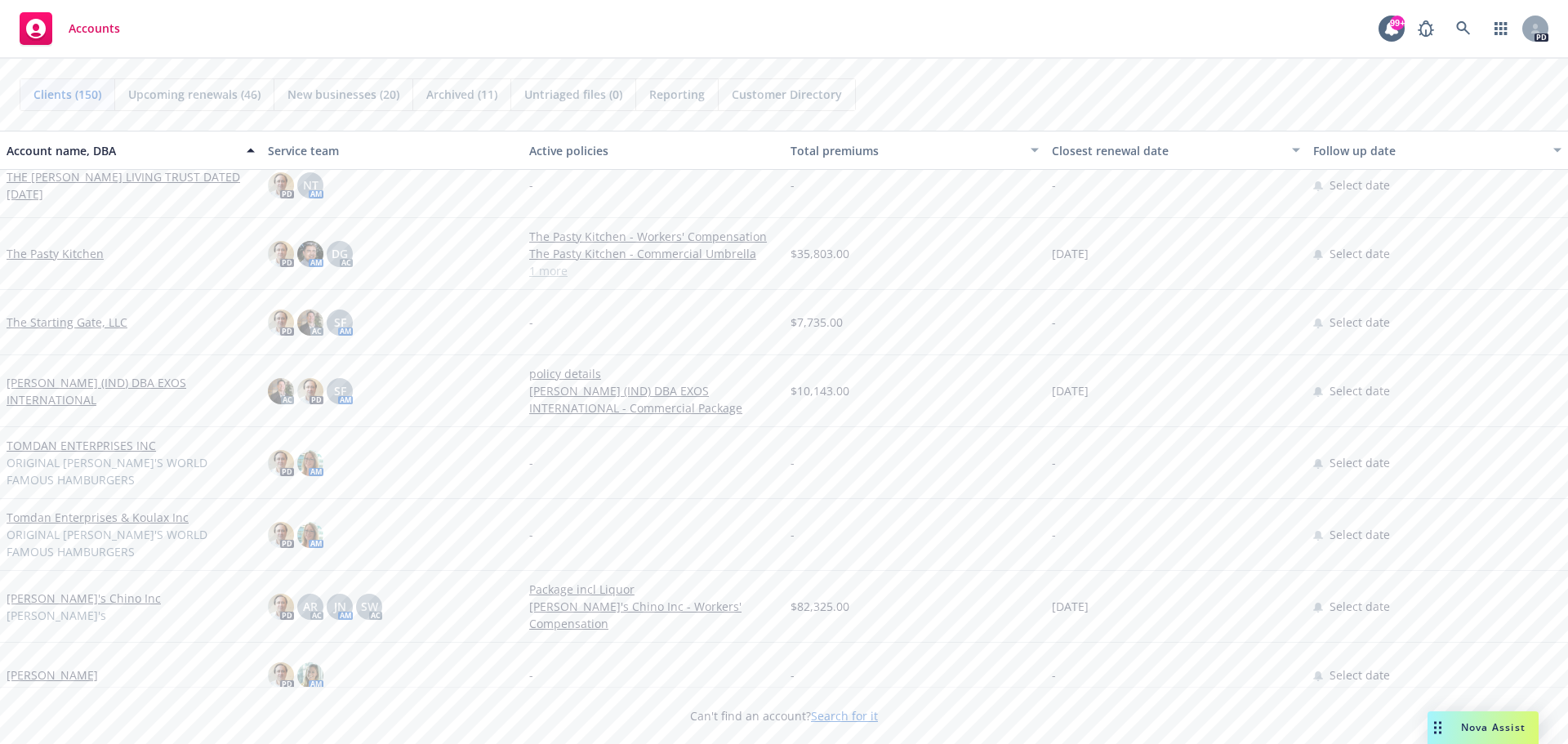
scroll to position [8668, 0]
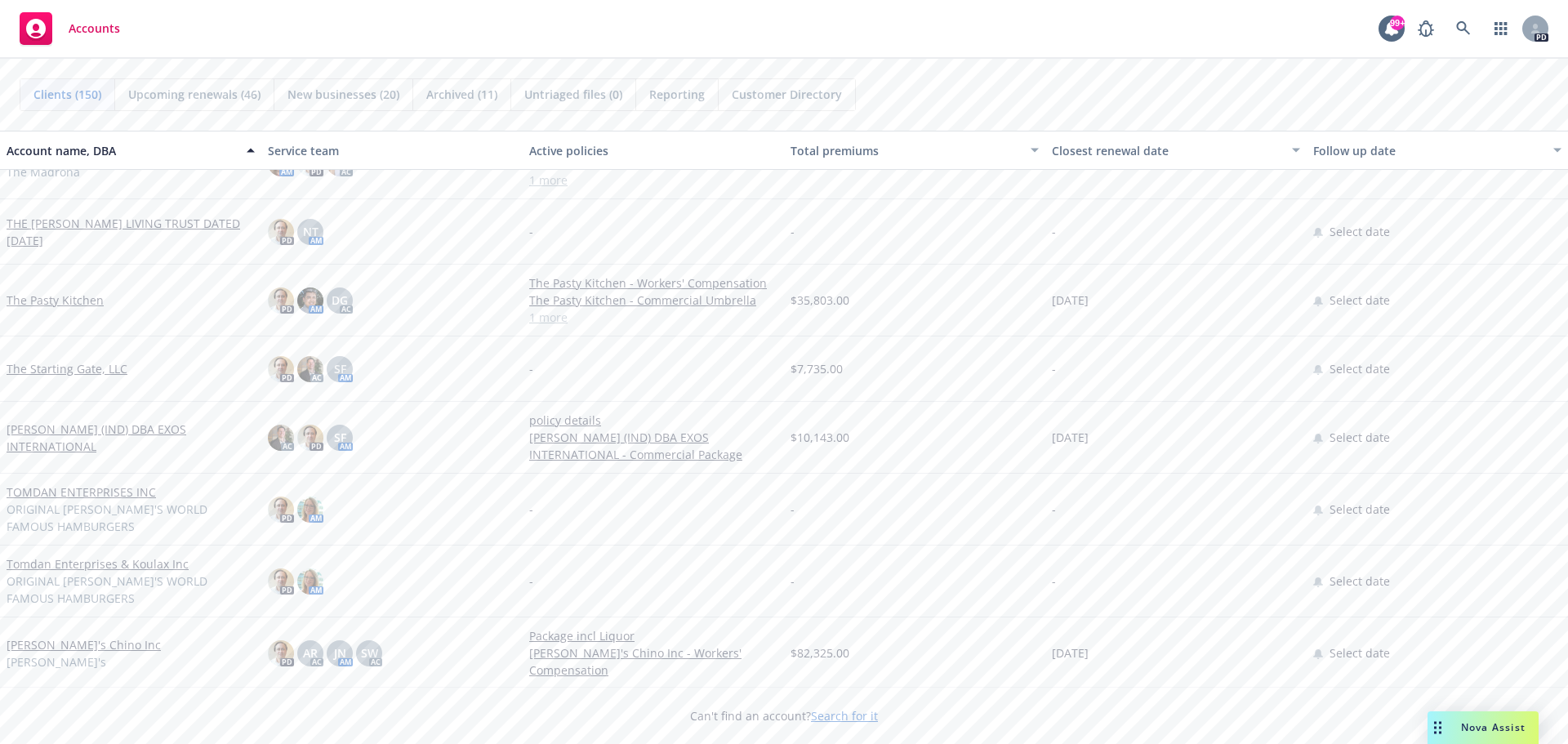
click at [80, 367] on link "The Starting Gate, LLC" at bounding box center [67, 368] width 121 height 17
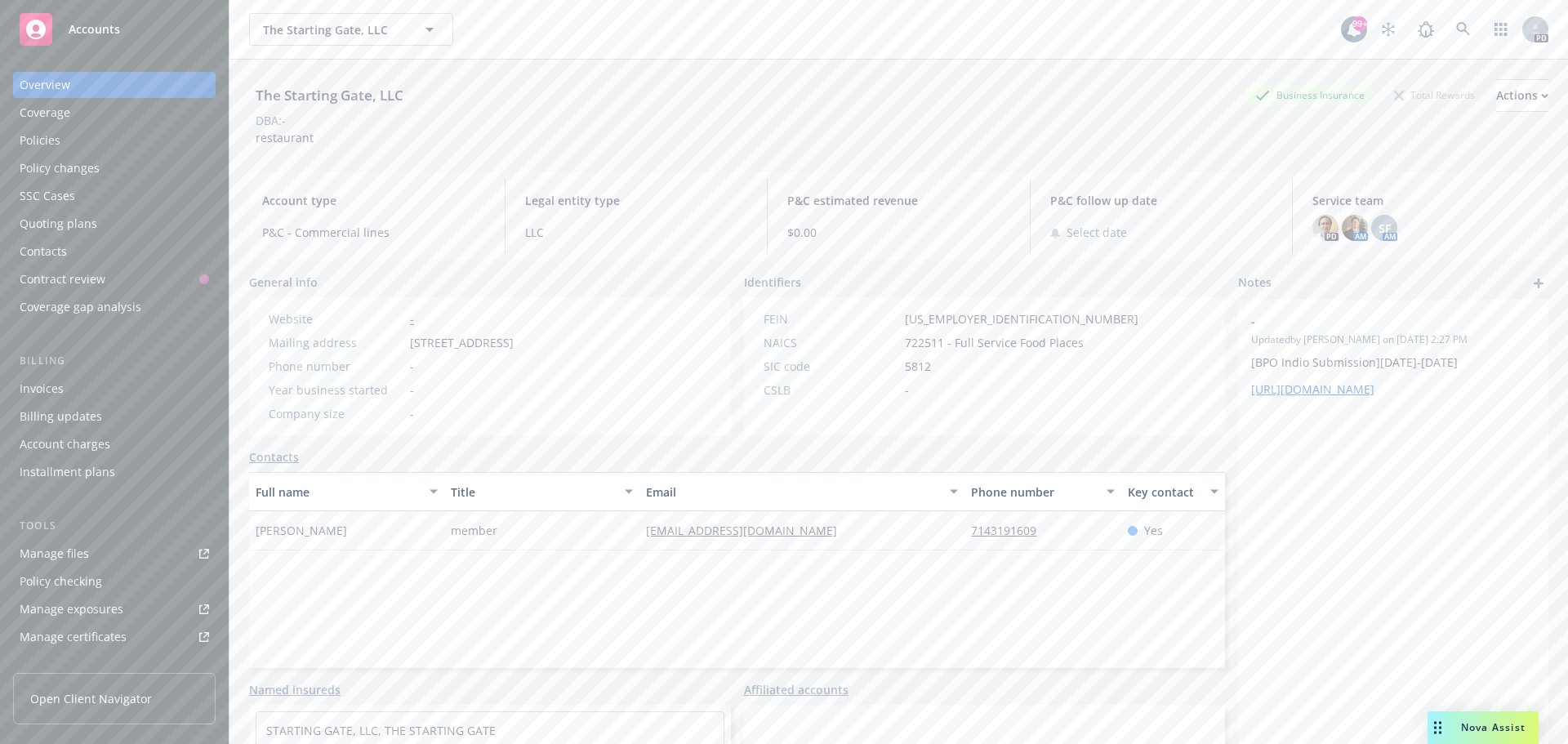
click at [58, 137] on div "Policies" at bounding box center [39, 140] width 41 height 27
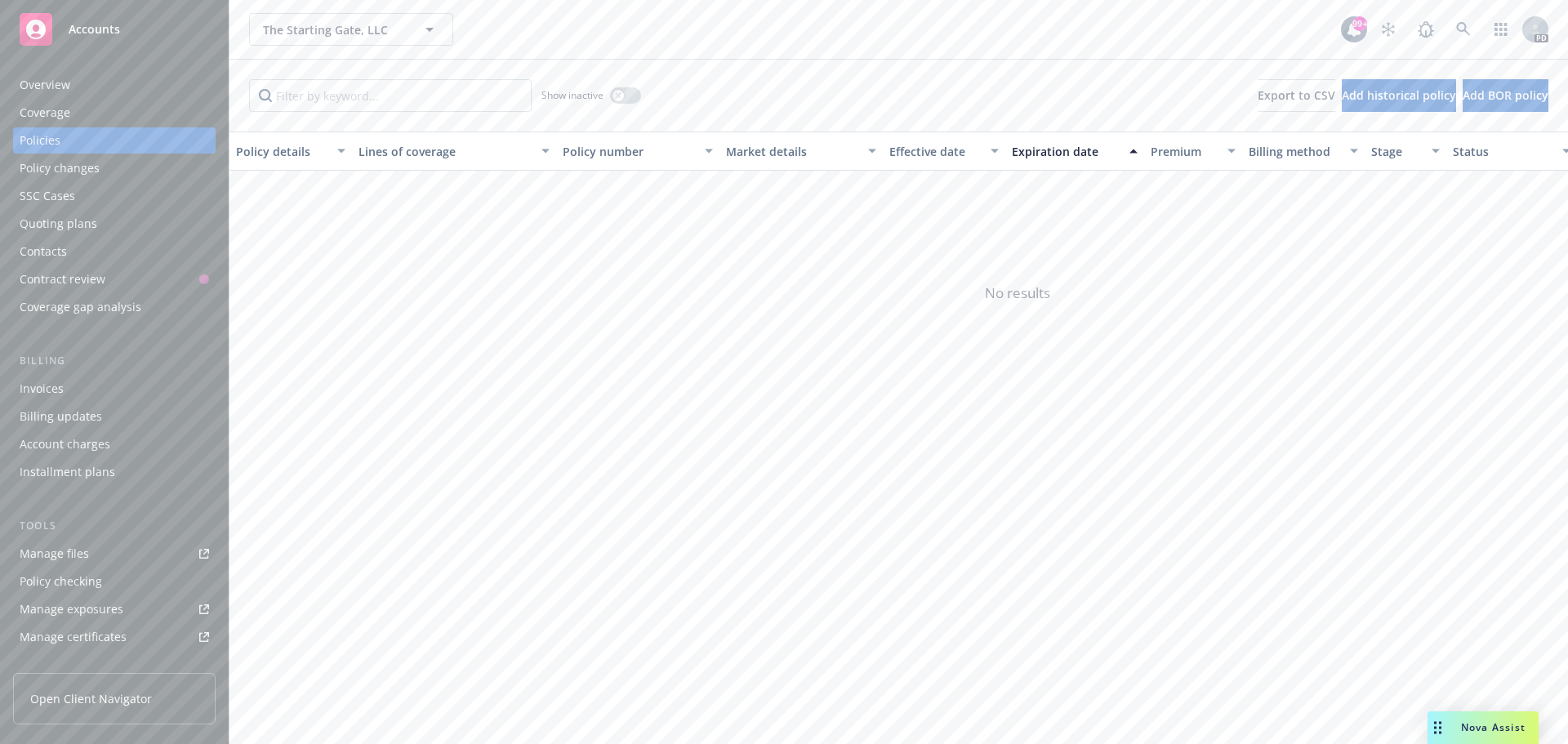
click at [101, 24] on span "Accounts" at bounding box center [94, 29] width 51 height 13
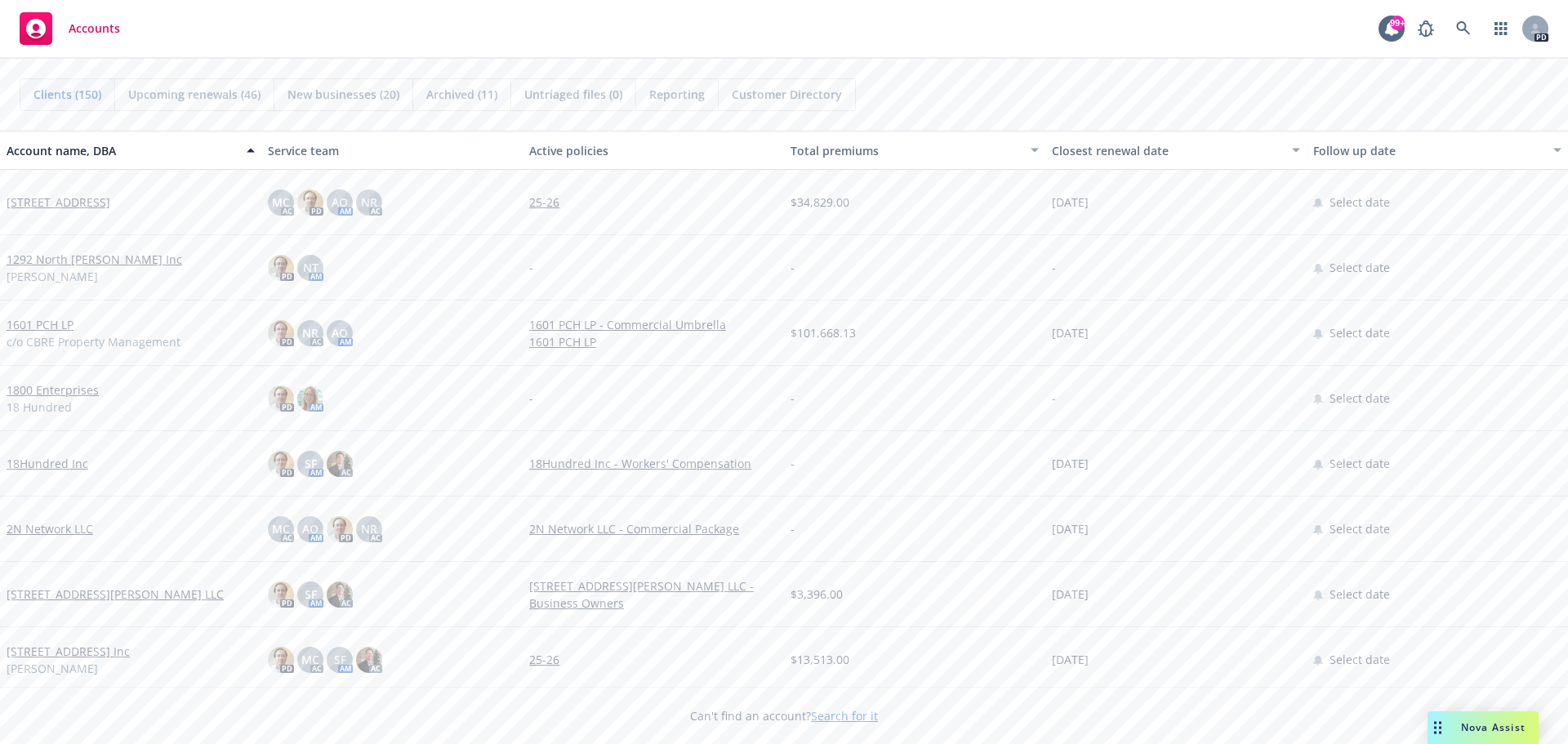
click at [246, 152] on icon "button" at bounding box center [250, 150] width 8 height 4
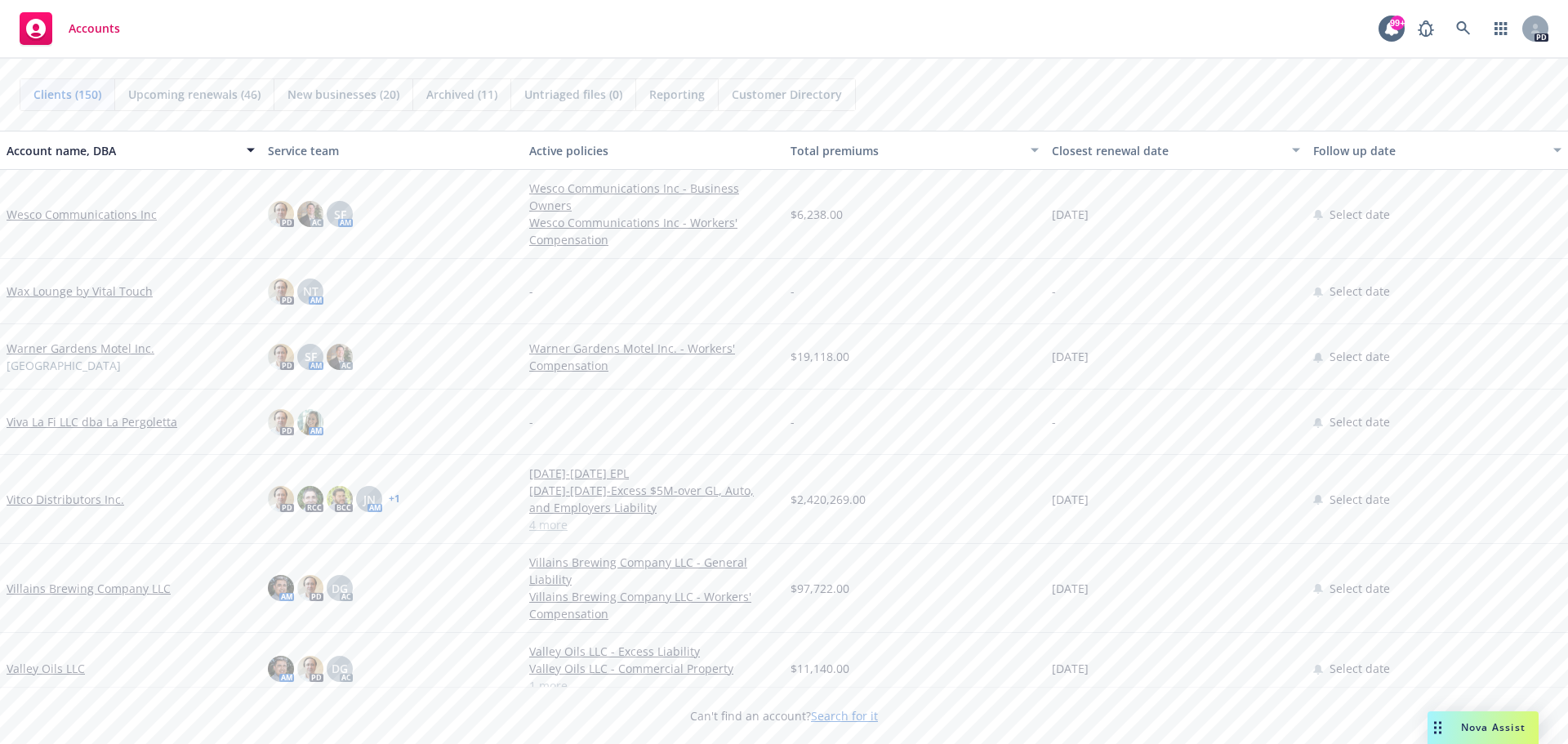
scroll to position [82, 0]
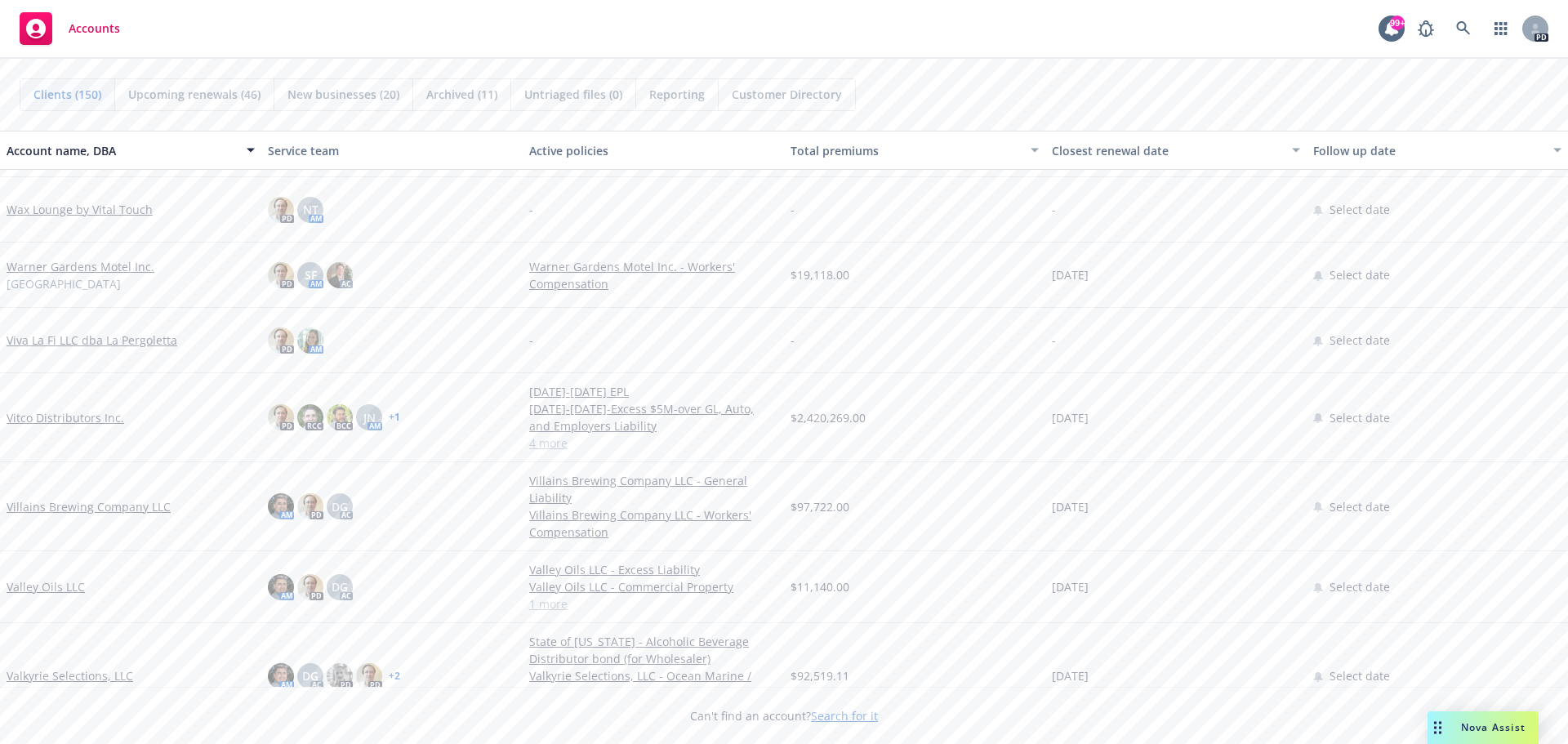
click at [51, 587] on link "Valley Oils LLC" at bounding box center [46, 586] width 79 height 17
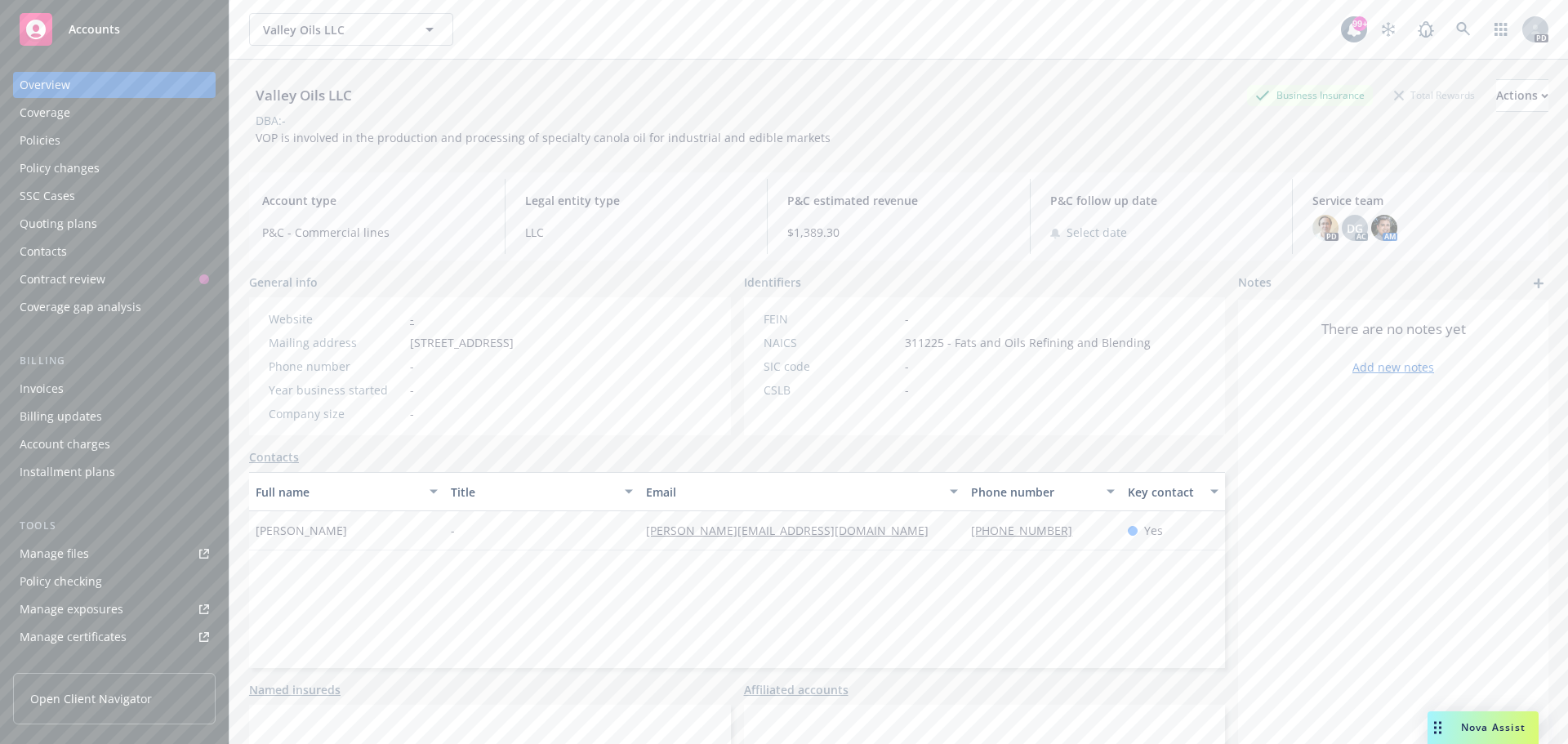
click at [57, 141] on div "Policies" at bounding box center [39, 140] width 41 height 27
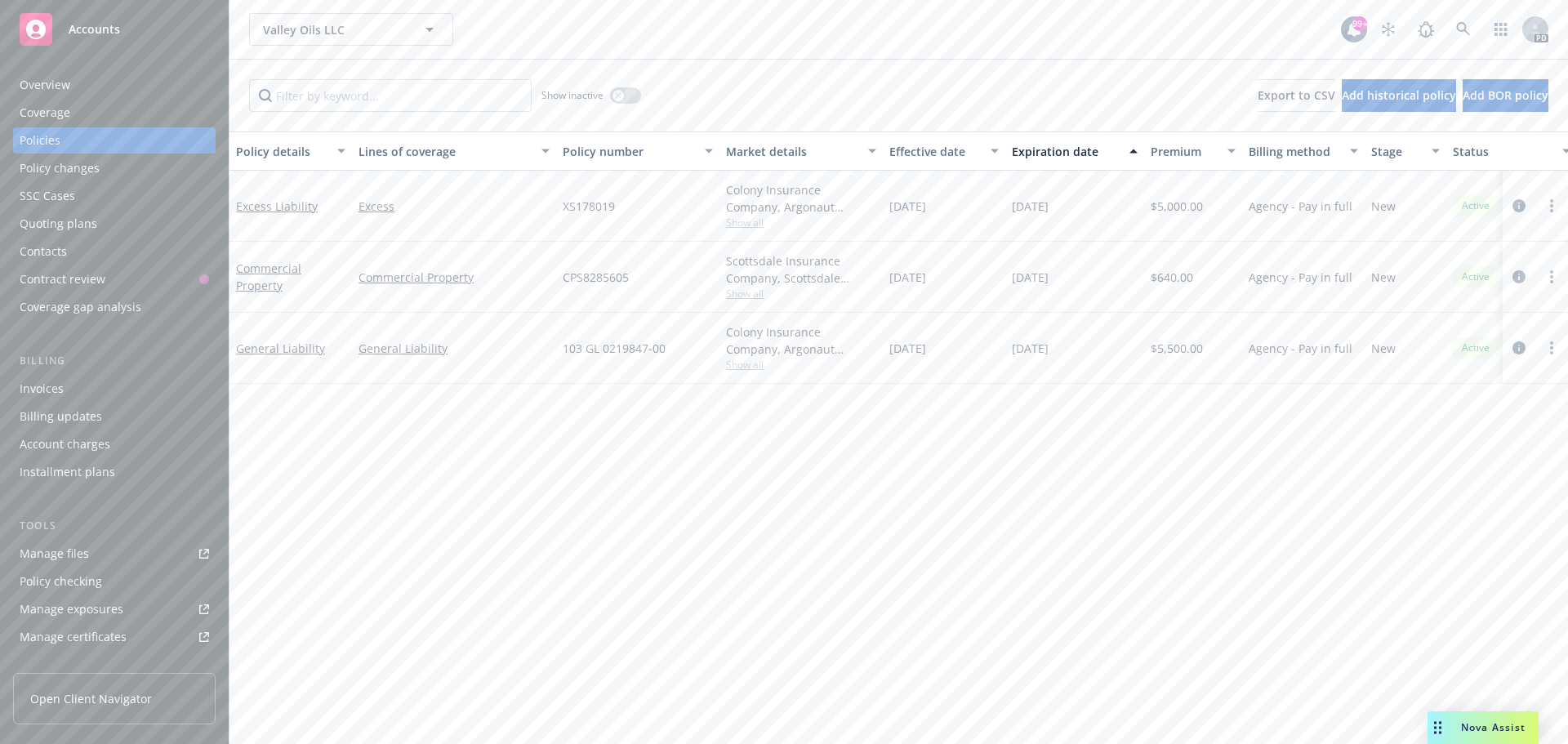
click at [76, 26] on span "Accounts" at bounding box center [94, 29] width 51 height 13
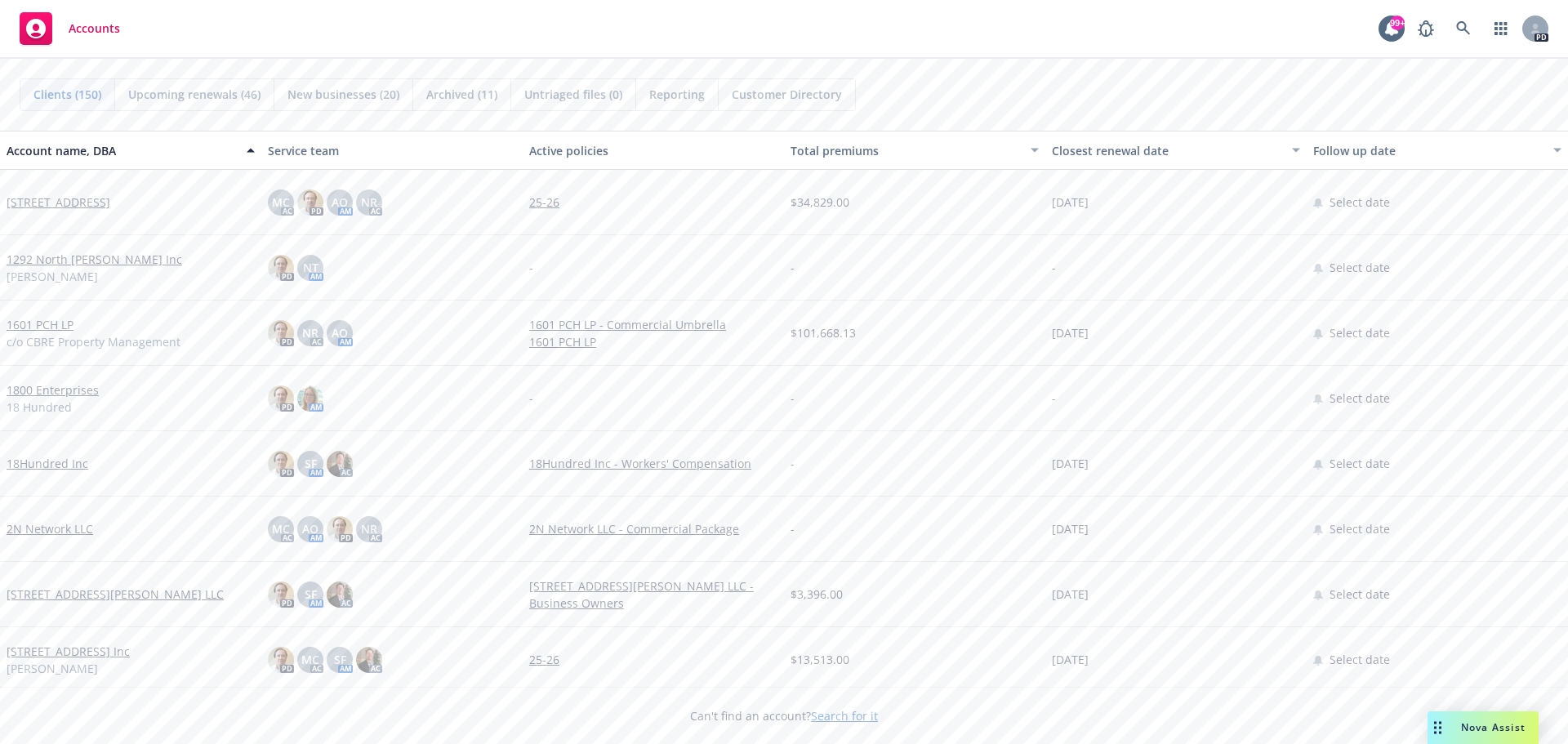
click at [249, 152] on div "button" at bounding box center [253, 150] width 8 height 38
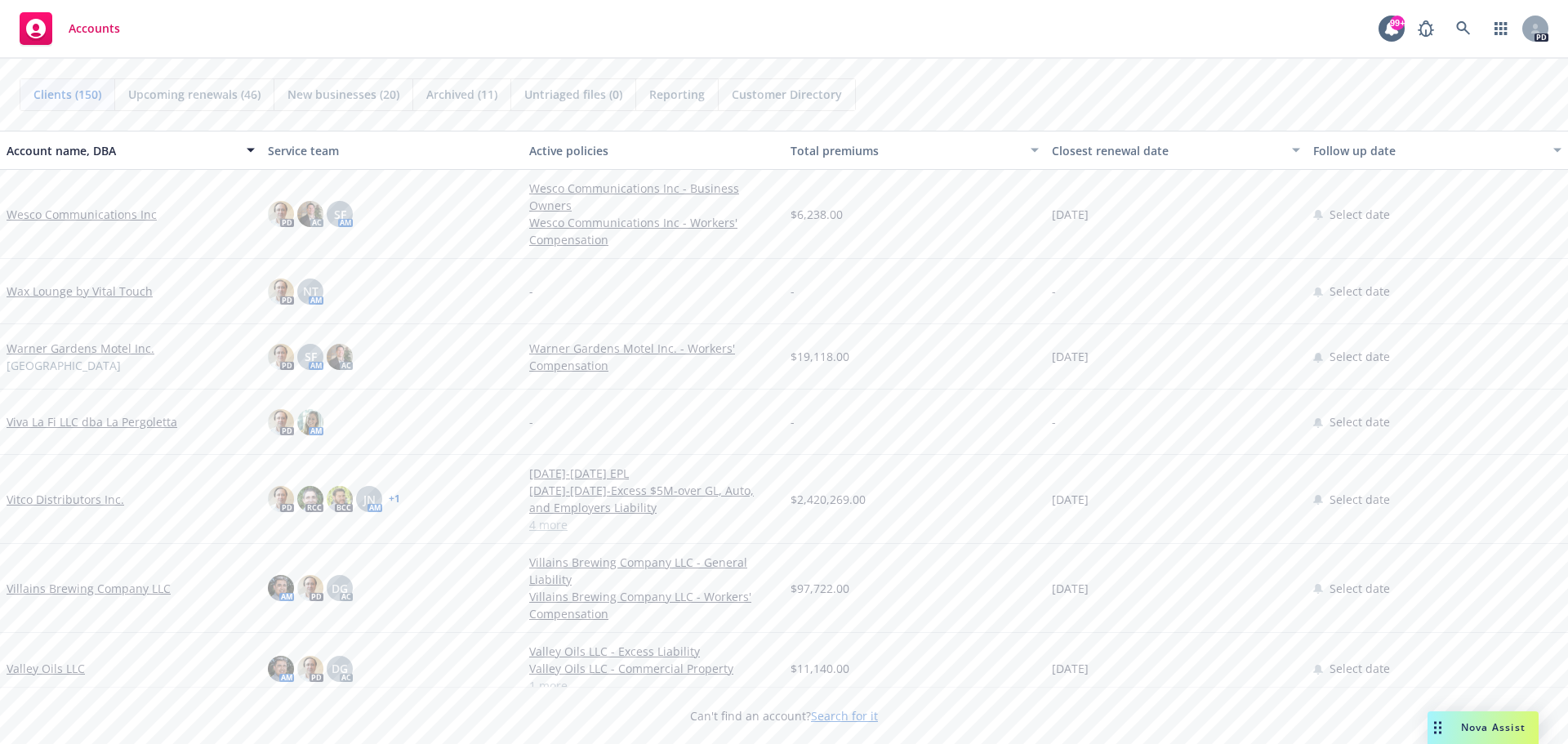
click at [86, 498] on link "Vitco Distributors Inc." at bounding box center [65, 499] width 117 height 17
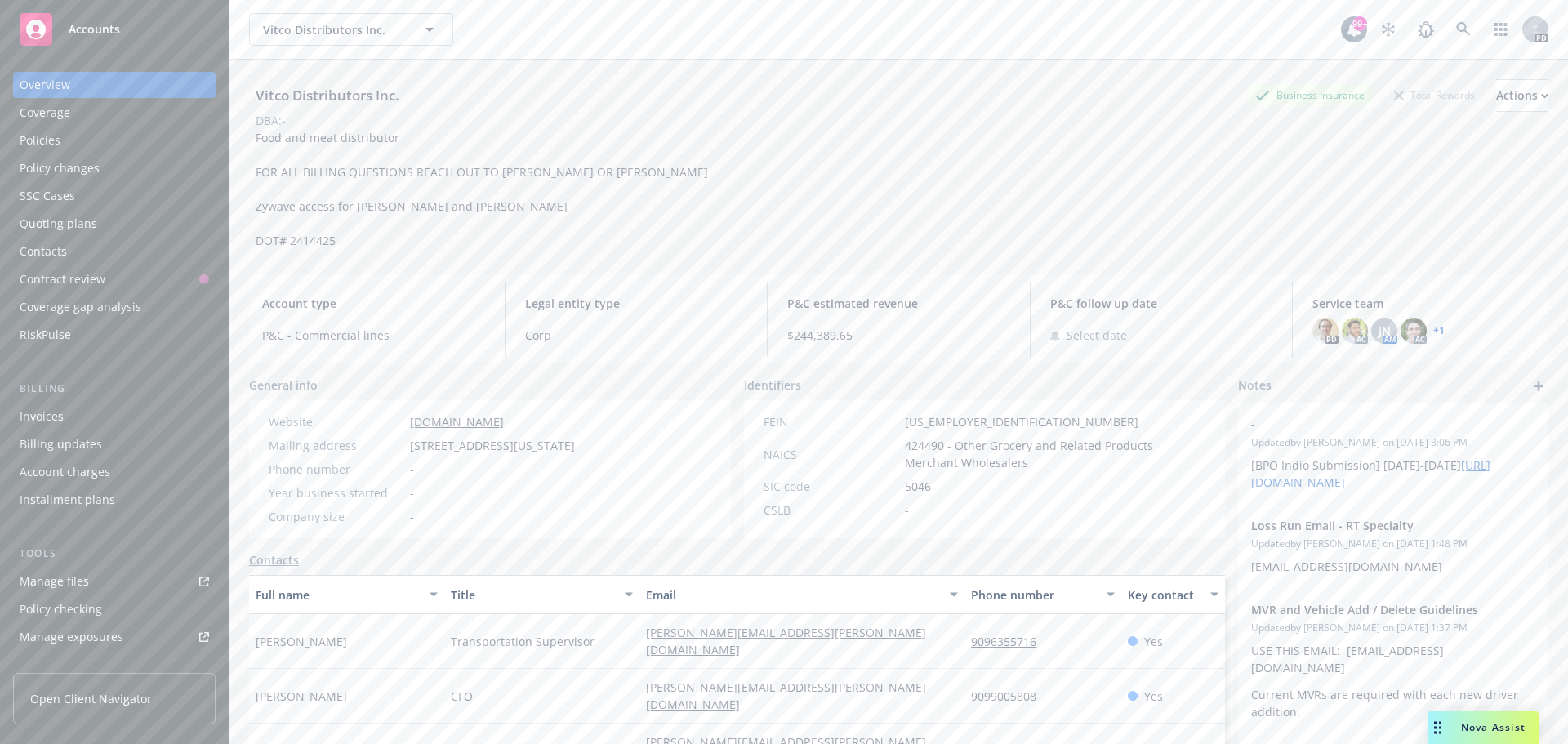
click at [87, 34] on span "Accounts" at bounding box center [94, 29] width 51 height 13
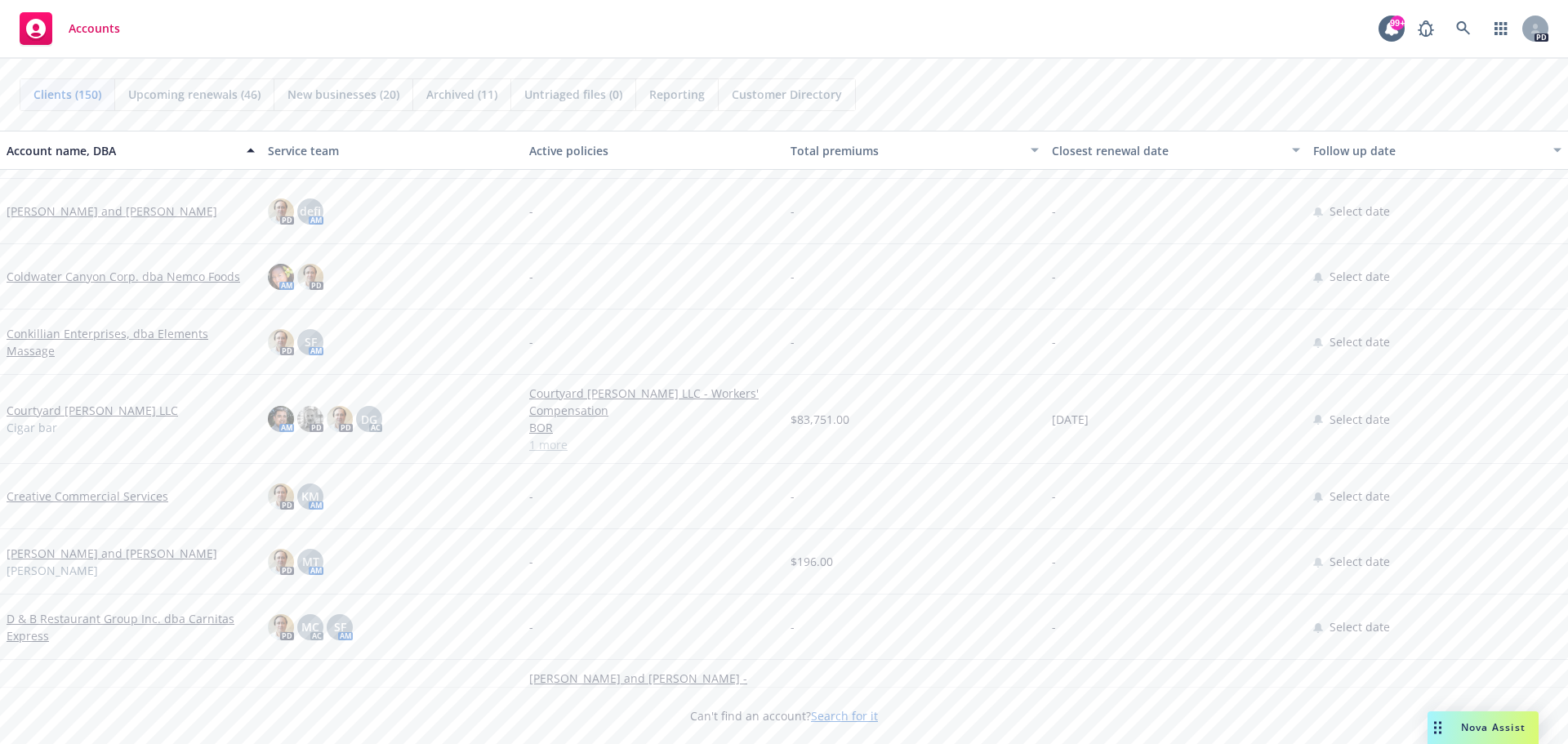
scroll to position [2696, 0]
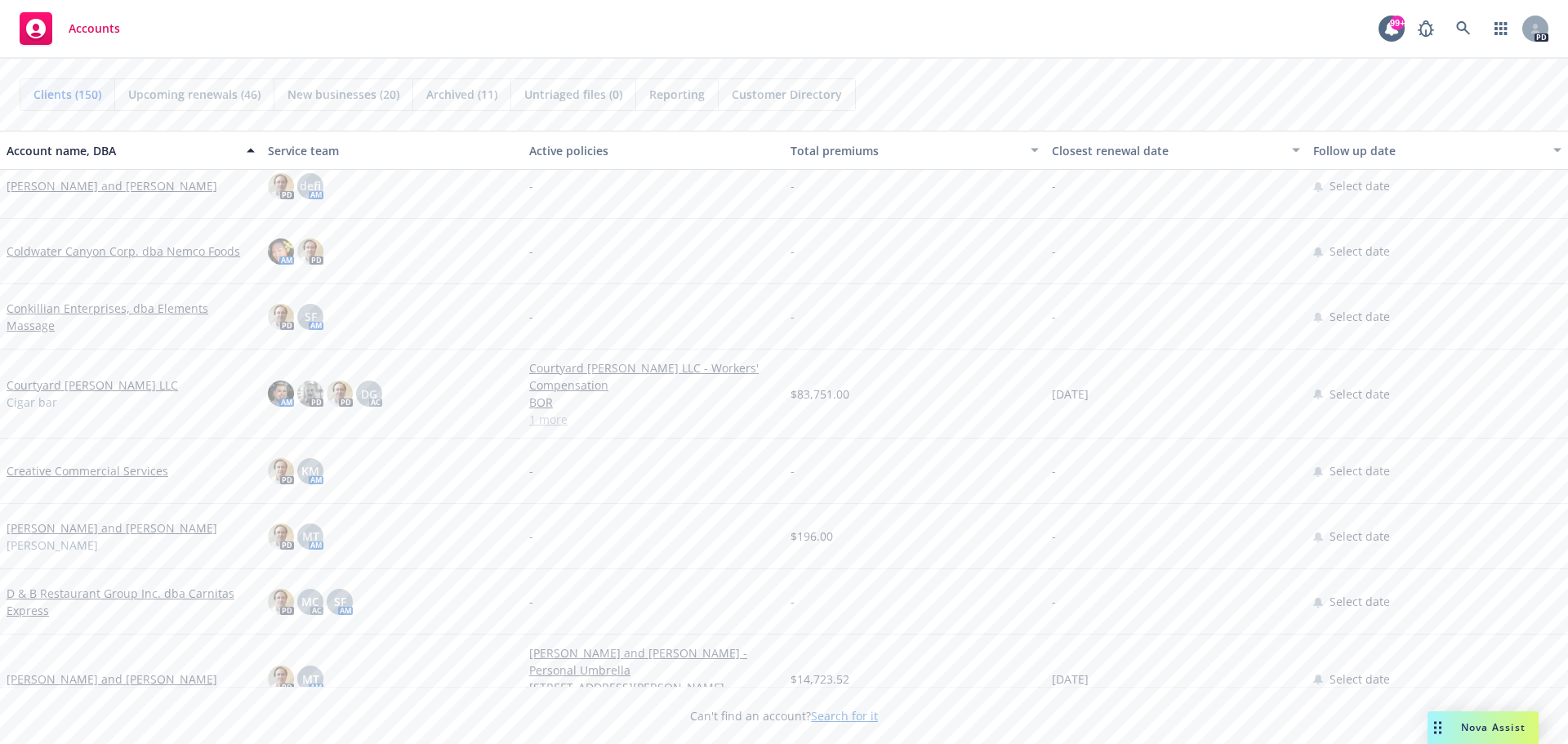
click at [73, 386] on link "Courtyard [PERSON_NAME] LLC" at bounding box center [92, 385] width 171 height 17
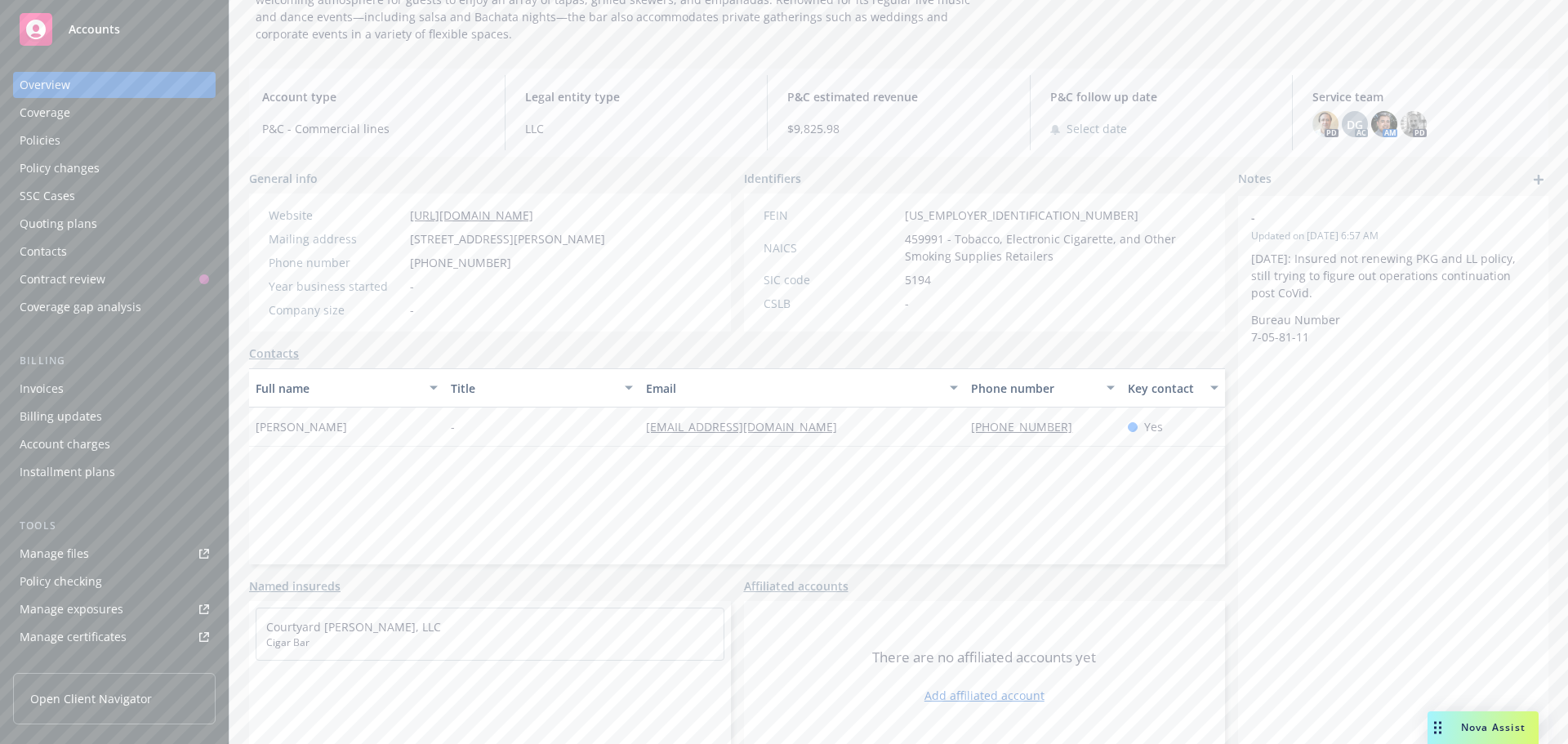
scroll to position [179, 0]
click at [96, 24] on span "Accounts" at bounding box center [94, 29] width 51 height 13
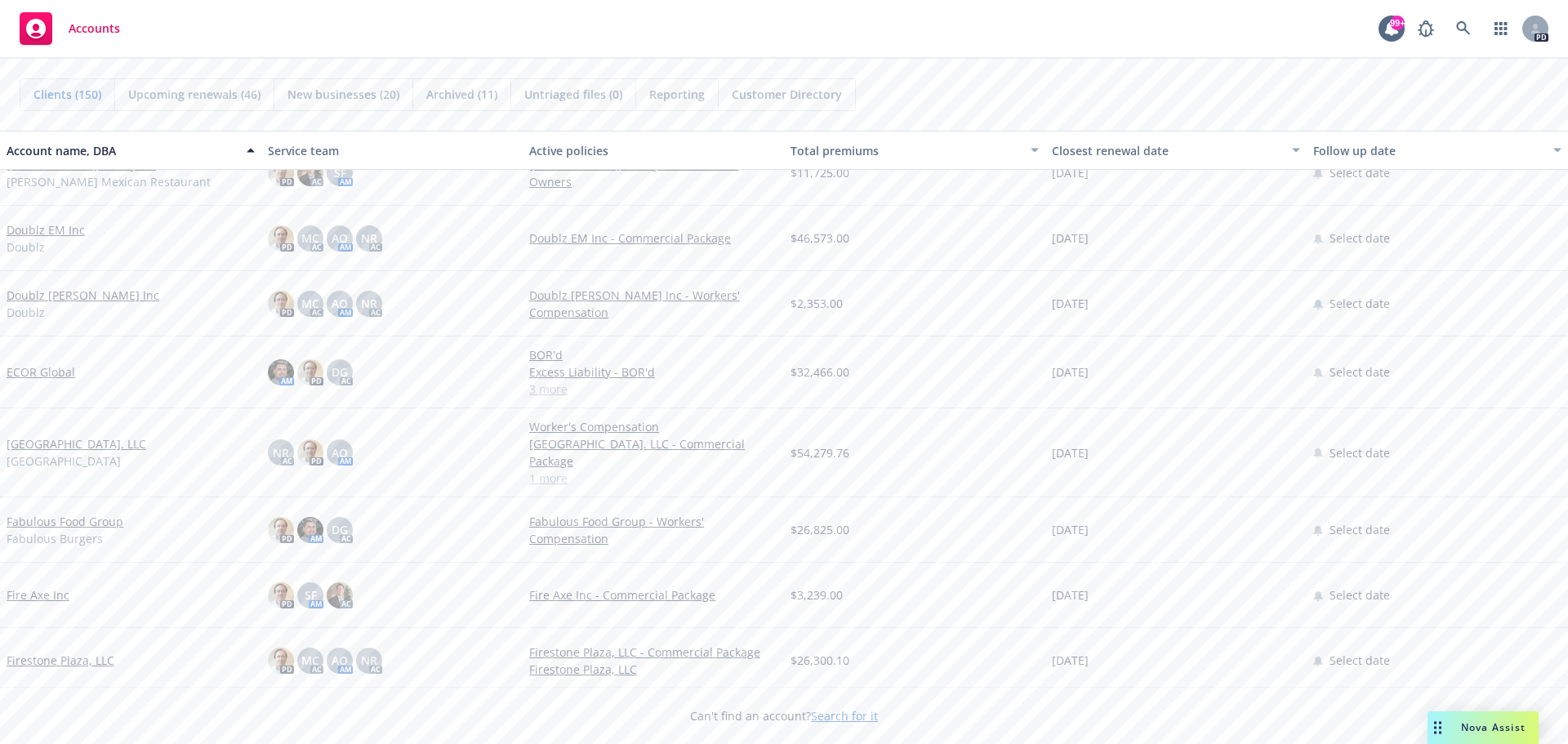
scroll to position [3675, 0]
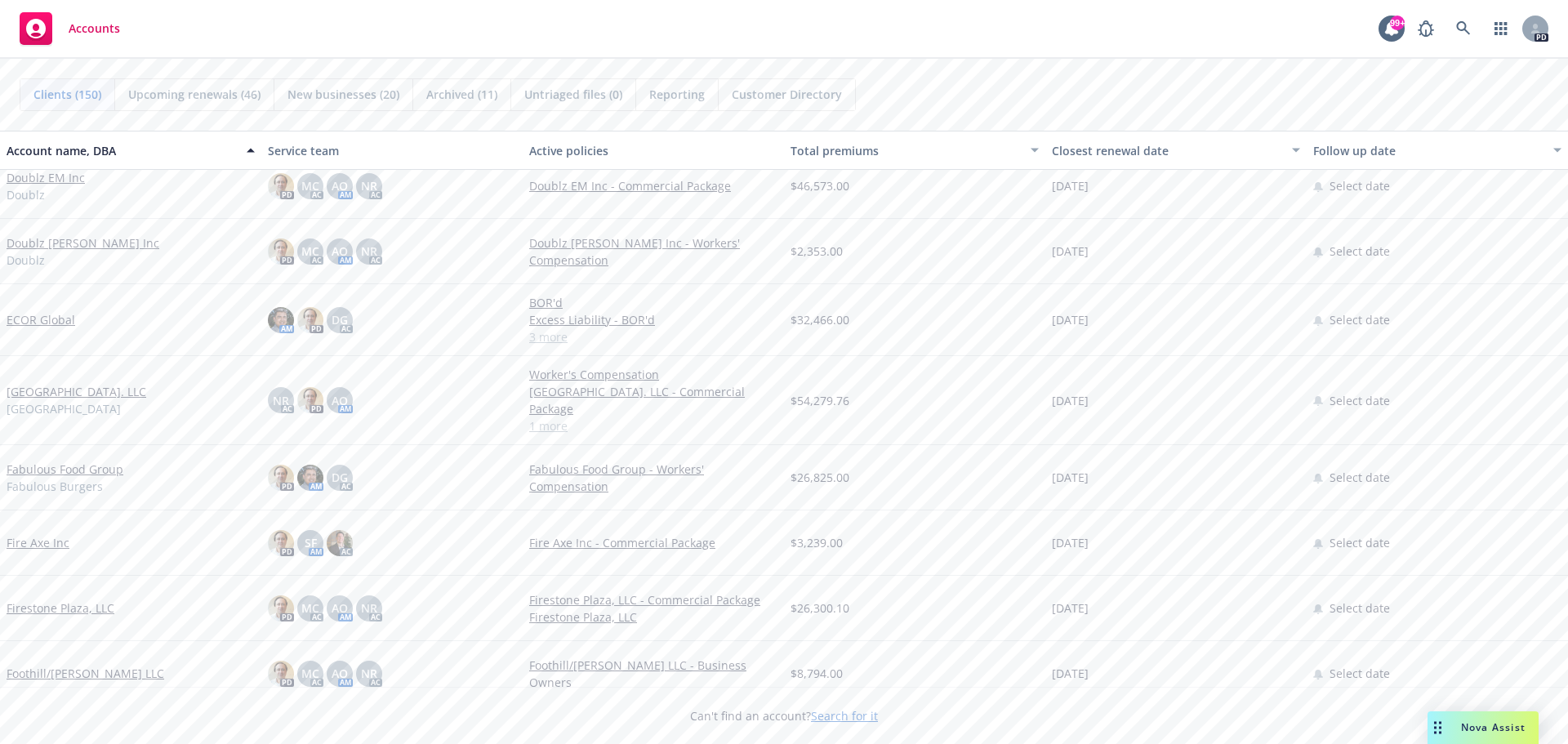
click at [42, 318] on link "ECOR Global" at bounding box center [40, 320] width 69 height 17
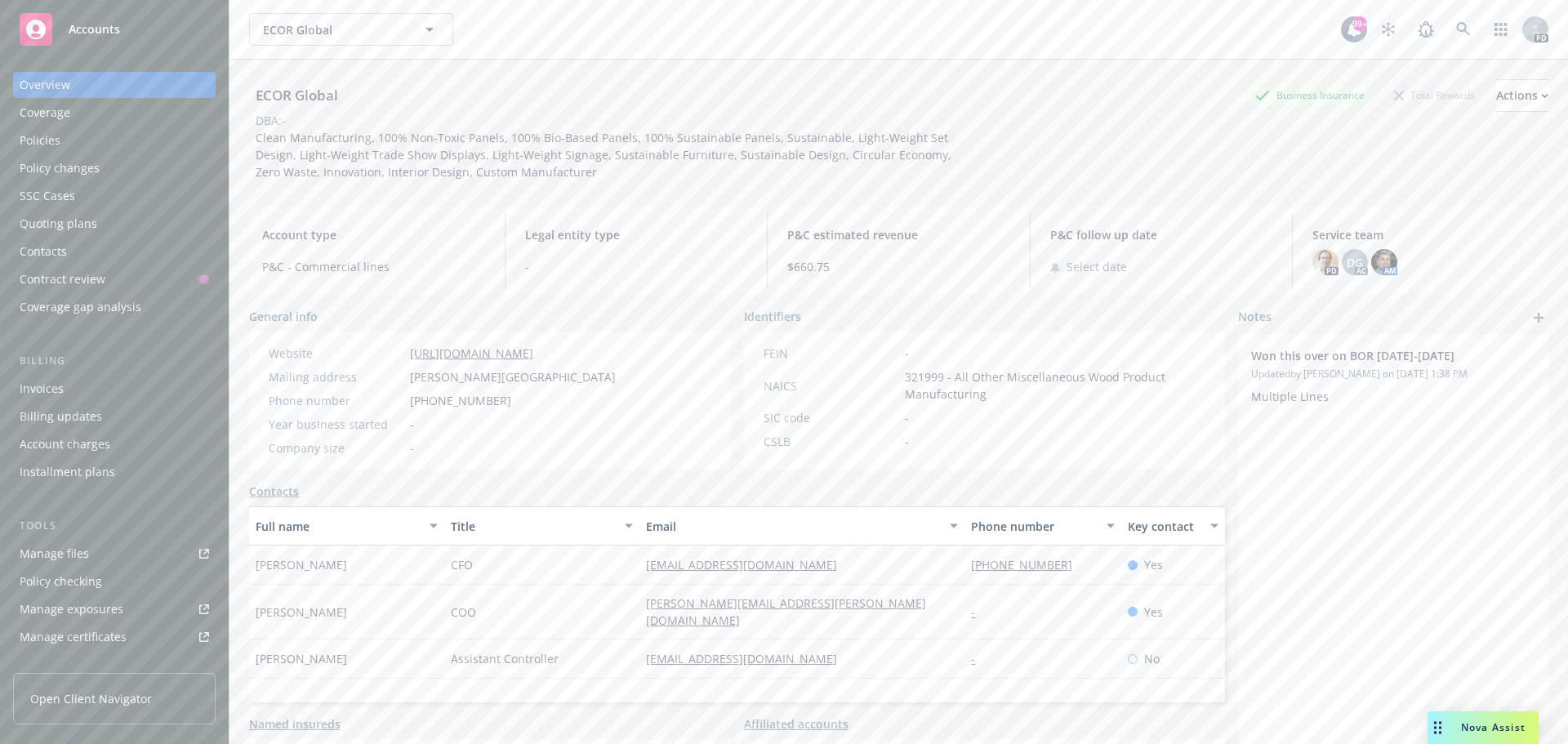
click at [48, 137] on div "Policies" at bounding box center [39, 140] width 41 height 27
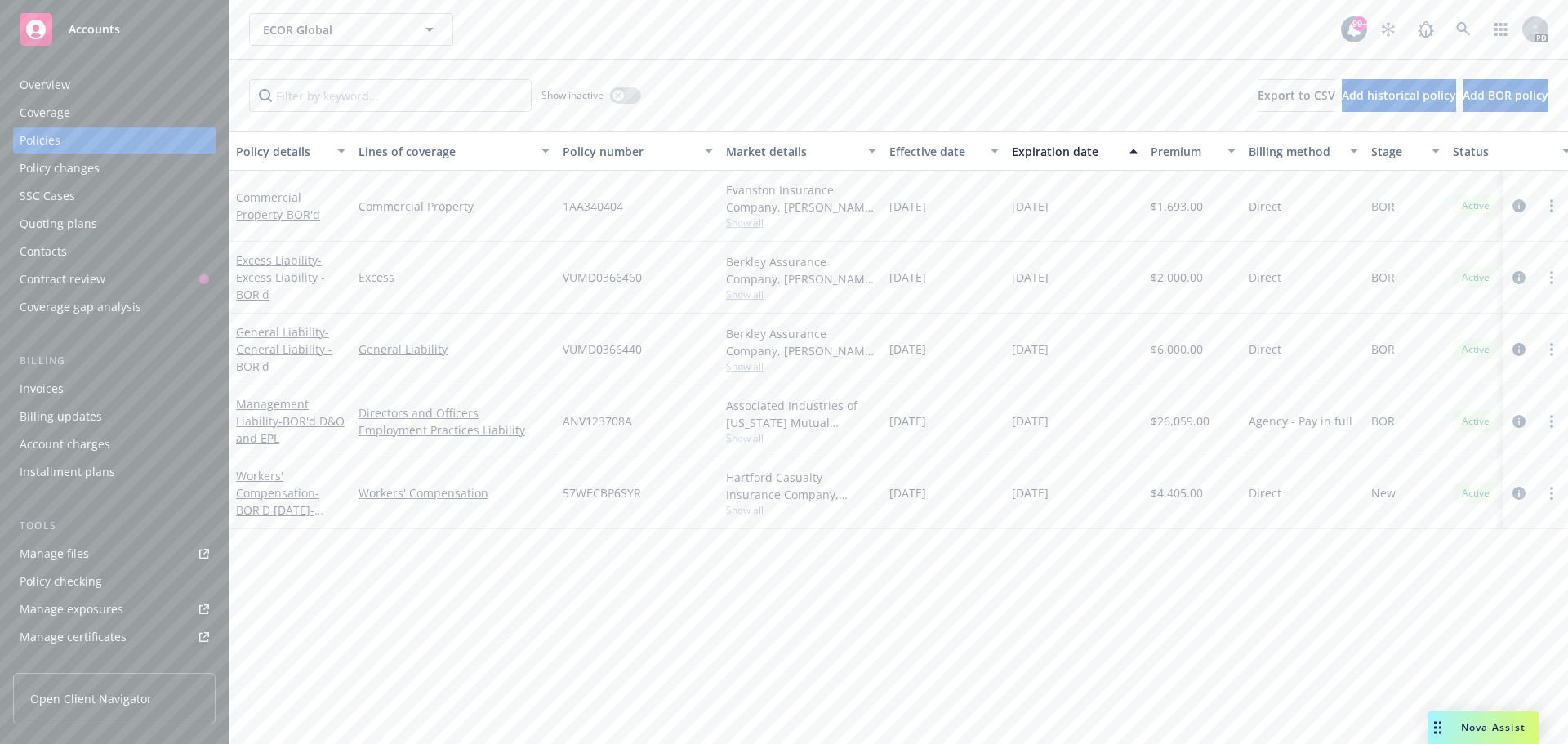
click at [60, 86] on div "Overview" at bounding box center [44, 84] width 50 height 27
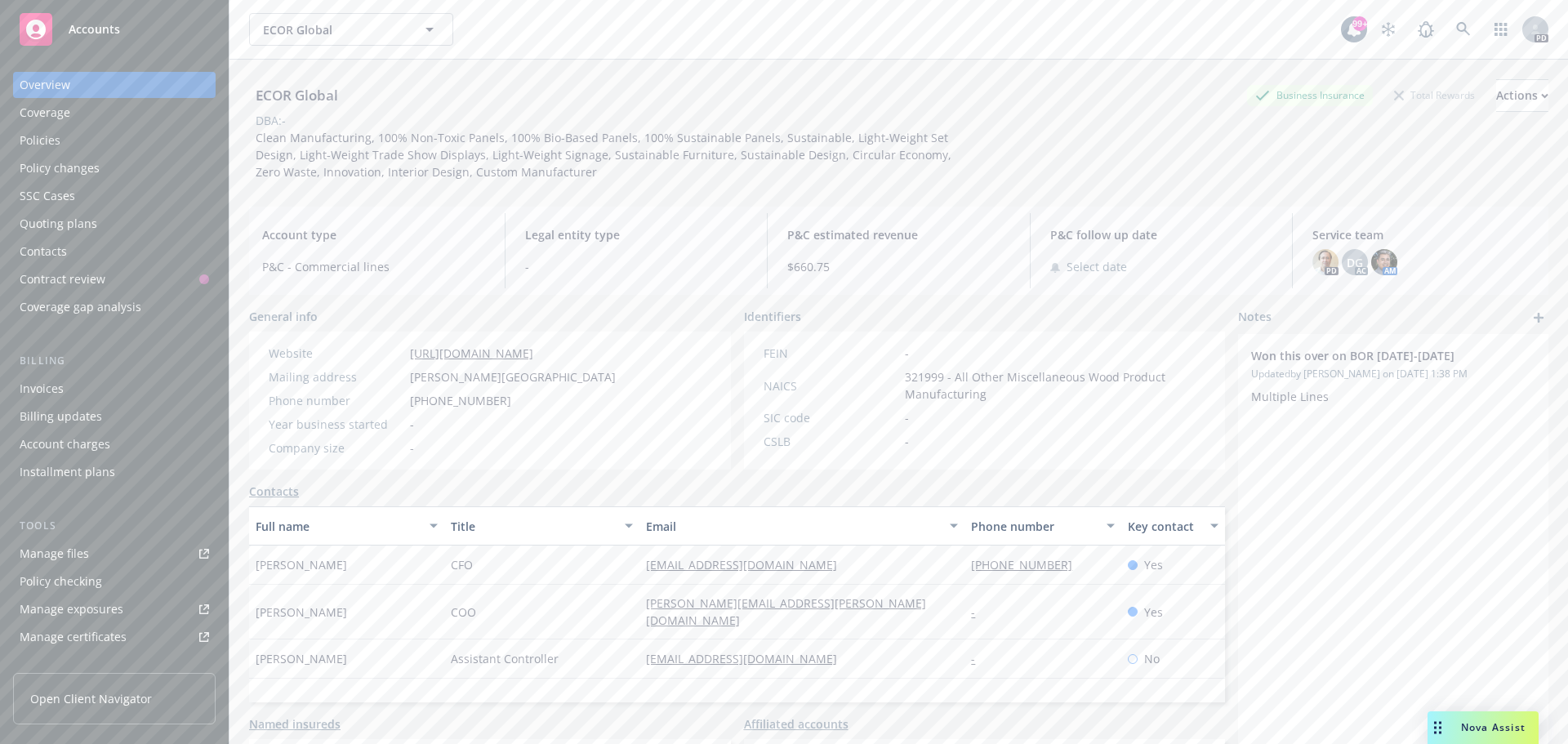
scroll to position [82, 0]
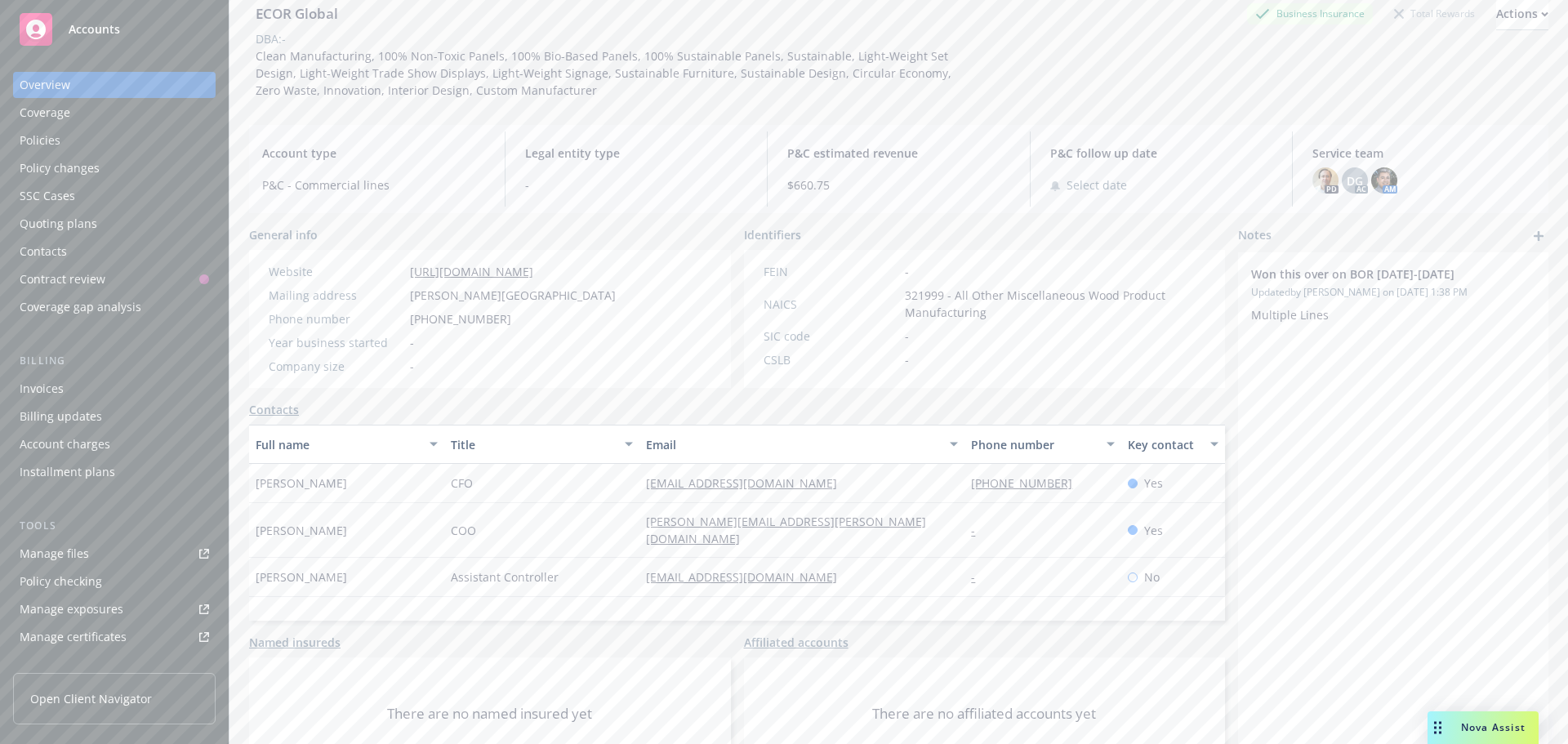
click at [96, 19] on div "Accounts" at bounding box center [114, 29] width 190 height 33
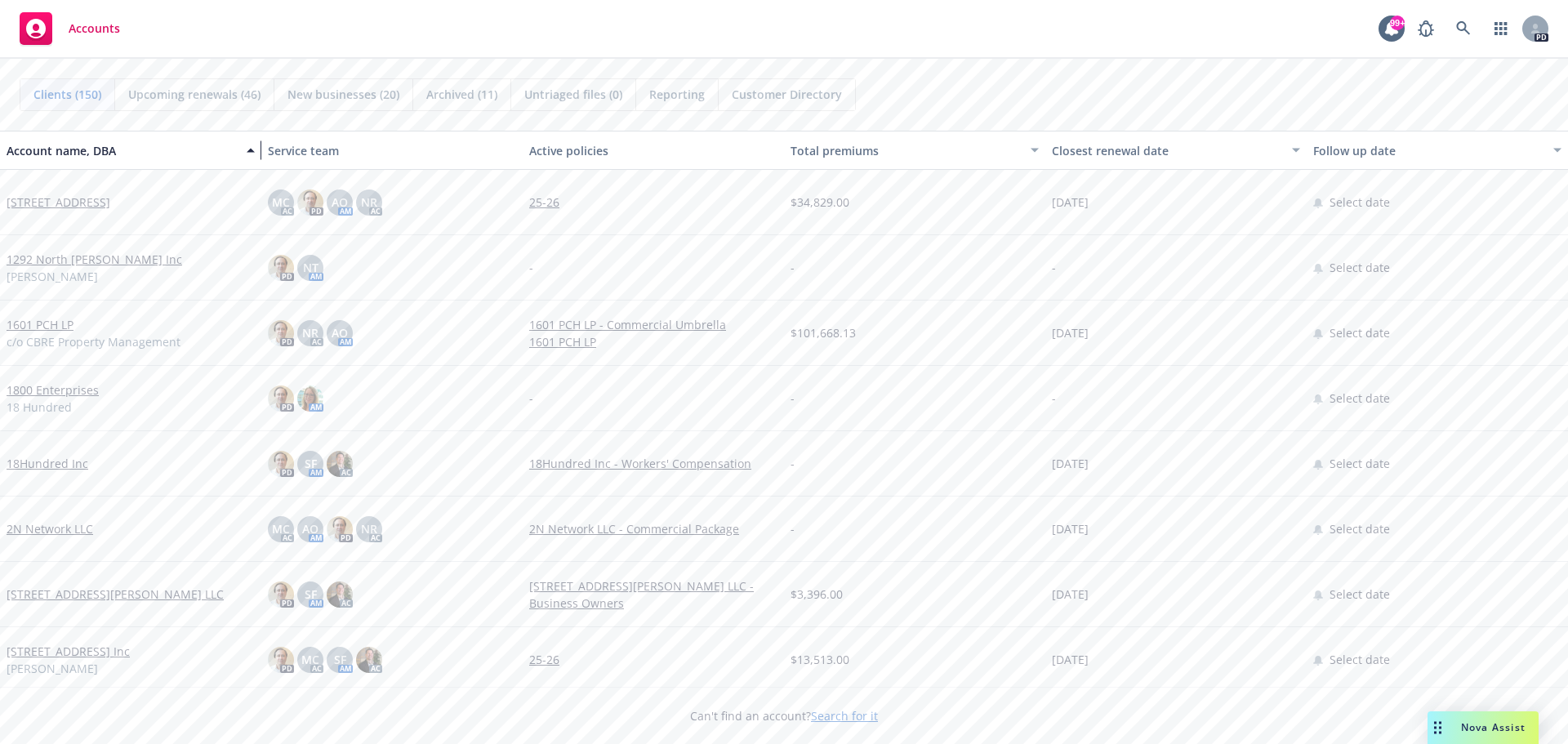
click at [249, 149] on div "button" at bounding box center [253, 150] width 8 height 38
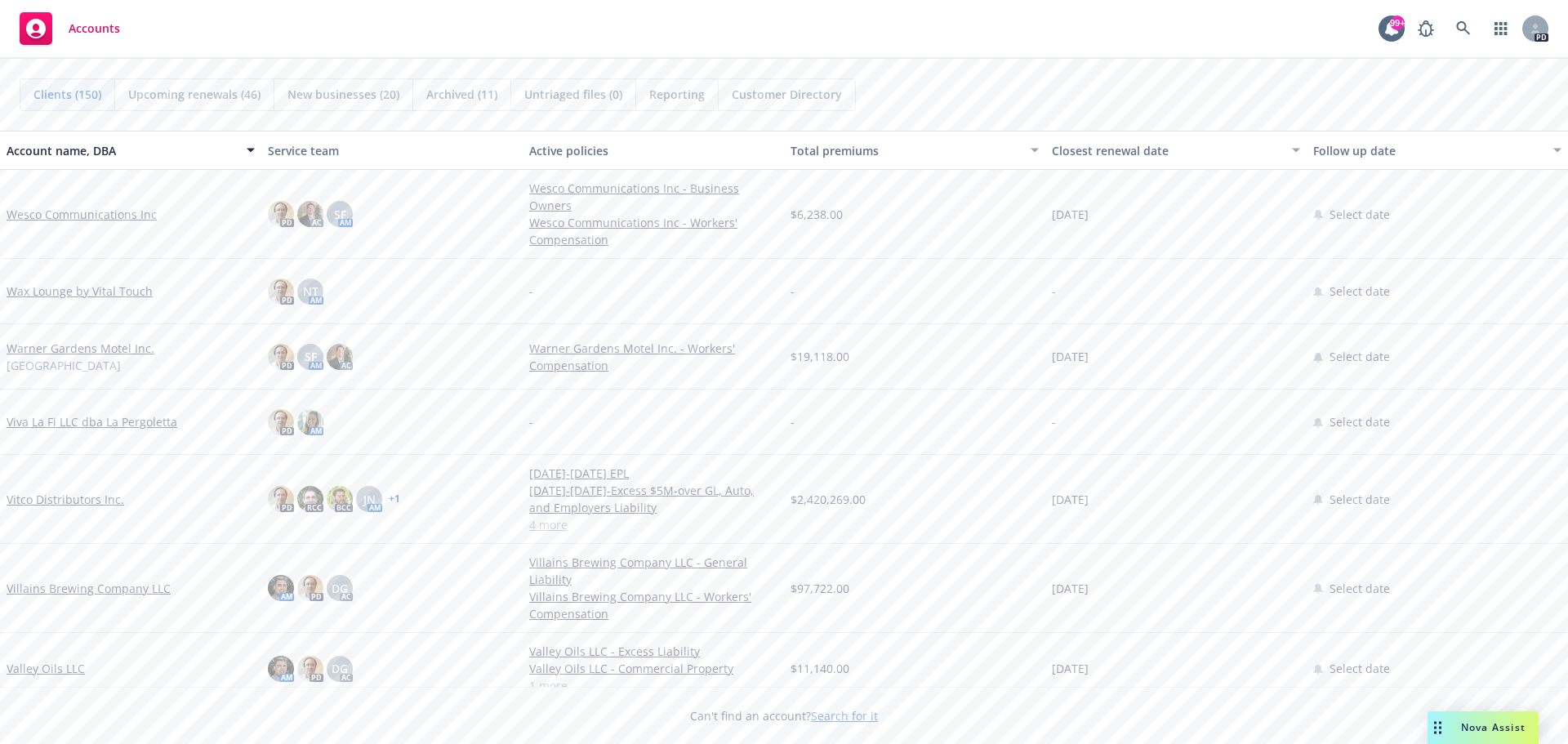
scroll to position [82, 0]
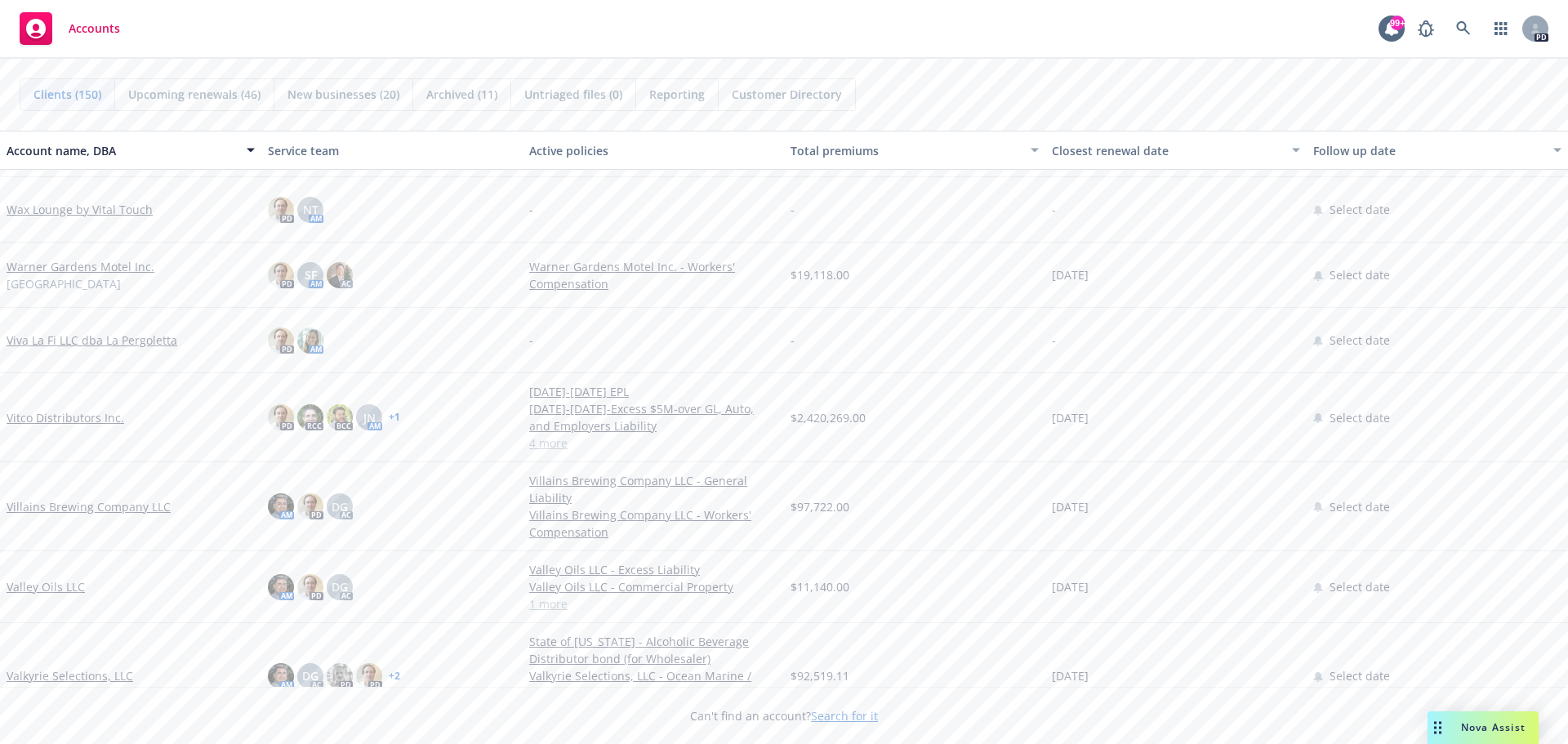
click at [51, 420] on link "Vitco Distributors Inc." at bounding box center [65, 418] width 117 height 17
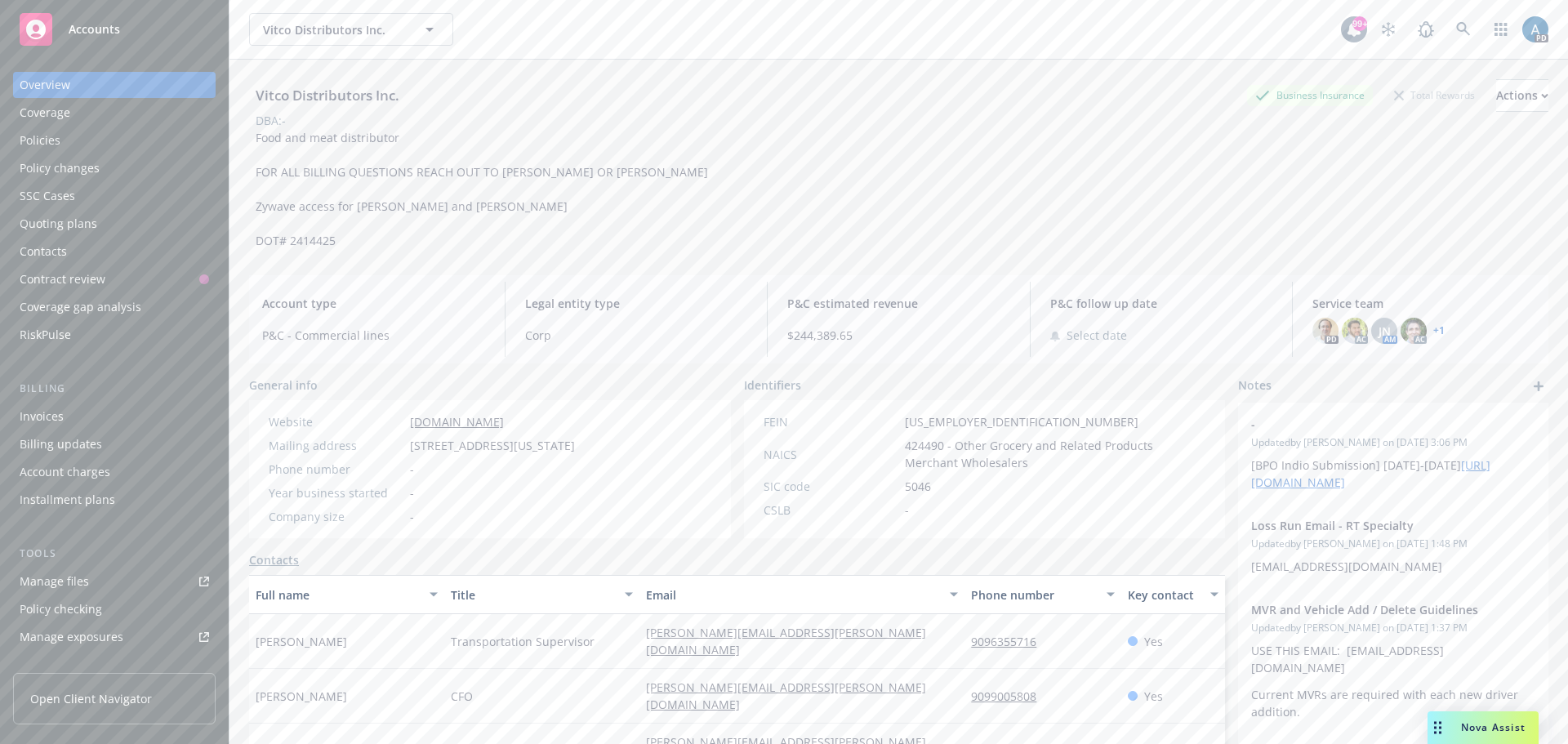
click at [60, 141] on div "Policies" at bounding box center [114, 140] width 190 height 27
